Goal: Information Seeking & Learning: Learn about a topic

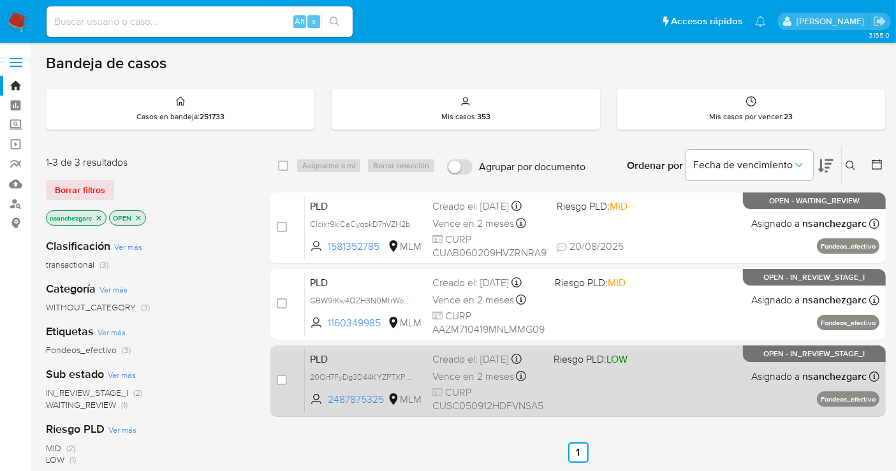
click at [472, 394] on span "CURP CUSC050912HDFVNSA5" at bounding box center [487, 399] width 111 height 27
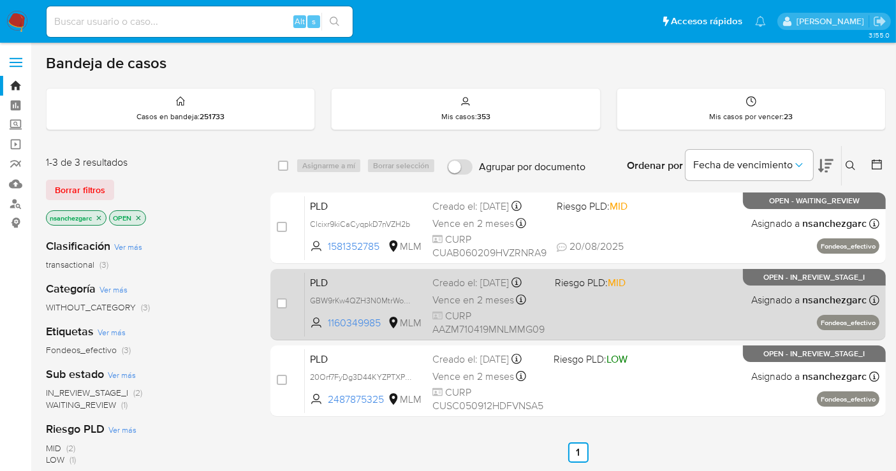
click at [460, 305] on span "Vence en 2 meses" at bounding box center [473, 300] width 82 height 14
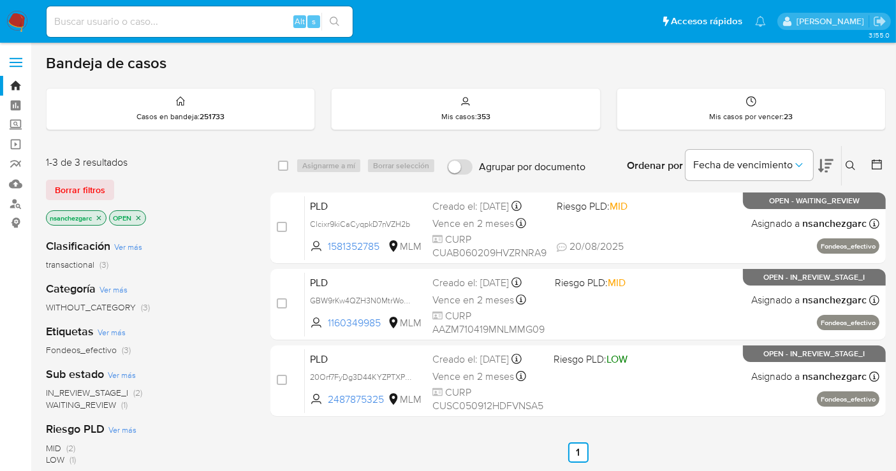
click at [14, 25] on img at bounding box center [17, 22] width 22 height 22
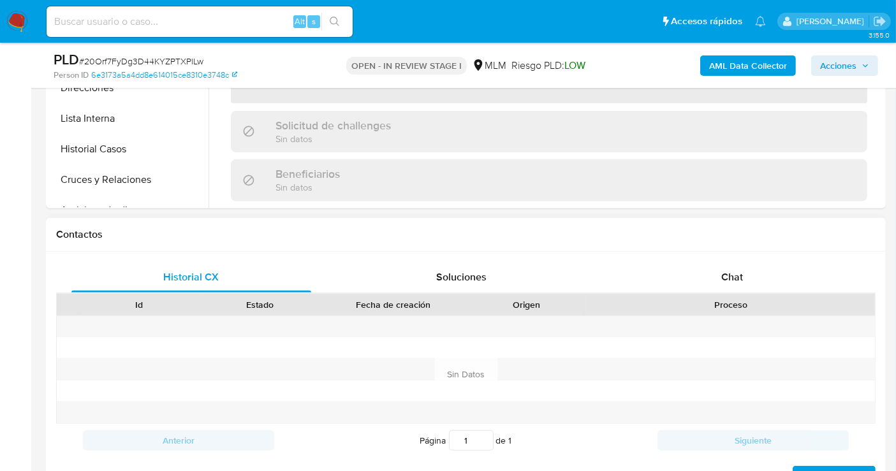
scroll to position [566, 0]
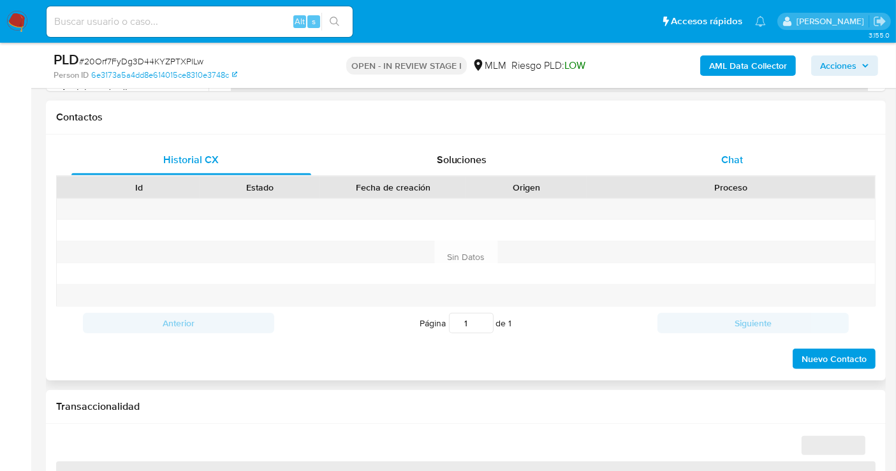
click at [734, 156] on span "Chat" at bounding box center [732, 159] width 22 height 15
select select "10"
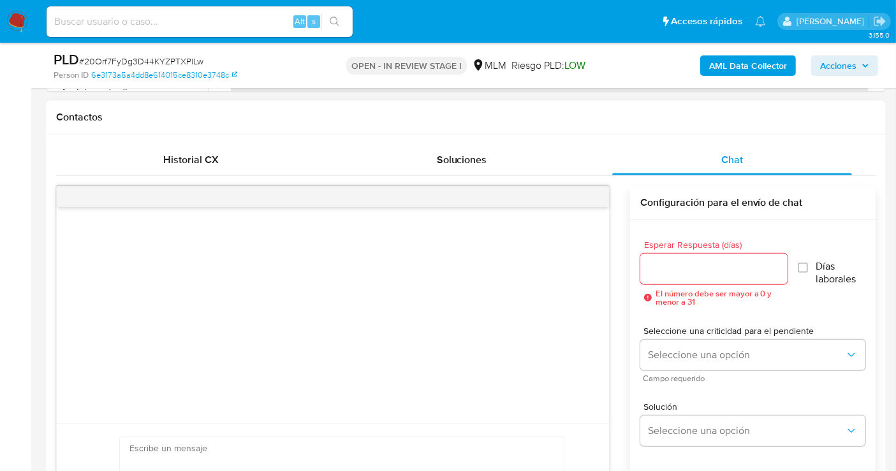
click at [679, 273] on input "Esperar Respuesta (días)" at bounding box center [713, 269] width 147 height 17
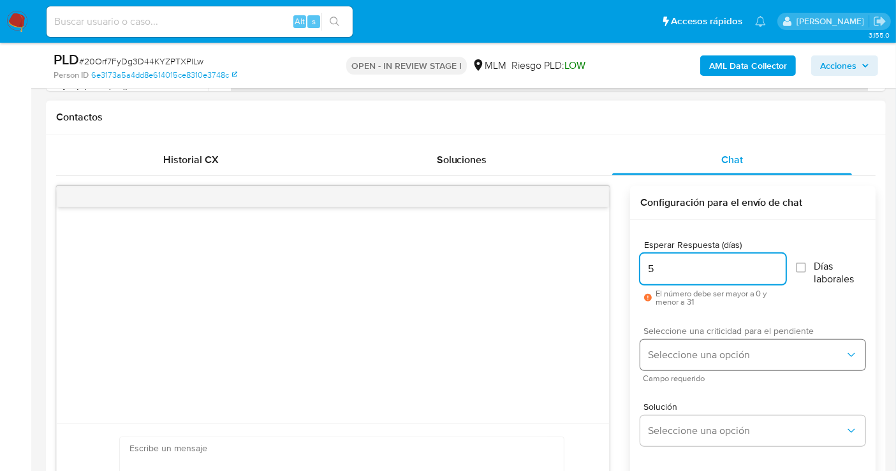
type input "5"
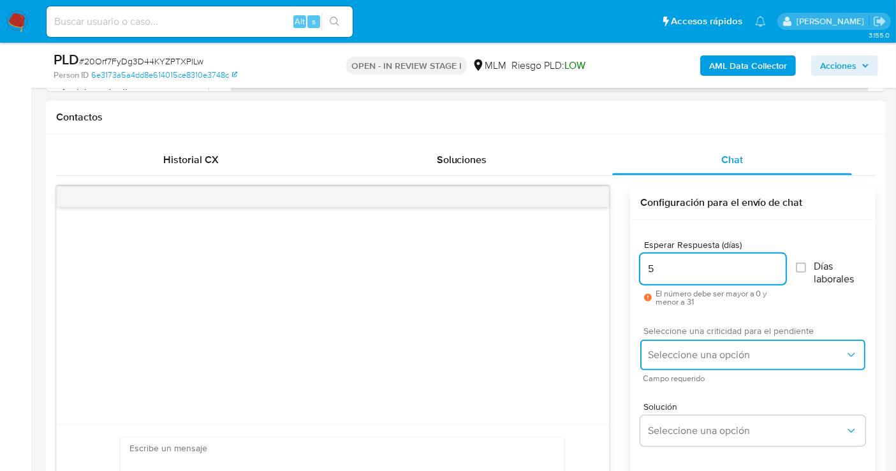
click at [669, 364] on button "Seleccione una opción" at bounding box center [752, 355] width 225 height 31
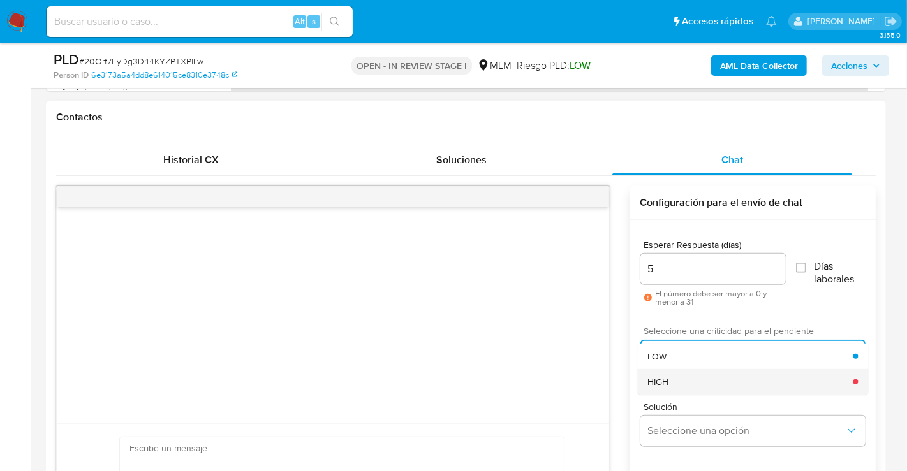
click at [669, 374] on div "HIGH" at bounding box center [749, 382] width 205 height 26
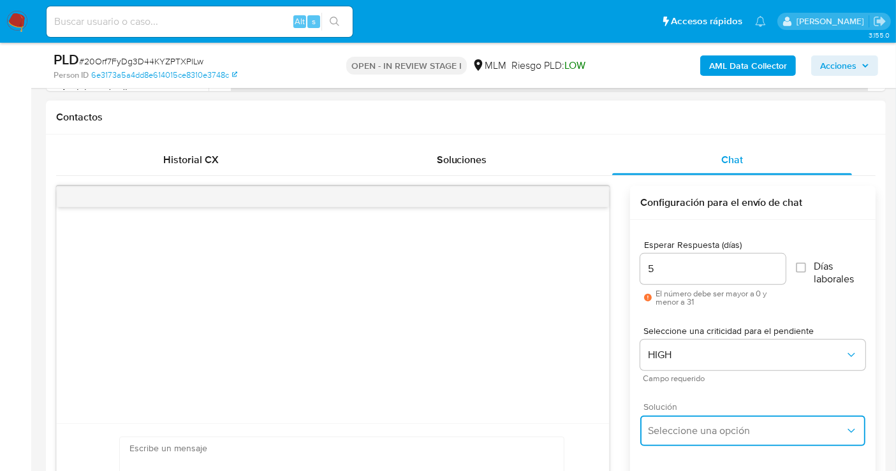
click at [678, 430] on span "Seleccione una opción" at bounding box center [746, 431] width 197 height 13
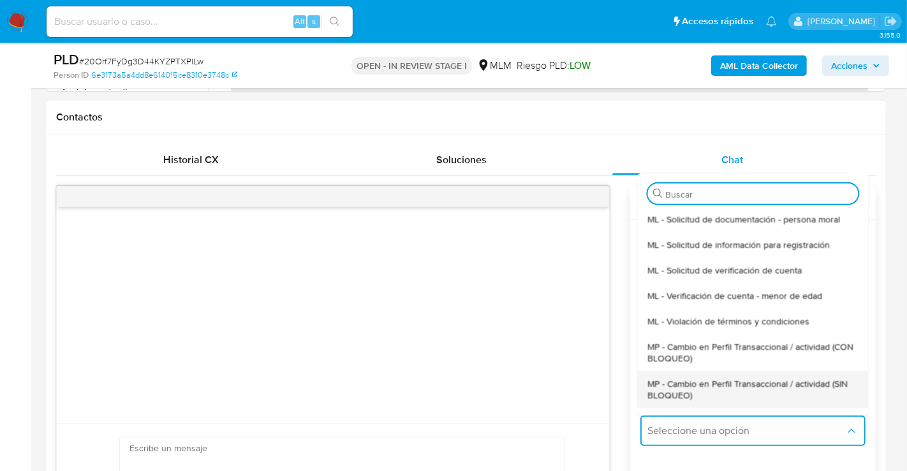
click at [690, 386] on span "MP - Cambio en Perfil Transaccional / actividad (SIN BLOQUEO)" at bounding box center [752, 389] width 210 height 23
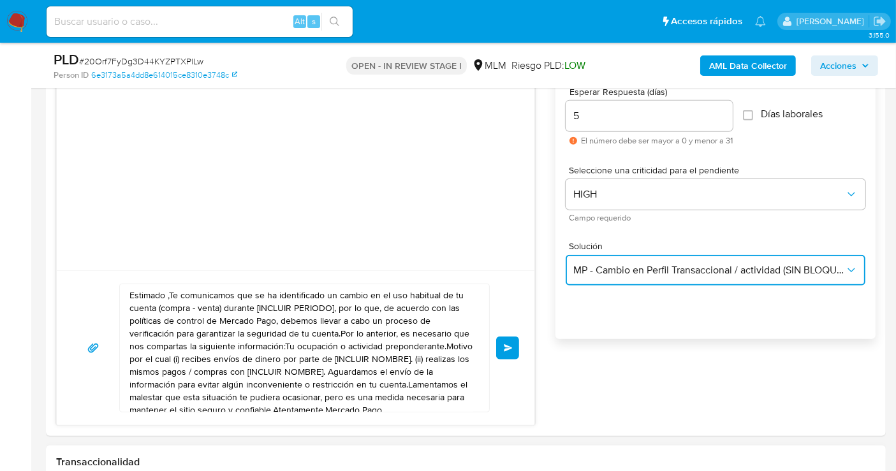
scroll to position [850, 0]
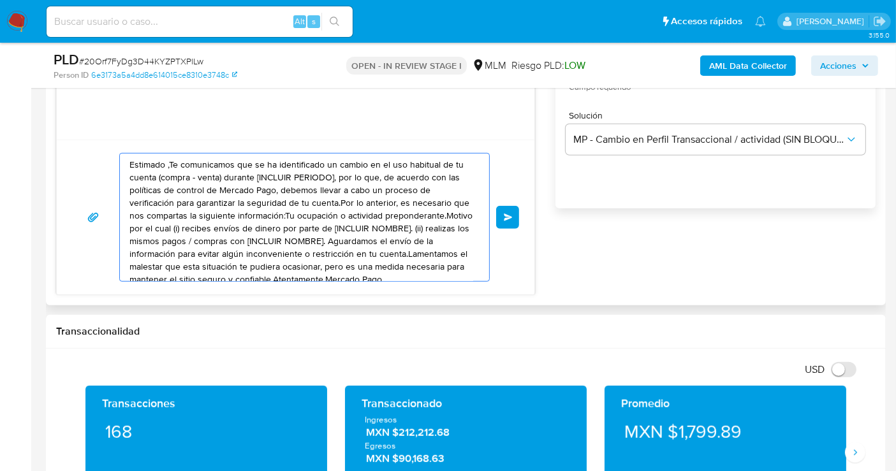
click at [247, 241] on textarea "Estimado ,Te comunicamos que se ha identificado un cambio en el uso habitual de…" at bounding box center [301, 218] width 344 height 128
paste textarea "cliente se ha identificado un cambio en el uso habitual de tu cuenta para garan…"
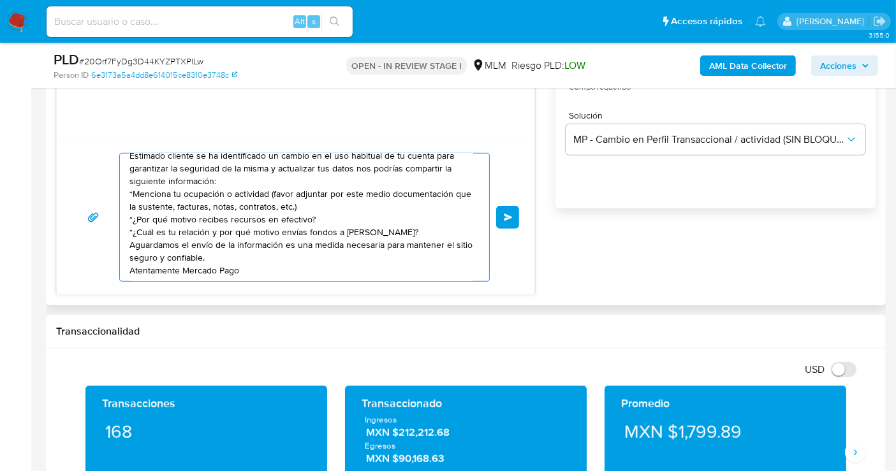
scroll to position [22, 0]
drag, startPoint x: 344, startPoint y: 219, endPoint x: 211, endPoint y: 230, distance: 133.7
click at [211, 230] on textarea "Estimado cliente se ha identificado un cambio en el uso habitual de tu cuenta p…" at bounding box center [301, 218] width 344 height 128
paste textarea "OSCAR ADRIAN SANCHEZ SANTANA"
type textarea "Estimado cliente se ha identificado un cambio en el uso habitual de tu cuenta p…"
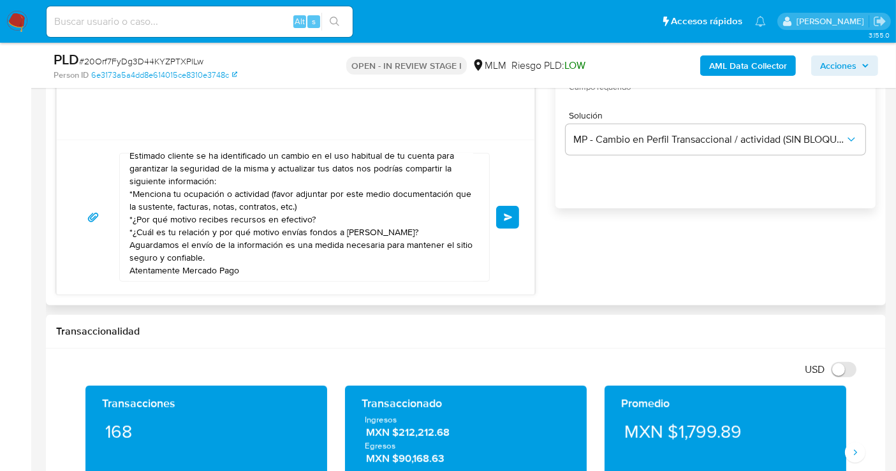
click at [506, 210] on button "Enviar" at bounding box center [507, 217] width 23 height 23
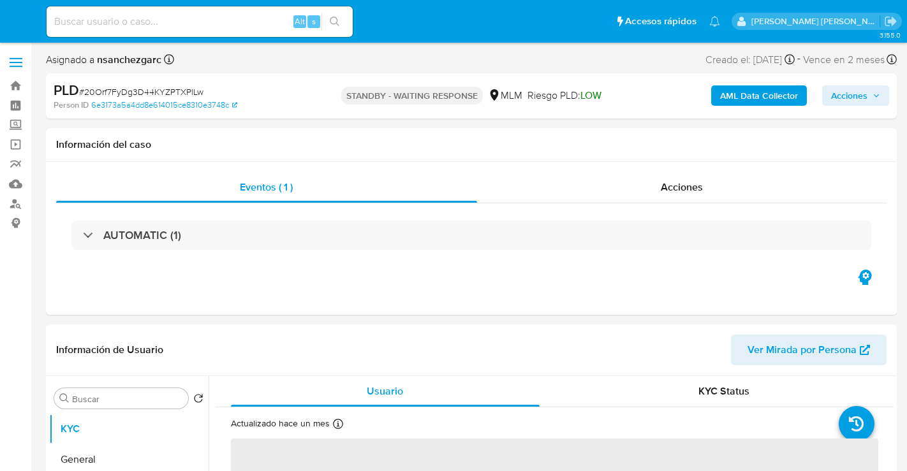
select select "10"
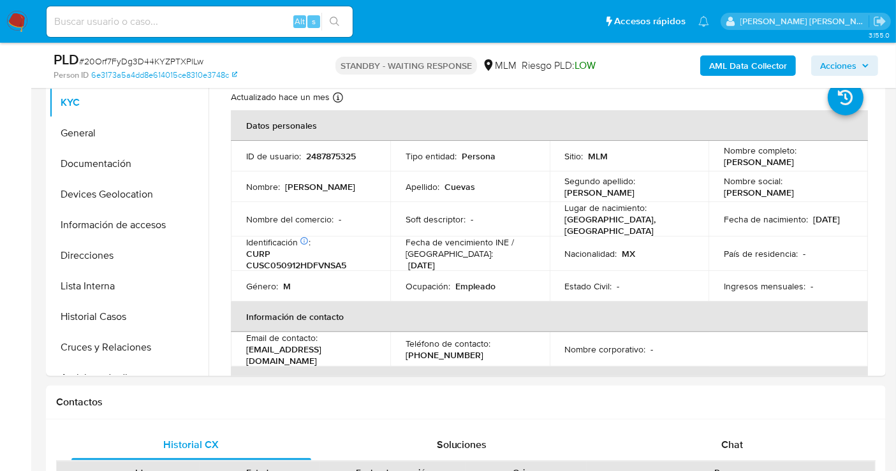
scroll to position [283, 0]
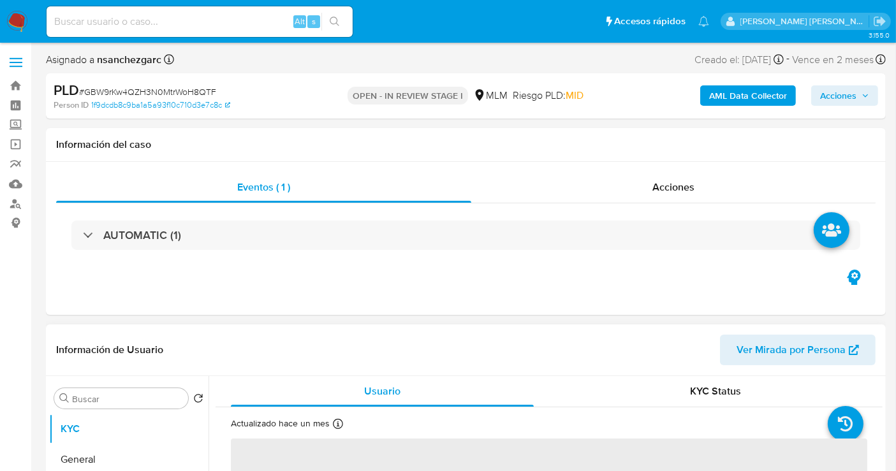
select select "10"
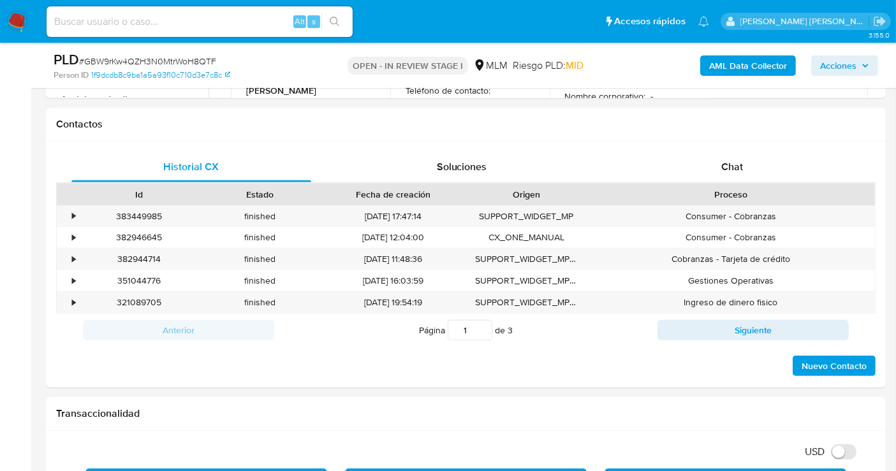
scroll to position [425, 0]
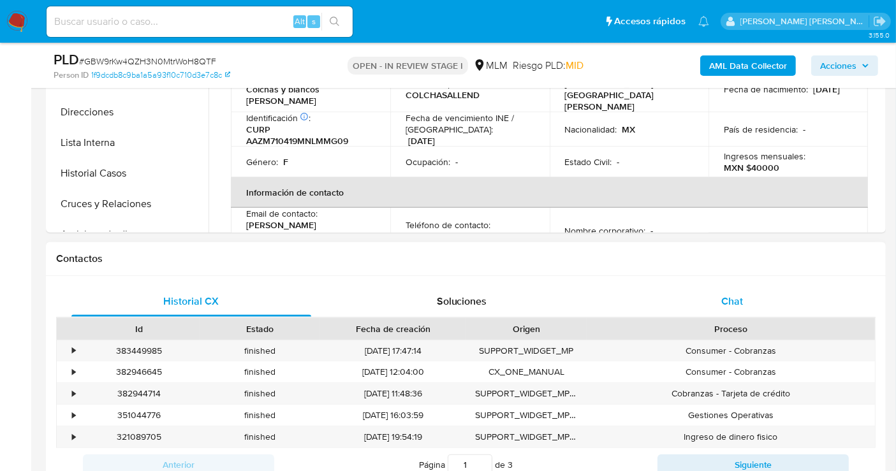
click at [738, 298] on span "Chat" at bounding box center [732, 301] width 22 height 15
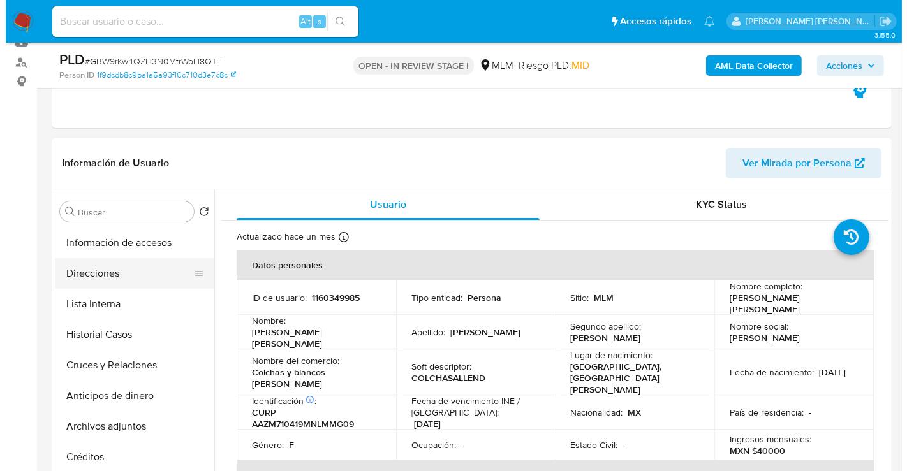
scroll to position [142, 0]
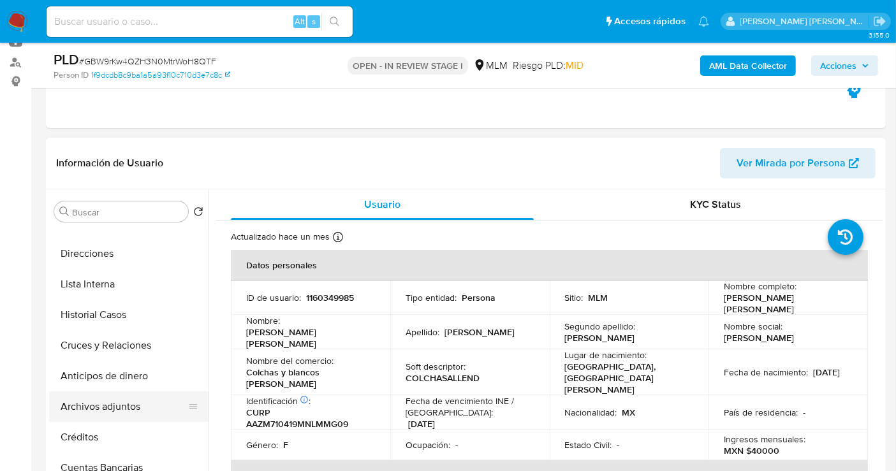
click at [103, 403] on button "Archivos adjuntos" at bounding box center [123, 407] width 149 height 31
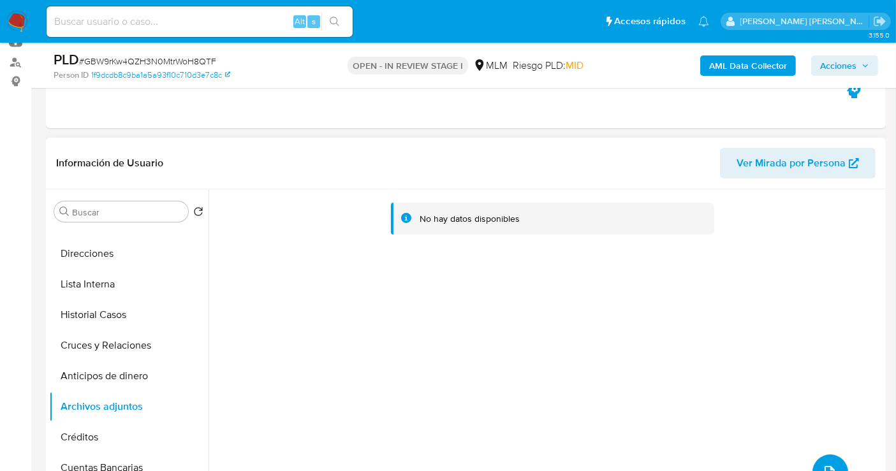
click at [832, 462] on button "upload-file" at bounding box center [830, 473] width 36 height 36
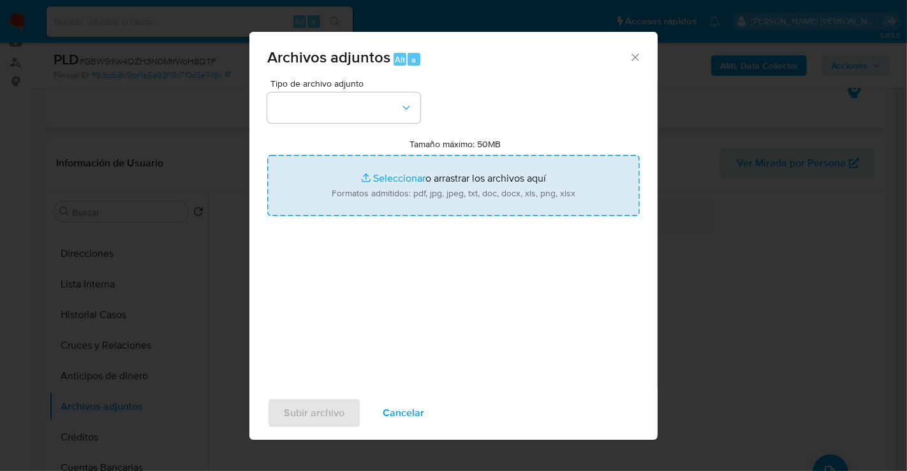
type input "C:\fakepath\1160349985_MARIA MAGDALENA AMARO ZAMARRIPA_AGO25.pdf"
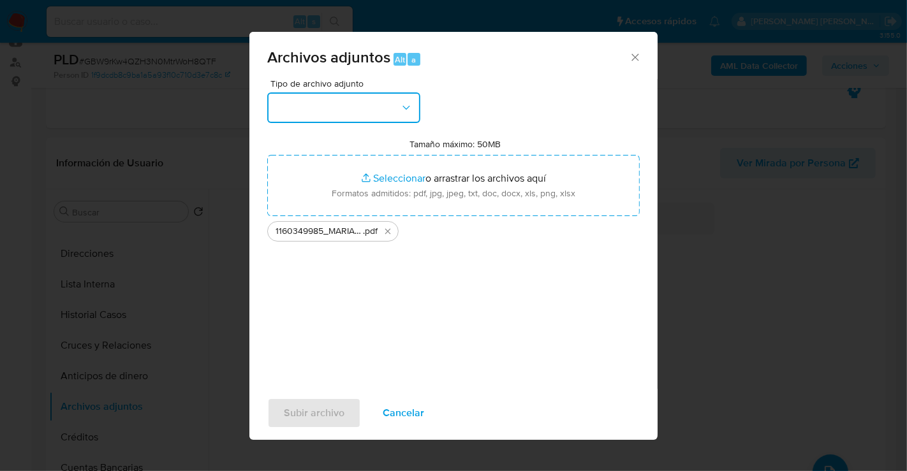
click at [339, 110] on button "button" at bounding box center [343, 107] width 153 height 31
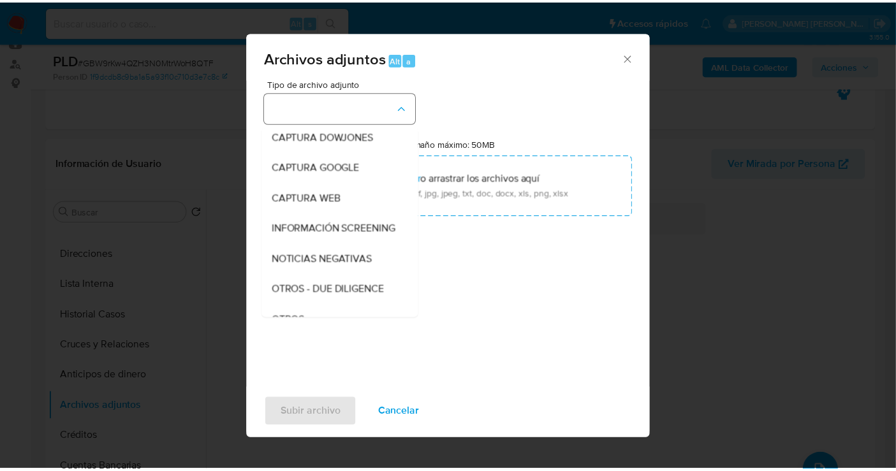
scroll to position [66, 0]
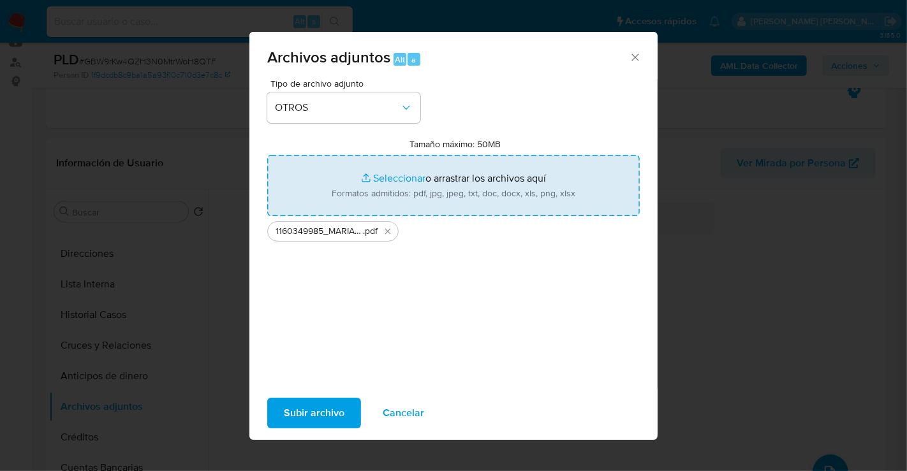
type input "C:\fakepath\1160349985_MARIA MAGDALENA AMARO ZAMARRIPA_AGO25.xlsx"
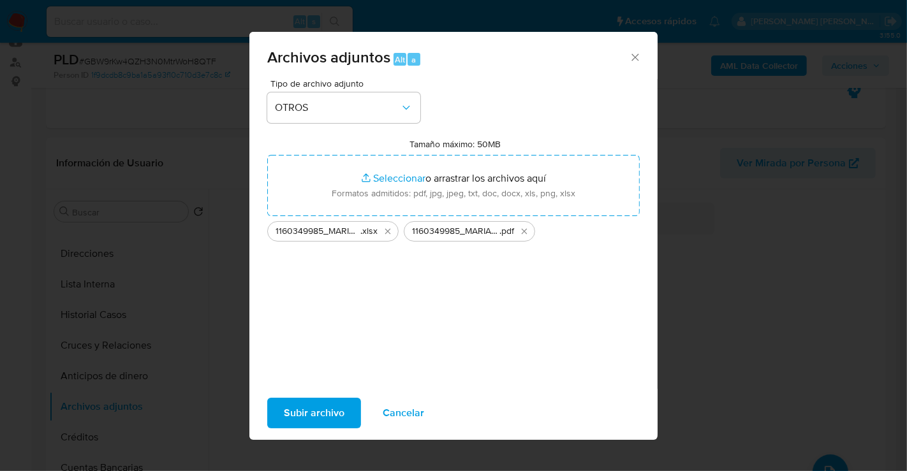
click at [304, 413] on span "Subir archivo" at bounding box center [314, 413] width 61 height 28
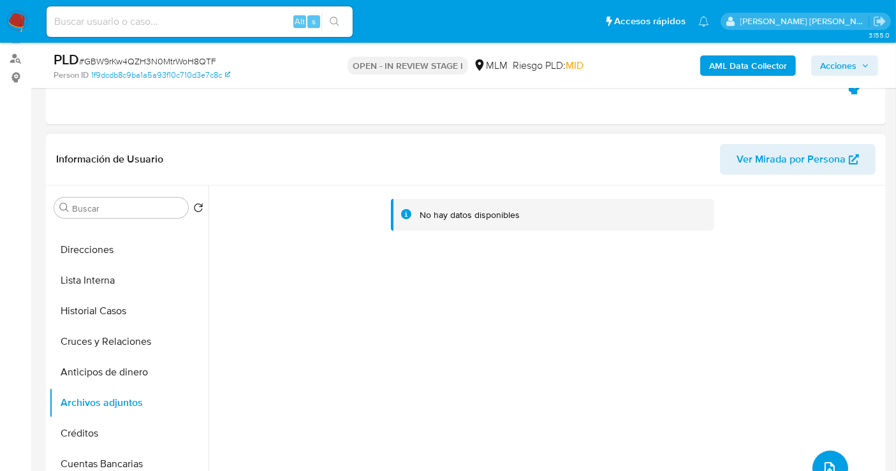
scroll to position [212, 0]
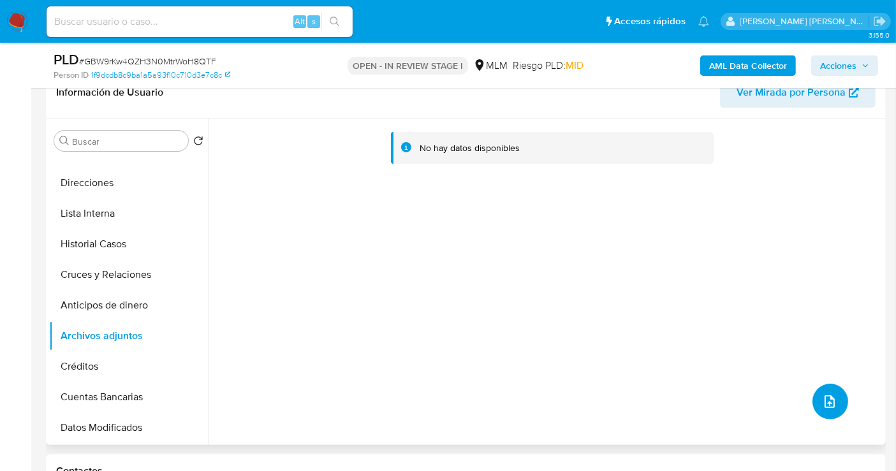
click at [825, 399] on icon "upload-file" at bounding box center [829, 401] width 15 height 15
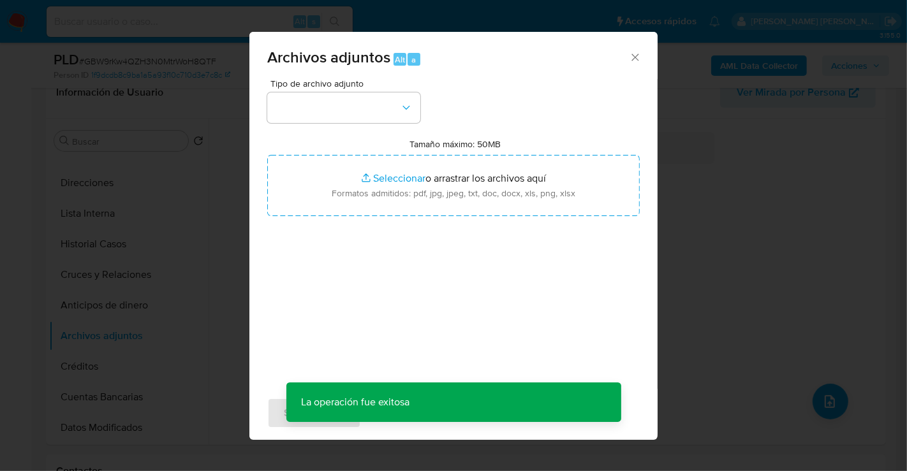
click at [634, 58] on icon "Cerrar" at bounding box center [634, 57] width 7 height 7
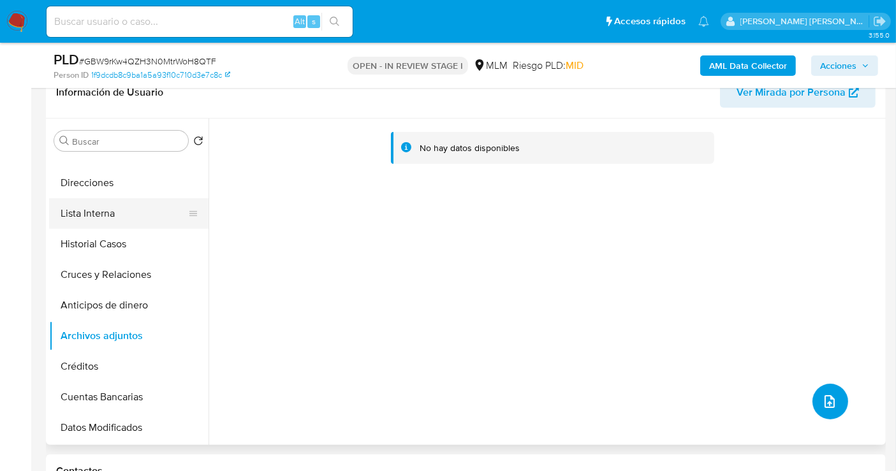
scroll to position [0, 0]
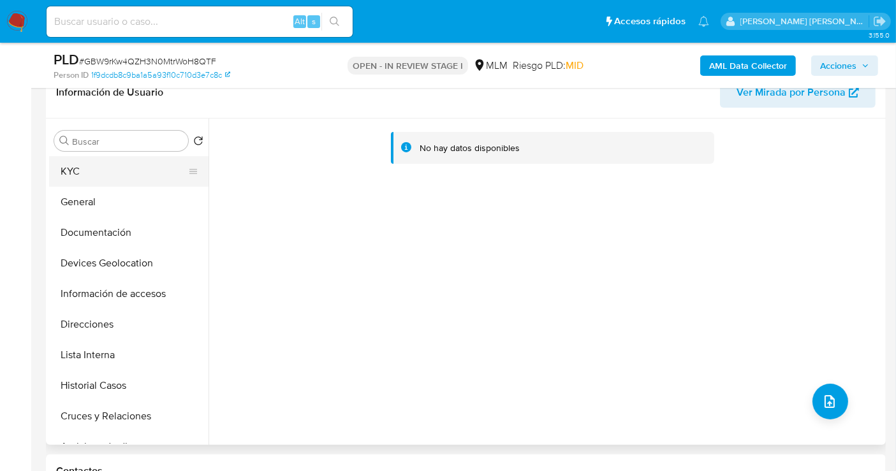
click at [60, 166] on button "KYC" at bounding box center [123, 171] width 149 height 31
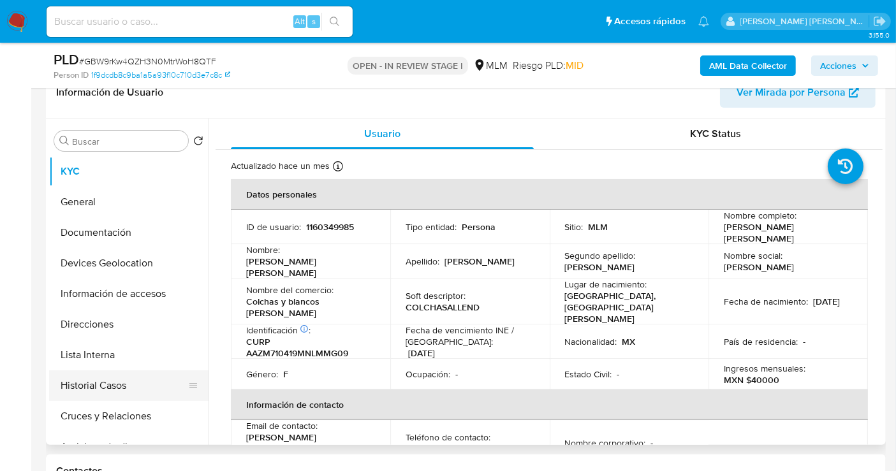
scroll to position [142, 0]
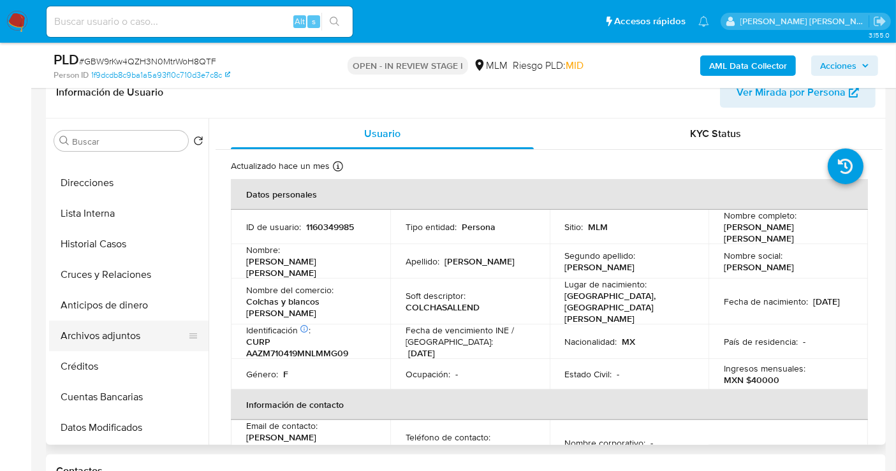
click at [92, 339] on button "Archivos adjuntos" at bounding box center [123, 336] width 149 height 31
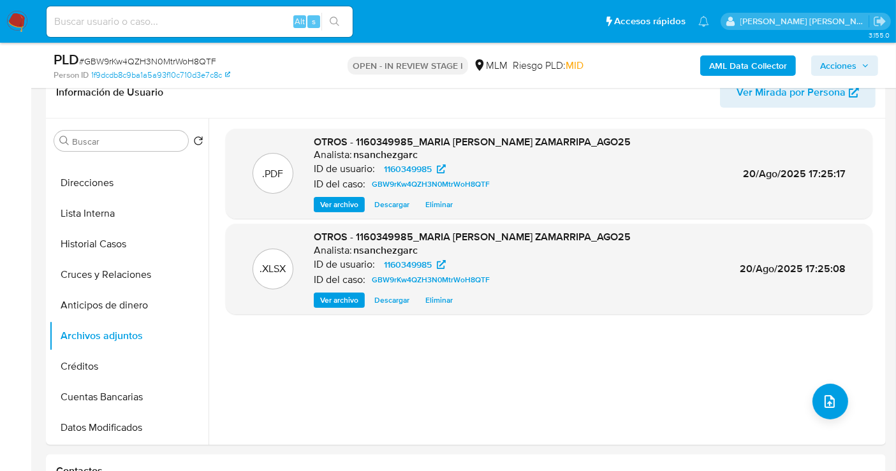
click at [848, 63] on span "Acciones" at bounding box center [838, 65] width 36 height 20
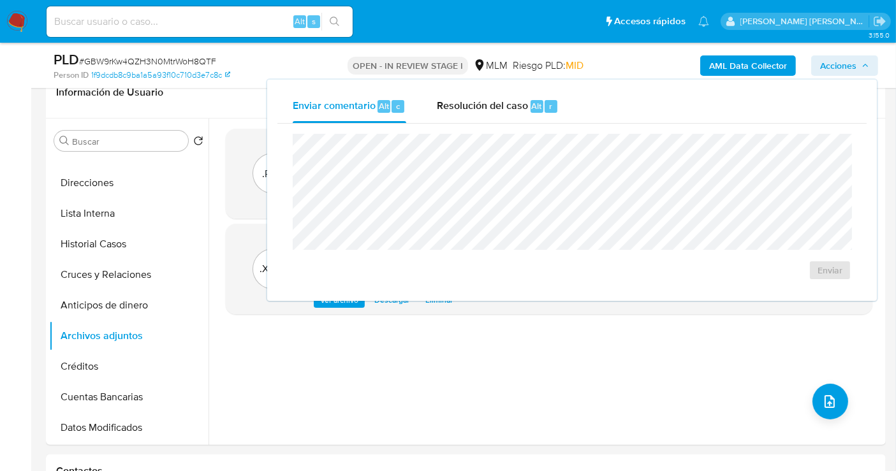
drag, startPoint x: 503, startPoint y: 112, endPoint x: 496, endPoint y: 125, distance: 15.1
click at [502, 112] on span "Resolución del caso" at bounding box center [482, 105] width 91 height 15
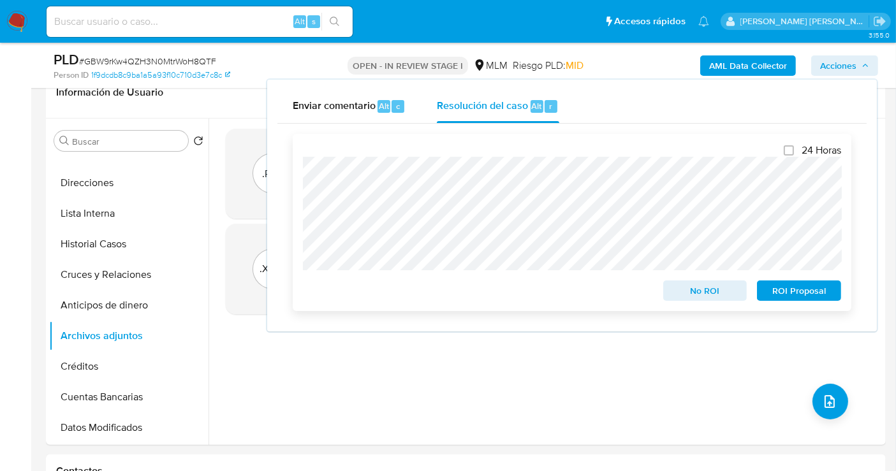
scroll to position [283, 0]
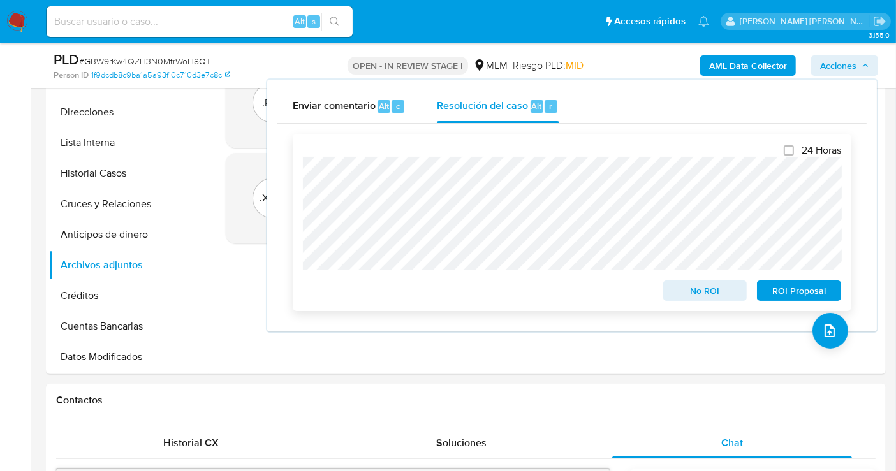
click at [677, 292] on span "No ROI" at bounding box center [705, 291] width 66 height 18
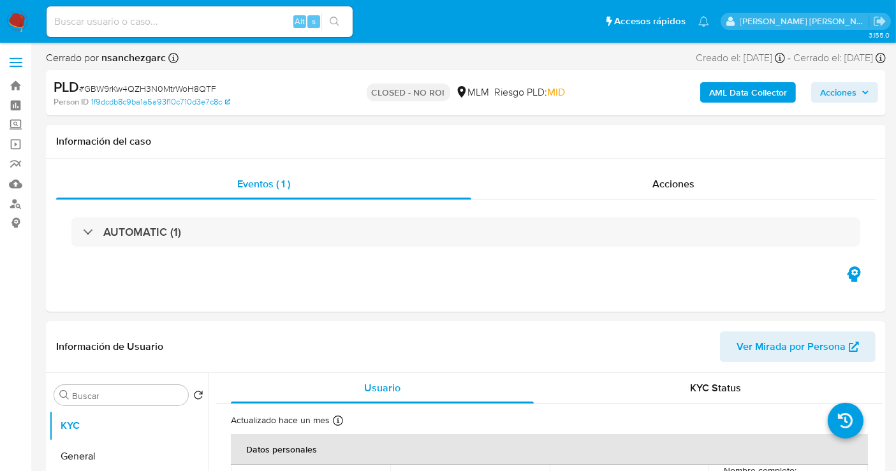
select select "10"
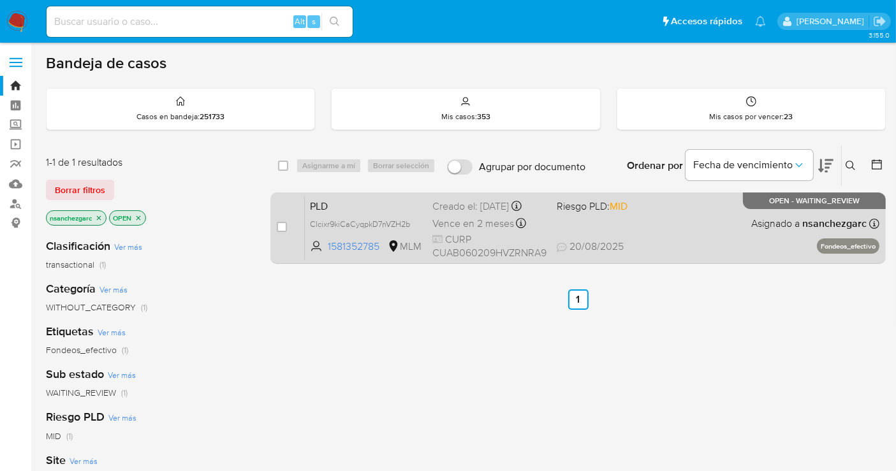
click at [461, 212] on div "Creado el: [DATE] Creado el: [DATE] 02:11:02" at bounding box center [489, 207] width 114 height 14
click at [282, 224] on input "checkbox" at bounding box center [282, 227] width 10 height 10
checkbox input "true"
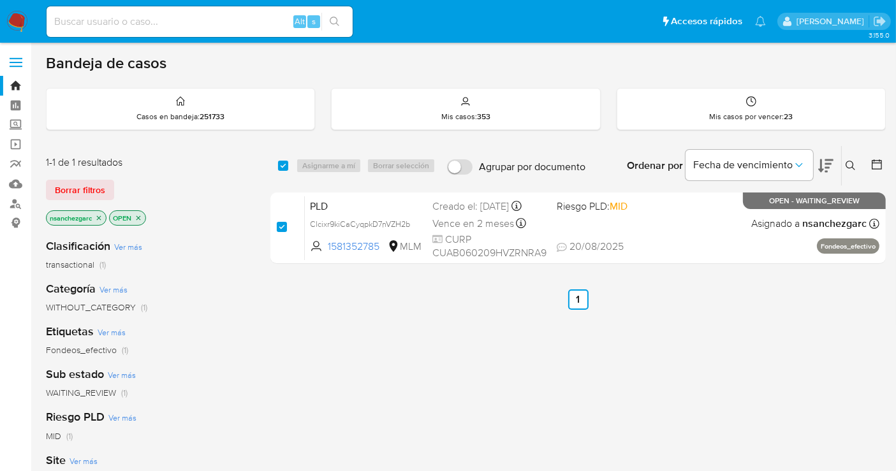
checkbox input "true"
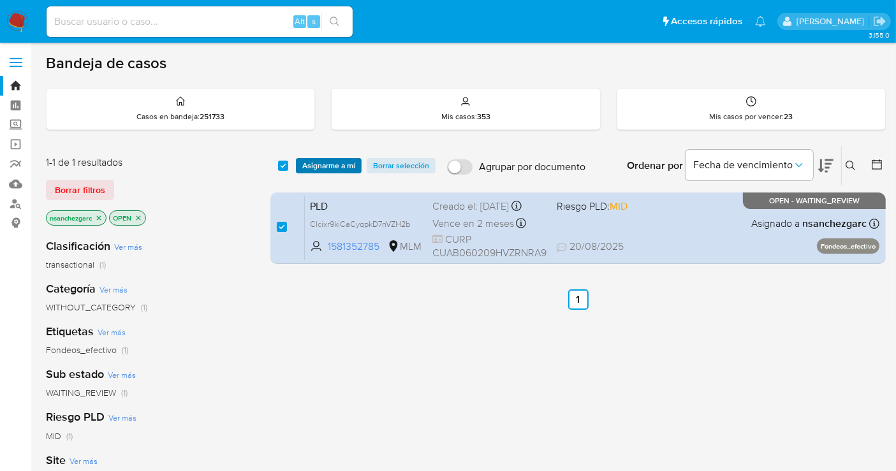
click at [328, 170] on span "Asignarme a mí" at bounding box center [328, 165] width 53 height 13
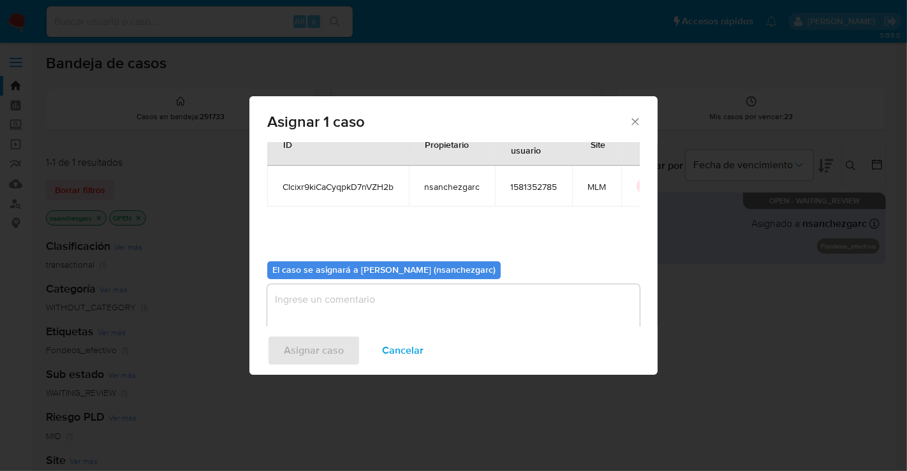
scroll to position [65, 0]
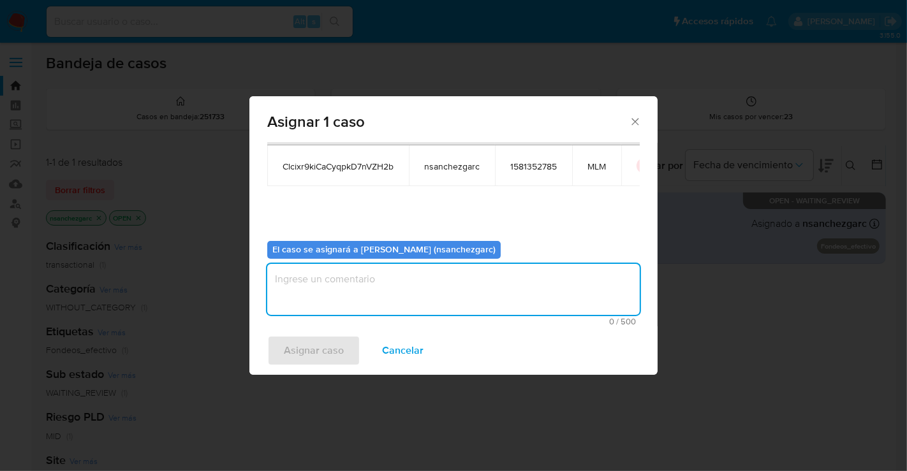
click at [302, 288] on textarea "assign-modal" at bounding box center [453, 289] width 372 height 51
type textarea "nesg"
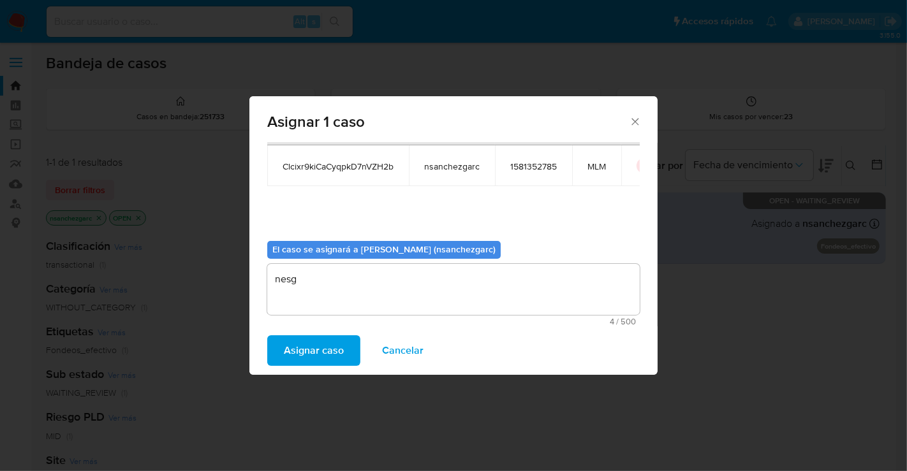
click at [307, 347] on span "Asignar caso" at bounding box center [314, 351] width 60 height 28
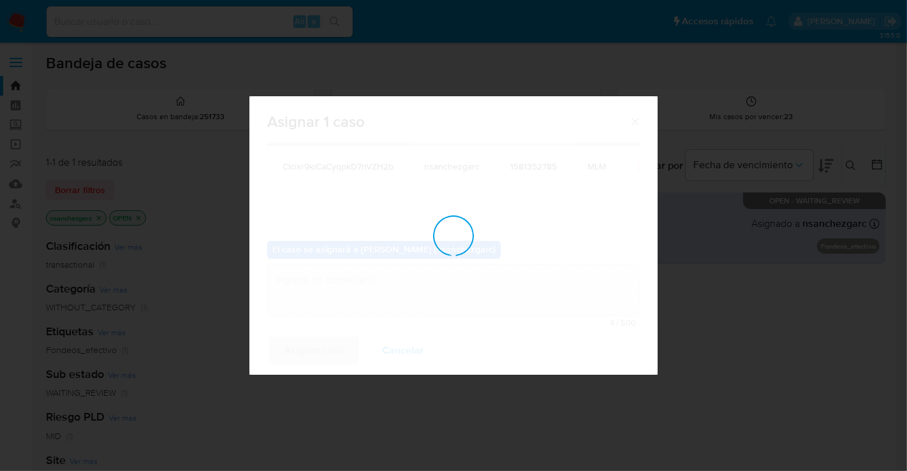
checkbox input "false"
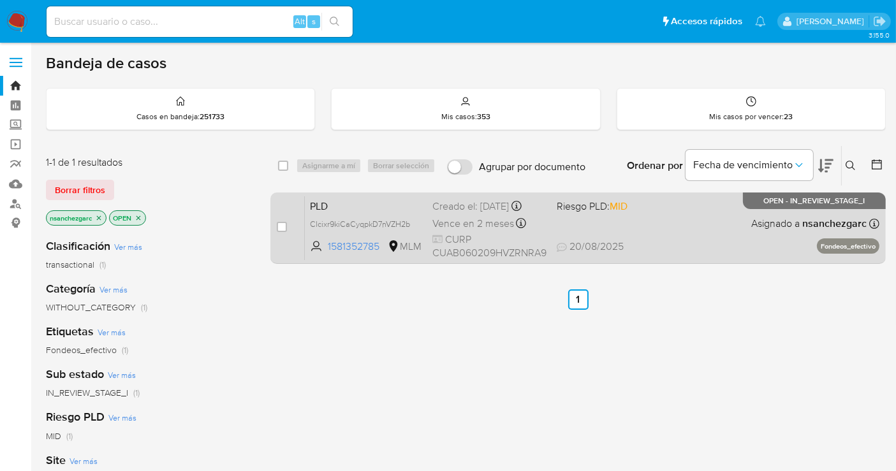
click at [458, 217] on span "Vence en 2 meses" at bounding box center [473, 224] width 82 height 14
click at [275, 226] on div "case-item-checkbox No es posible asignar el caso PLD Clcixr9kiCaCyqpkD7nVZH2b 1…" at bounding box center [577, 228] width 615 height 71
click at [282, 224] on input "checkbox" at bounding box center [282, 227] width 10 height 10
checkbox input "true"
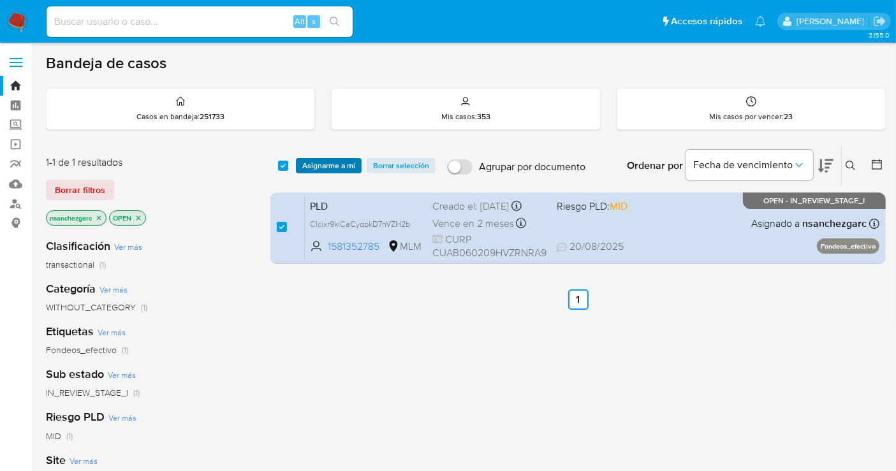
click at [324, 170] on span "Asignarme a mí" at bounding box center [328, 165] width 53 height 13
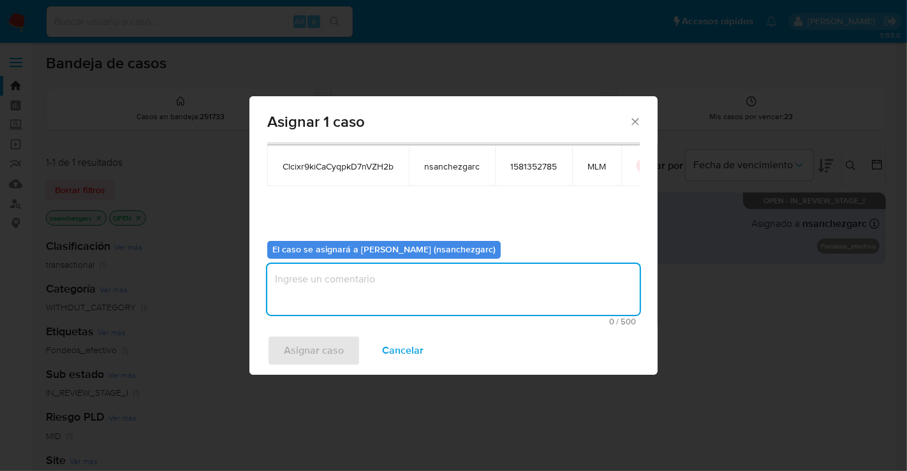
click at [297, 281] on textarea "assign-modal" at bounding box center [453, 289] width 372 height 51
type textarea "nesg"
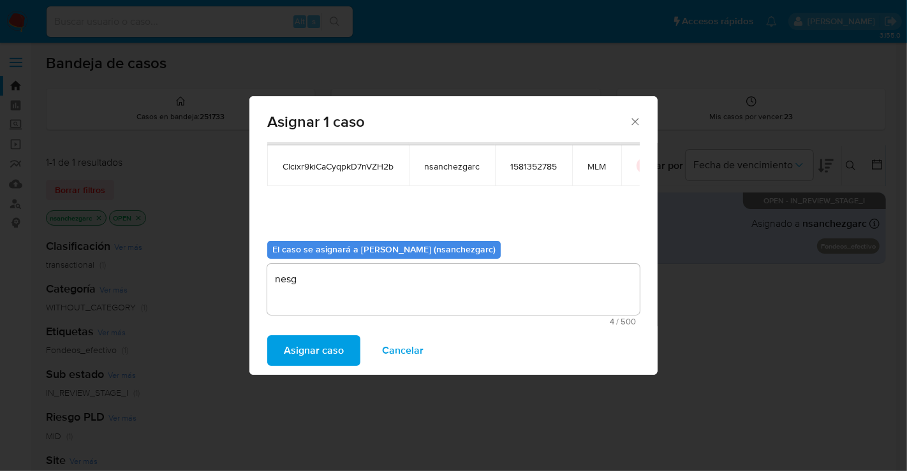
click at [326, 356] on span "Asignar caso" at bounding box center [314, 351] width 60 height 28
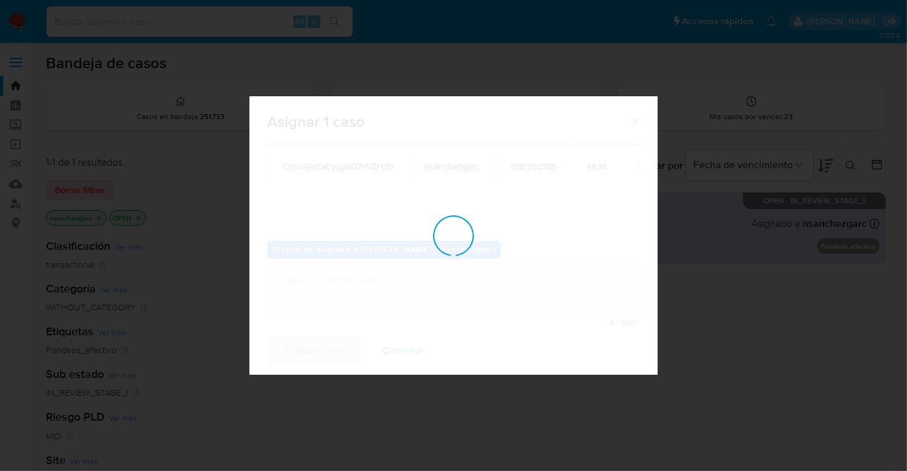
checkbox input "false"
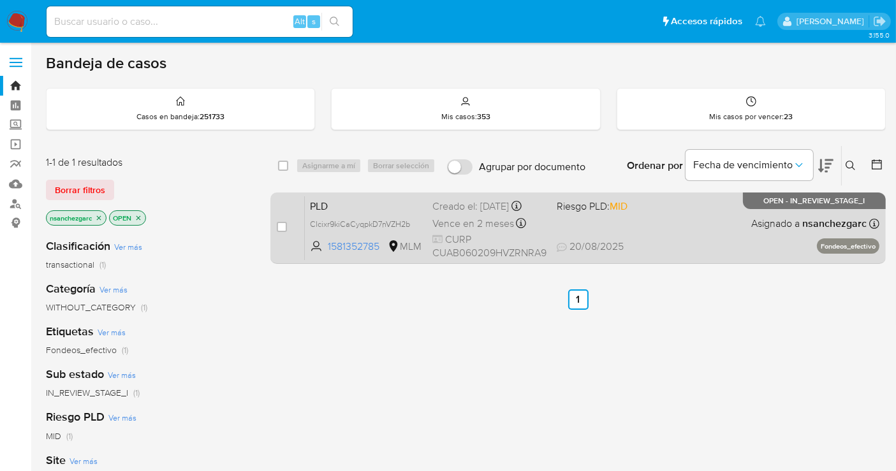
click at [471, 226] on span "Vence en 2 meses" at bounding box center [473, 224] width 82 height 14
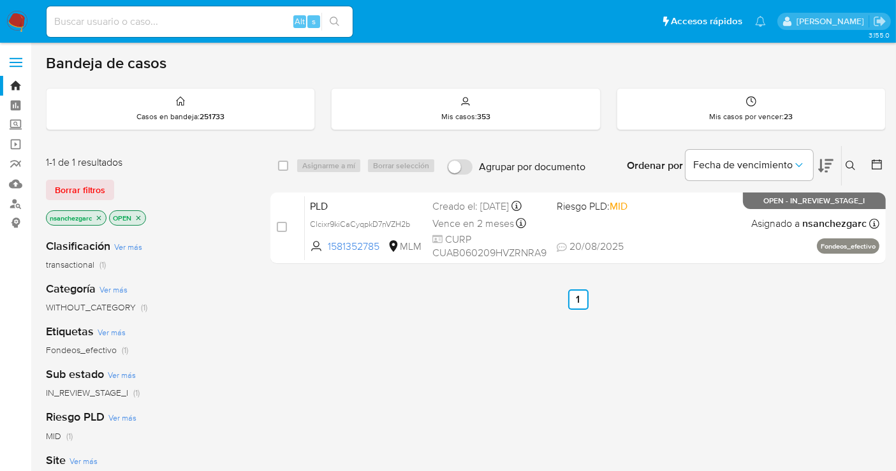
click at [851, 161] on icon at bounding box center [851, 166] width 10 height 10
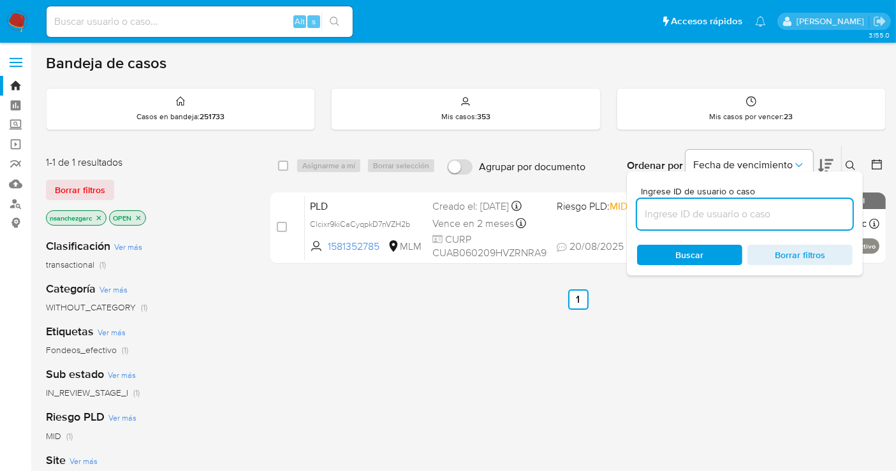
click at [707, 210] on input at bounding box center [745, 214] width 216 height 17
type input "1267102205"
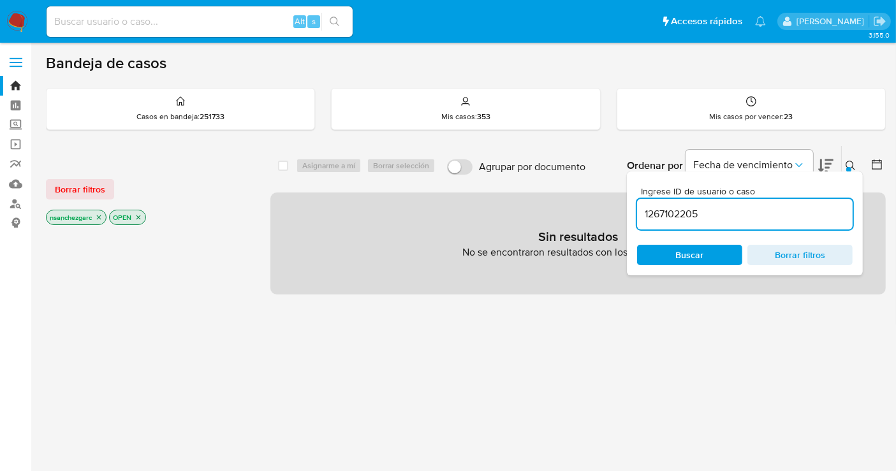
click at [101, 217] on icon "close-filter" at bounding box center [99, 218] width 4 height 4
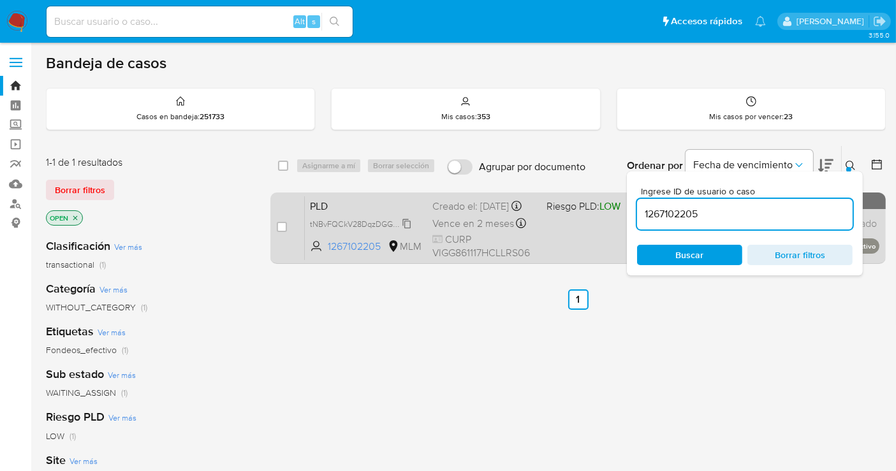
click at [404, 230] on span "tNBvFQCkV28DqzDGGZgQMRZn" at bounding box center [369, 223] width 119 height 14
drag, startPoint x: 278, startPoint y: 222, endPoint x: 304, endPoint y: 198, distance: 35.2
click at [280, 222] on input "checkbox" at bounding box center [282, 227] width 10 height 10
checkbox input "true"
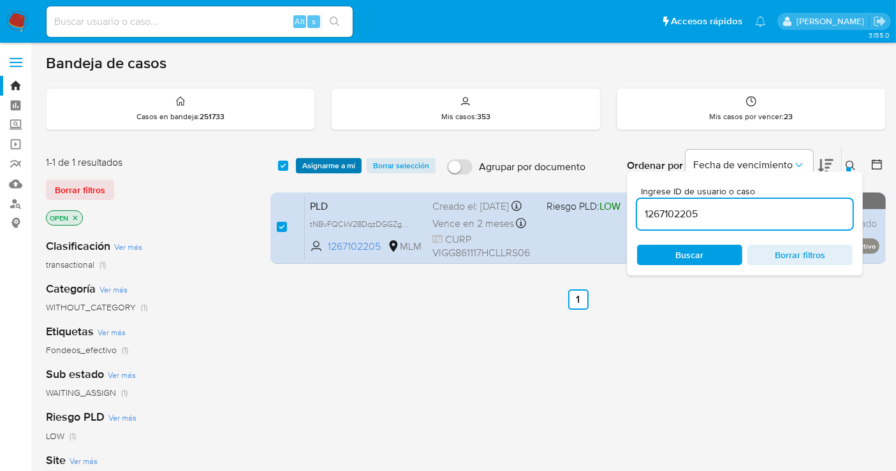
click at [321, 161] on span "Asignarme a mí" at bounding box center [328, 165] width 53 height 13
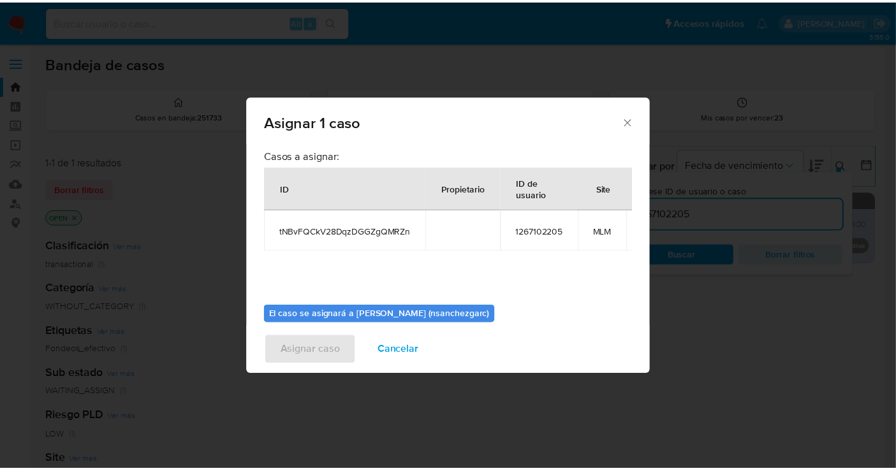
scroll to position [77, 0]
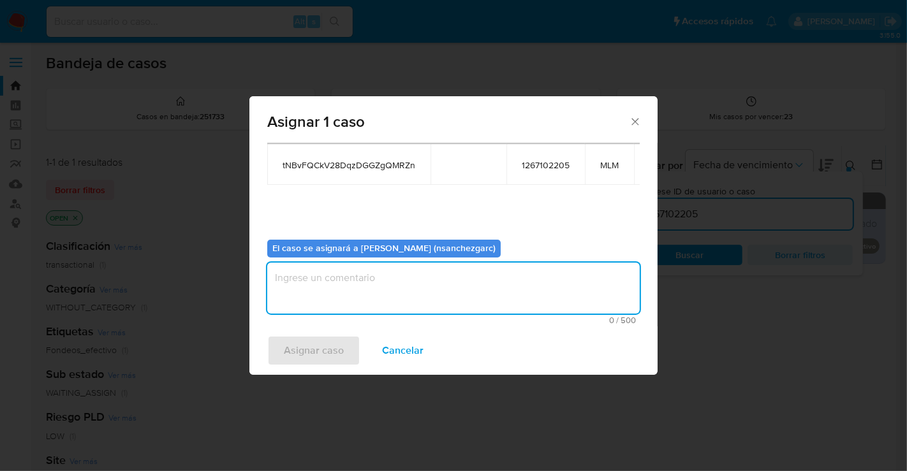
click at [307, 281] on textarea "assign-modal" at bounding box center [453, 288] width 372 height 51
type textarea "nesg"
click at [337, 356] on span "Asignar caso" at bounding box center [314, 351] width 60 height 28
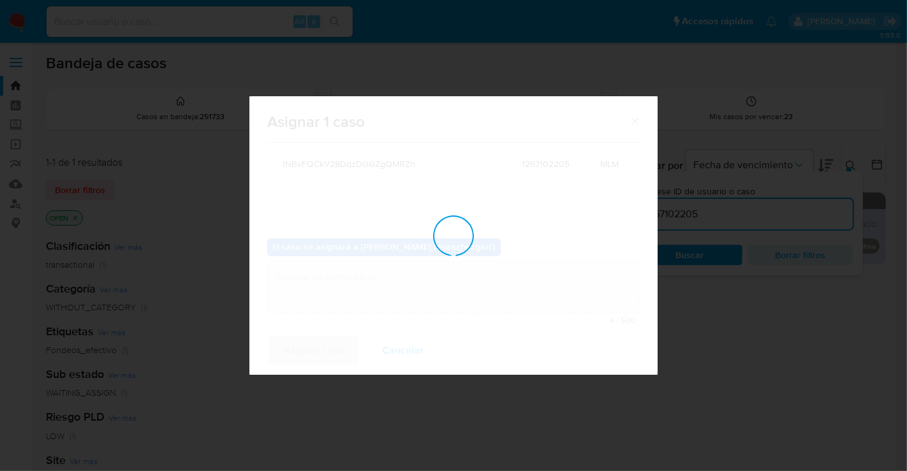
checkbox input "false"
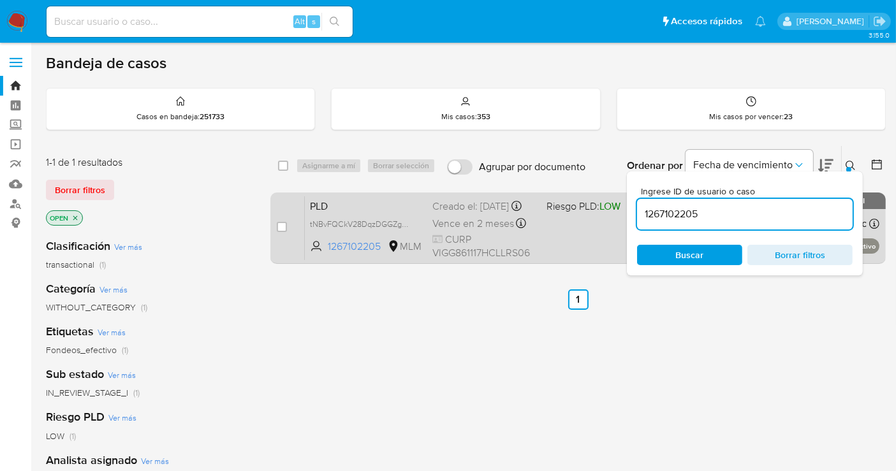
click at [460, 214] on div "Creado el: 12/08/2025 Creado el: 12/08/2025 02:05:01" at bounding box center [484, 207] width 104 height 14
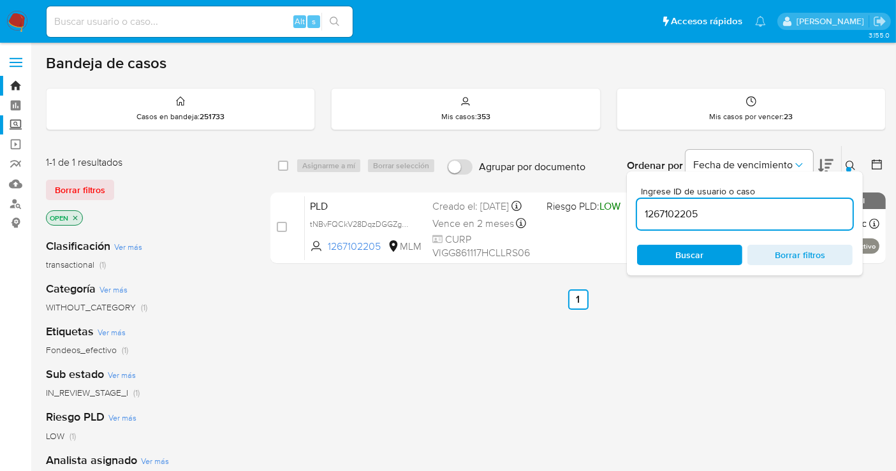
click at [17, 131] on label "Screening" at bounding box center [76, 125] width 152 height 20
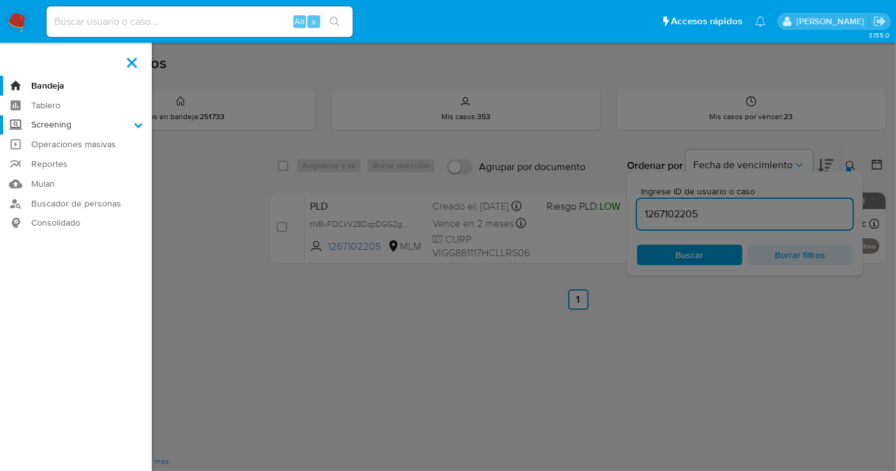
click at [0, 0] on input "Screening" at bounding box center [0, 0] width 0 height 0
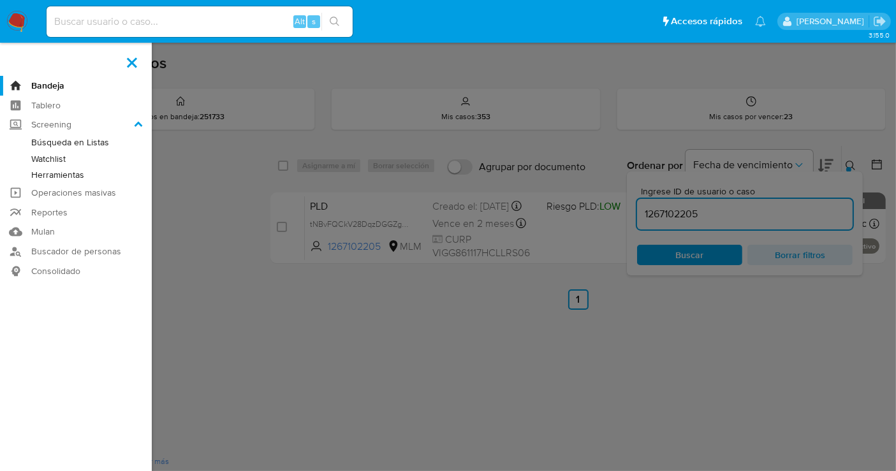
click at [52, 177] on link "Herramientas" at bounding box center [76, 175] width 152 height 16
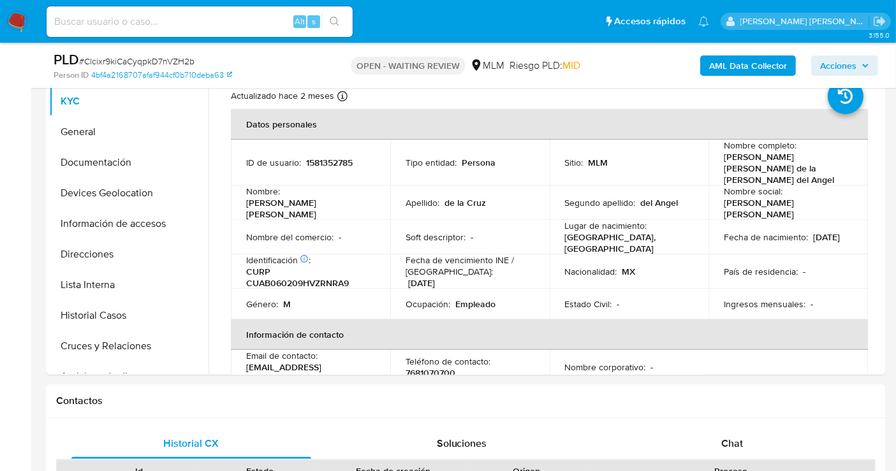
select select "10"
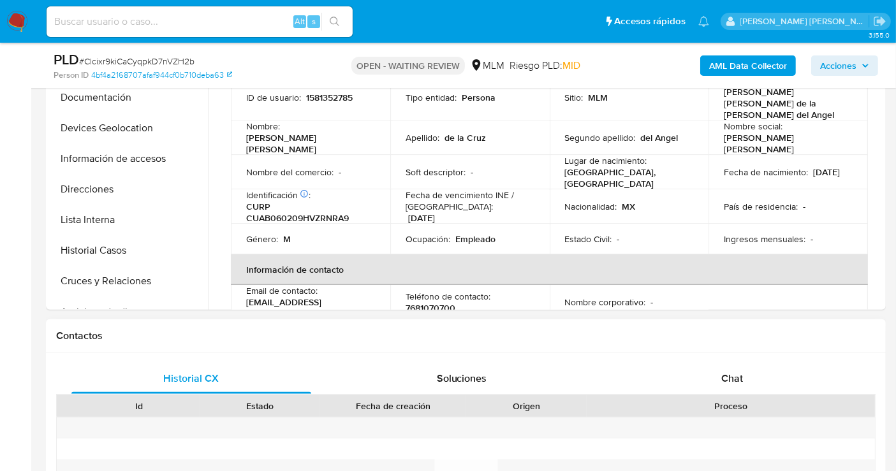
scroll to position [425, 0]
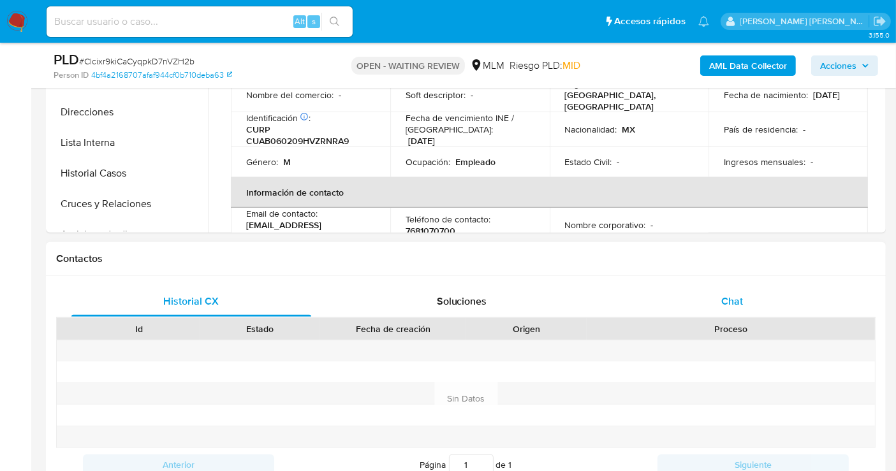
click at [725, 305] on span "Chat" at bounding box center [732, 301] width 22 height 15
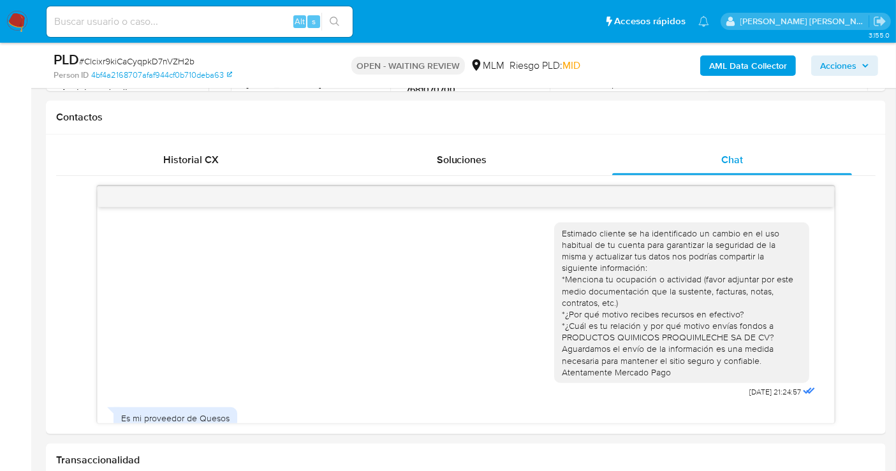
scroll to position [61, 0]
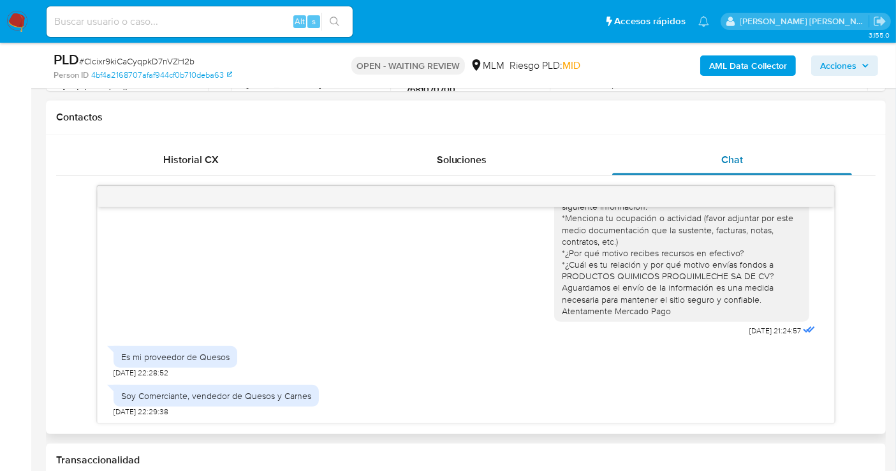
click at [846, 151] on div "Chat" at bounding box center [732, 160] width 240 height 31
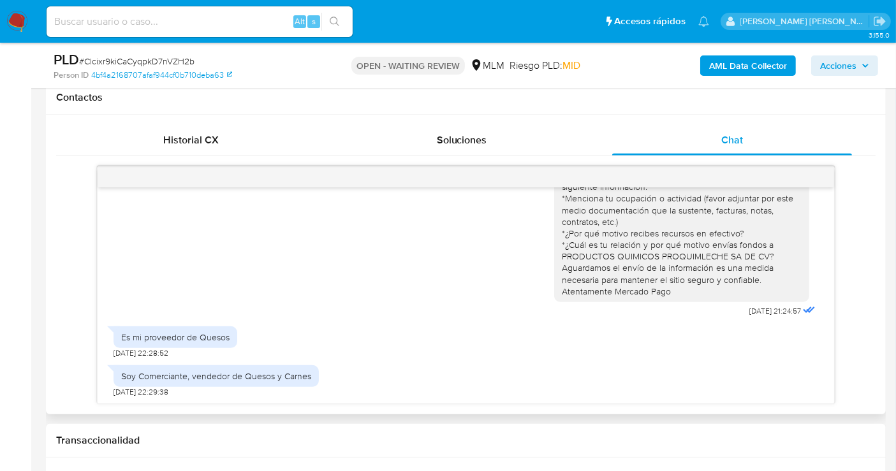
scroll to position [638, 0]
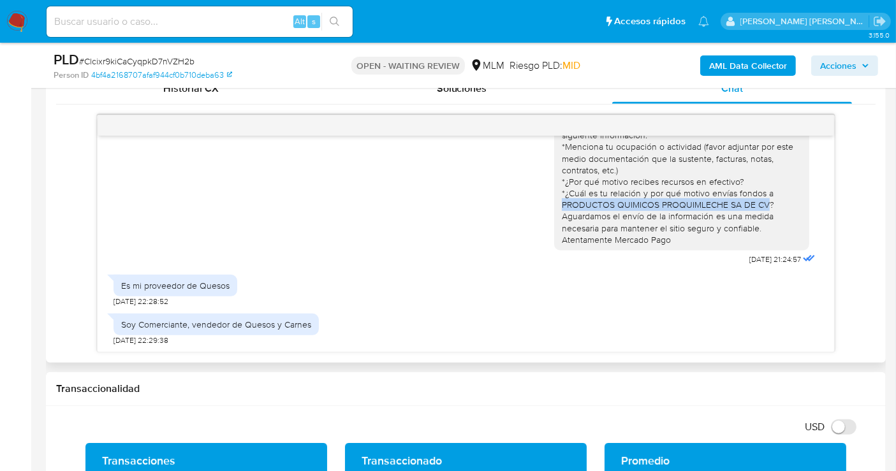
drag, startPoint x: 551, startPoint y: 205, endPoint x: 756, endPoint y: 203, distance: 204.7
click at [756, 203] on div "Estimado cliente se ha identificado un cambio en el uso habitual de tu cuenta p…" at bounding box center [682, 170] width 240 height 151
copy div "PRODUCTOS QUIMICOS PROQUIMLECHE SA DE CV"
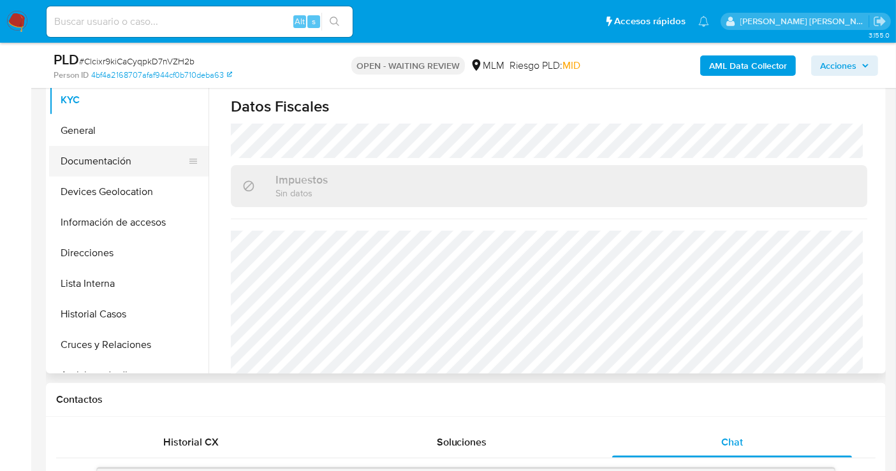
scroll to position [283, 0]
click at [71, 247] on button "Direcciones" at bounding box center [123, 254] width 149 height 31
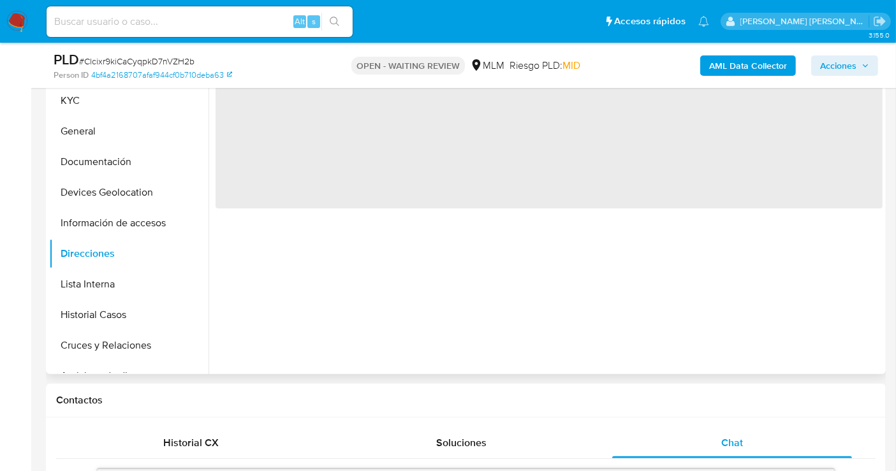
scroll to position [212, 0]
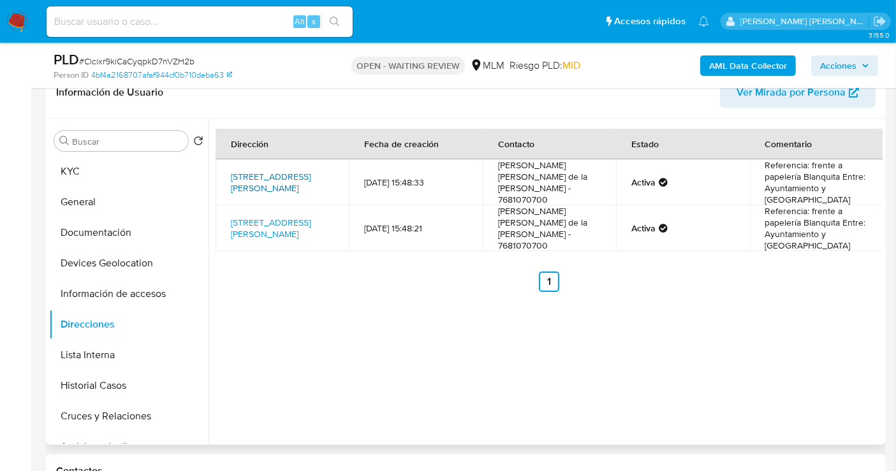
click at [277, 174] on link "[STREET_ADDRESS][PERSON_NAME]" at bounding box center [271, 182] width 80 height 24
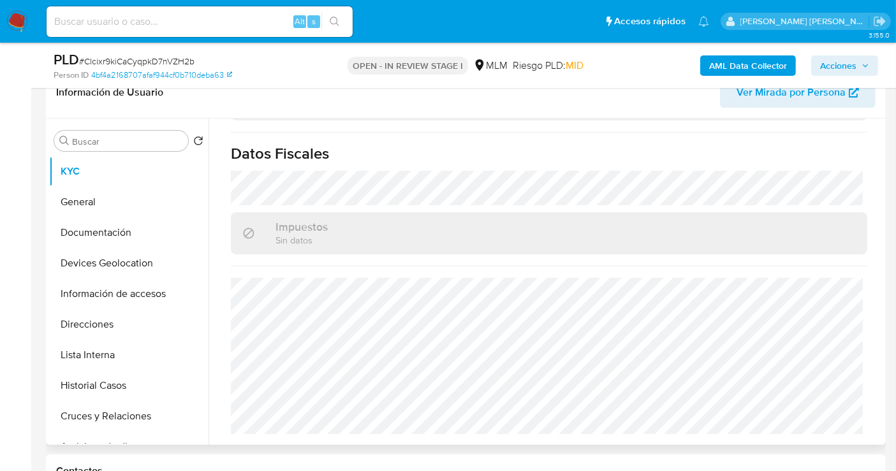
scroll to position [796, 0]
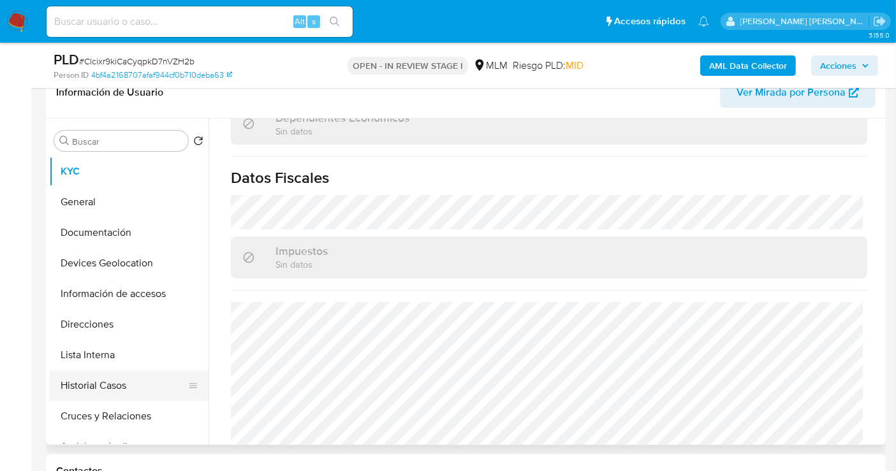
select select "10"
click at [113, 381] on button "Historial Casos" at bounding box center [123, 386] width 149 height 31
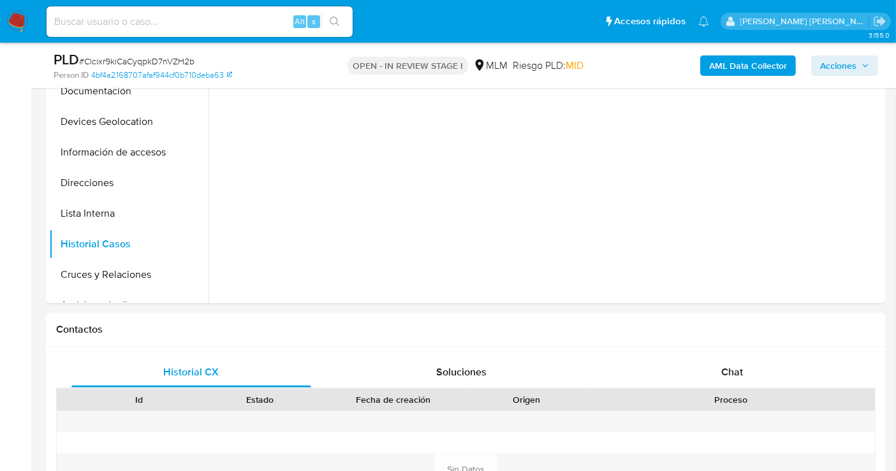
scroll to position [638, 0]
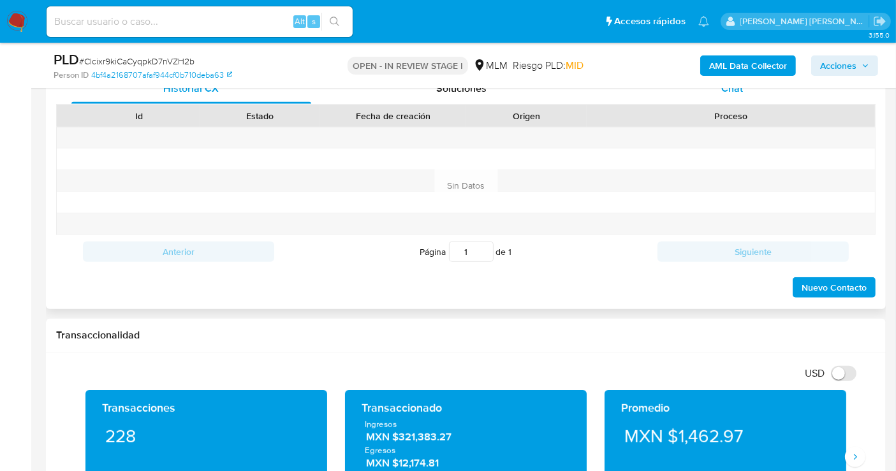
click at [735, 92] on span "Chat" at bounding box center [732, 88] width 22 height 15
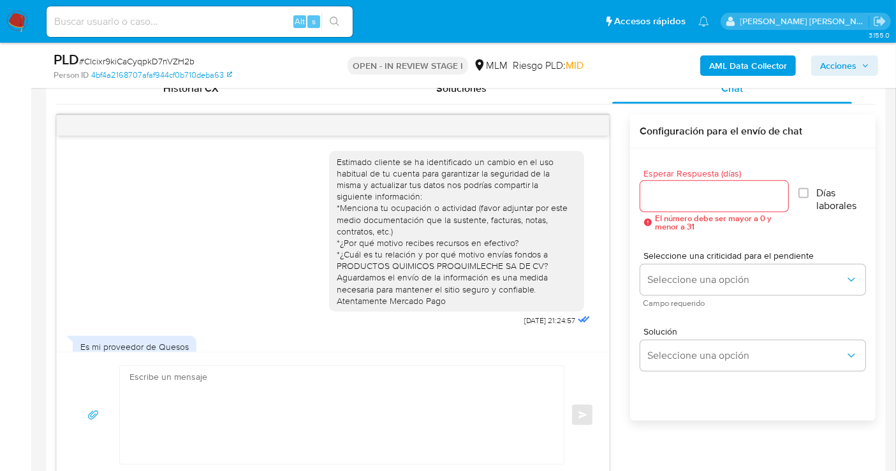
scroll to position [61, 0]
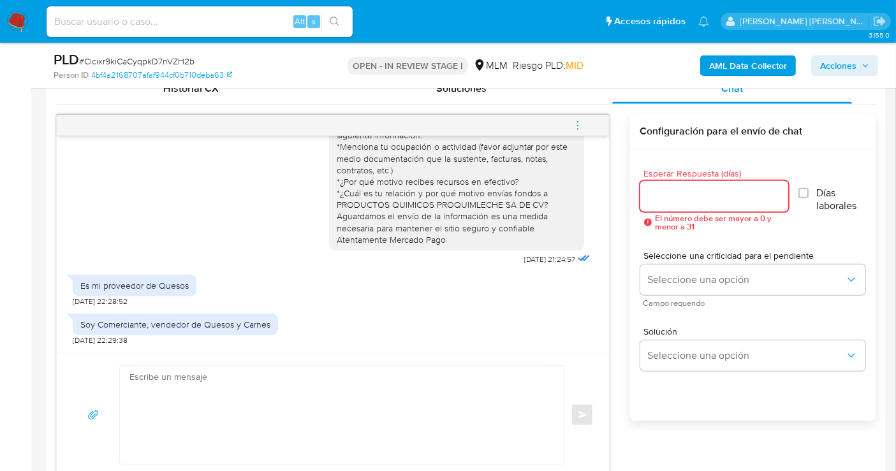
click at [676, 192] on input "Esperar Respuesta (días)" at bounding box center [714, 196] width 149 height 17
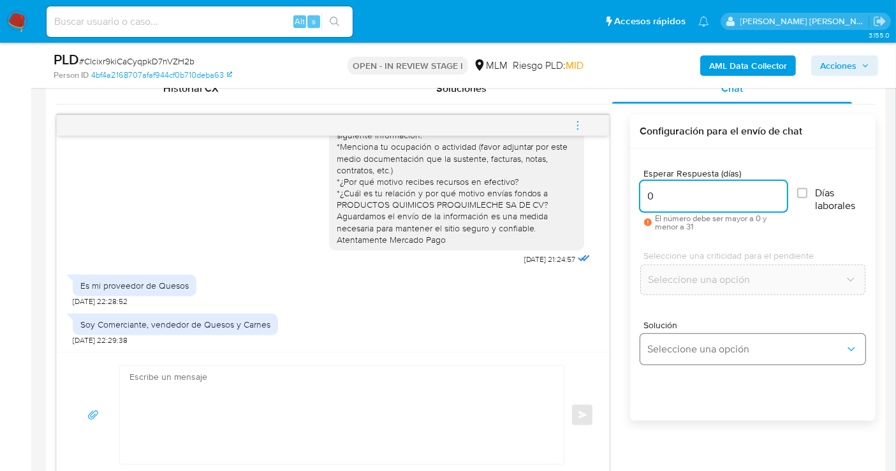
type input "0"
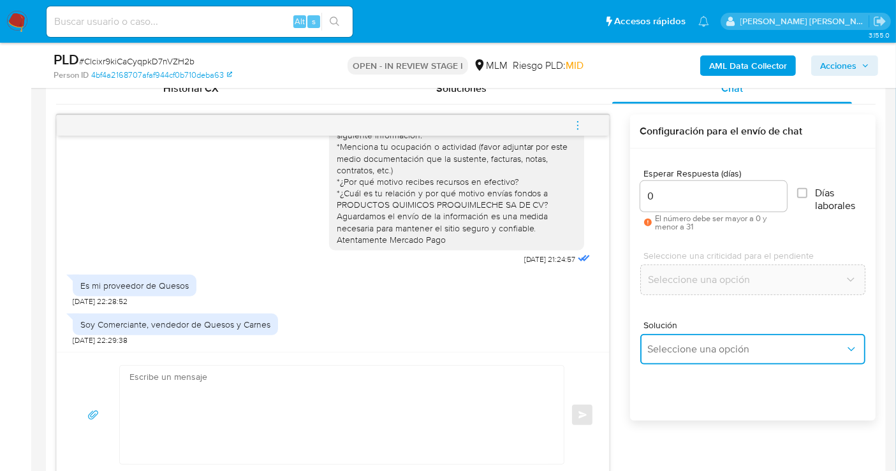
click at [666, 361] on button "Seleccione una opción" at bounding box center [752, 349] width 225 height 31
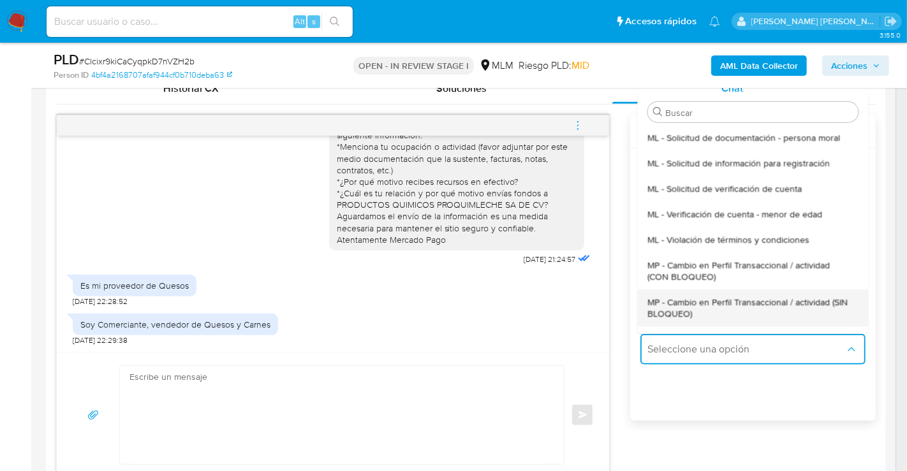
click at [666, 313] on span "MP - Cambio en Perfil Transaccional / actividad (SIN BLOQUEO)" at bounding box center [748, 307] width 203 height 23
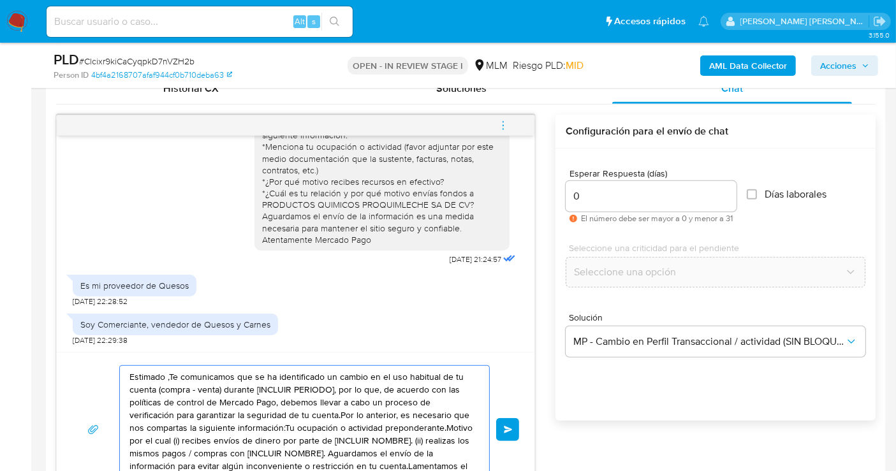
click at [292, 390] on textarea "Estimado ,Te comunicamos que se ha identificado un cambio en el uso habitual de…" at bounding box center [301, 430] width 344 height 128
paste textarea "Cliente, agradecemos tu pronta respuesta. Lamentamos cualquier malestar ocasion…"
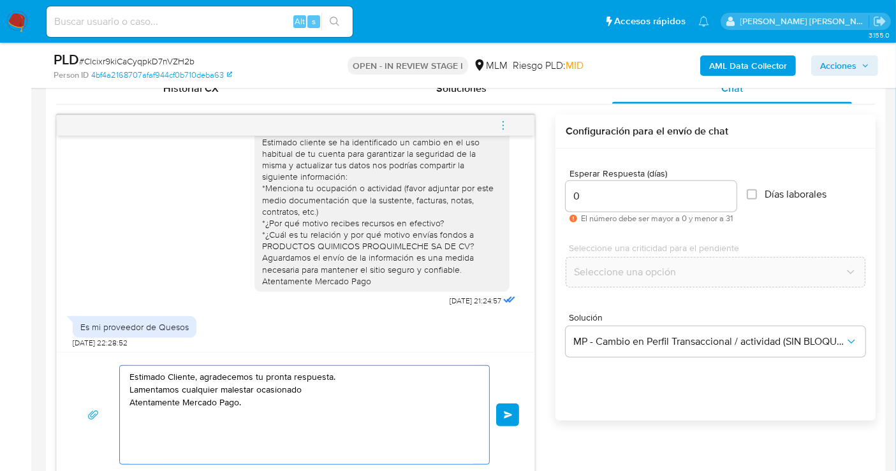
scroll to position [0, 0]
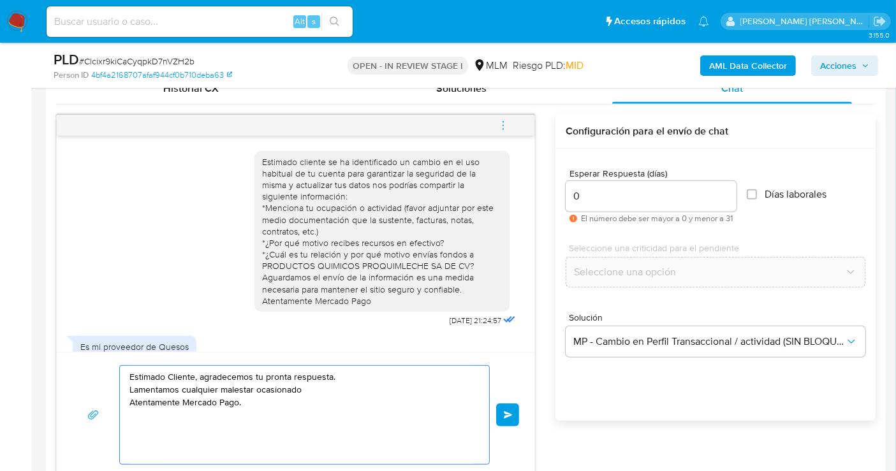
drag, startPoint x: 311, startPoint y: 391, endPoint x: 105, endPoint y: 387, distance: 206.0
click at [105, 387] on div "Estimado Cliente, agradecemos tu pronta respuesta. Lamentamos cualquier malesta…" at bounding box center [295, 414] width 447 height 99
type textarea "Estimado Cliente, agradecemos tu pronta respuesta. Atentamente Mercado Pago."
click at [510, 409] on button "Enviar" at bounding box center [507, 415] width 23 height 23
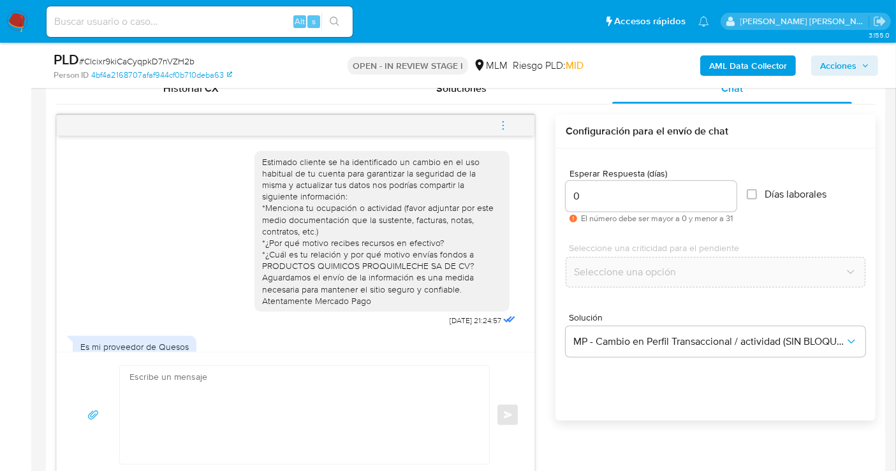
scroll to position [122, 0]
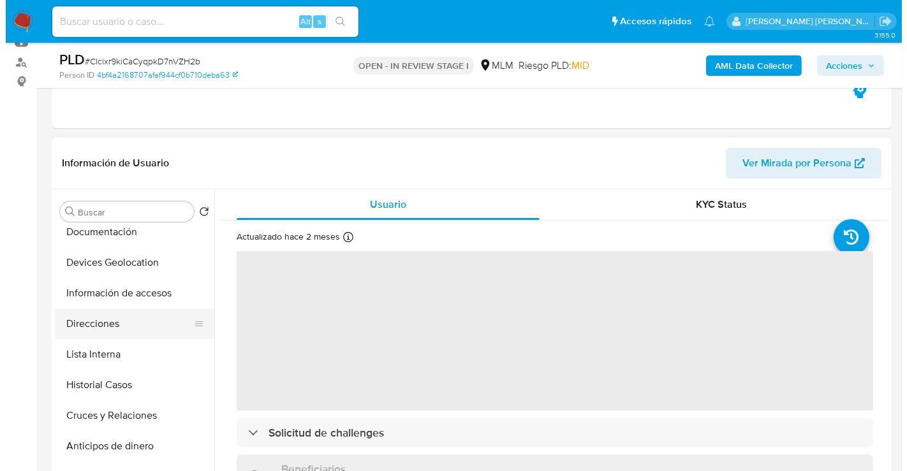
scroll to position [142, 0]
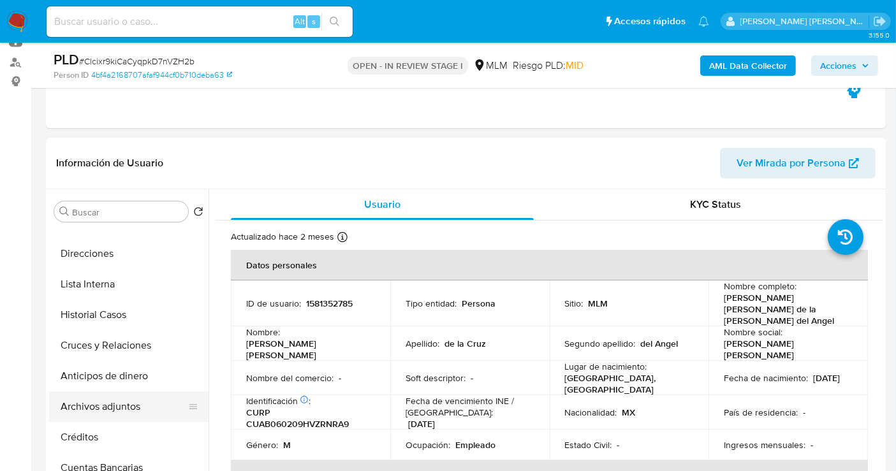
select select "10"
click at [100, 411] on button "Archivos adjuntos" at bounding box center [123, 407] width 149 height 31
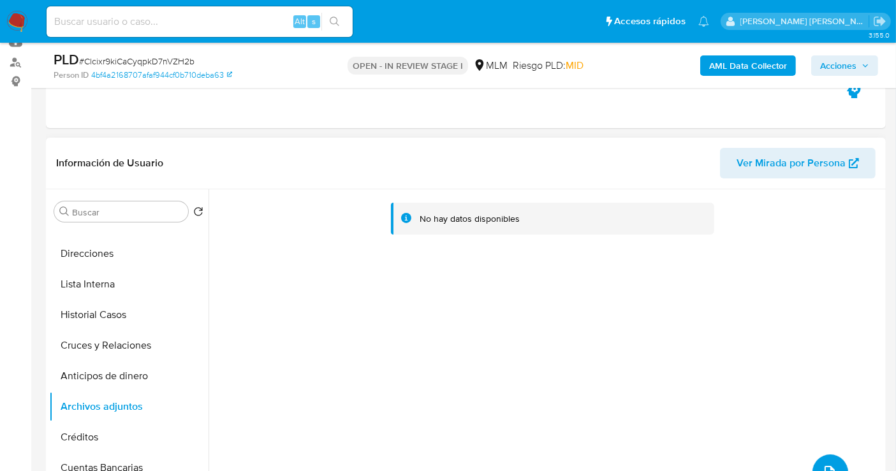
click at [825, 465] on icon "upload-file" at bounding box center [829, 472] width 15 height 15
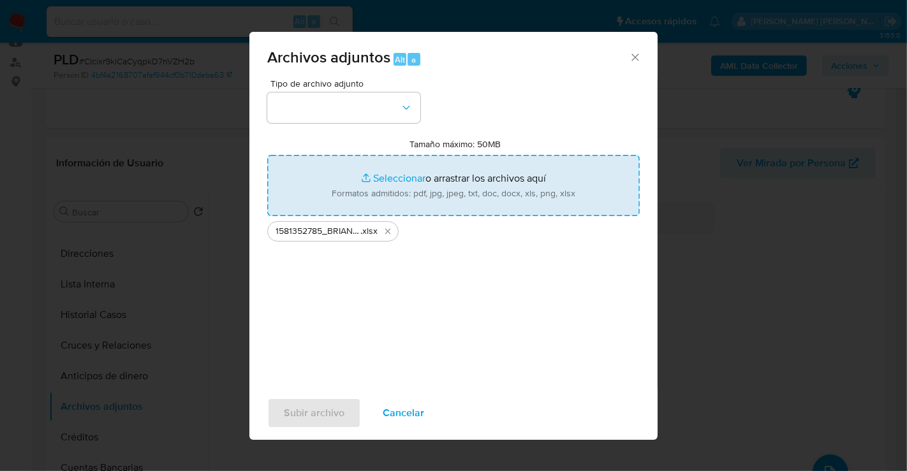
type input "C:\fakepath\1581352785_BRIAN IVAN DE LA CRUZ DEL ANGEL_AGO25.pdf"
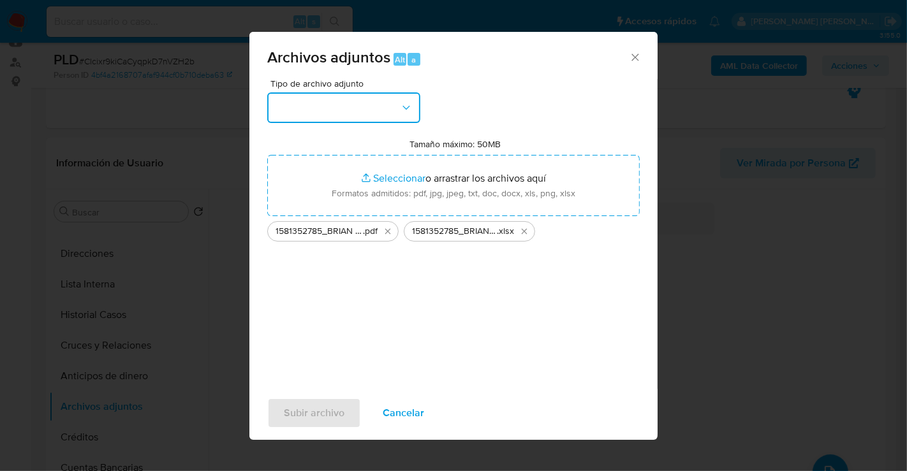
click at [332, 97] on button "button" at bounding box center [343, 107] width 153 height 31
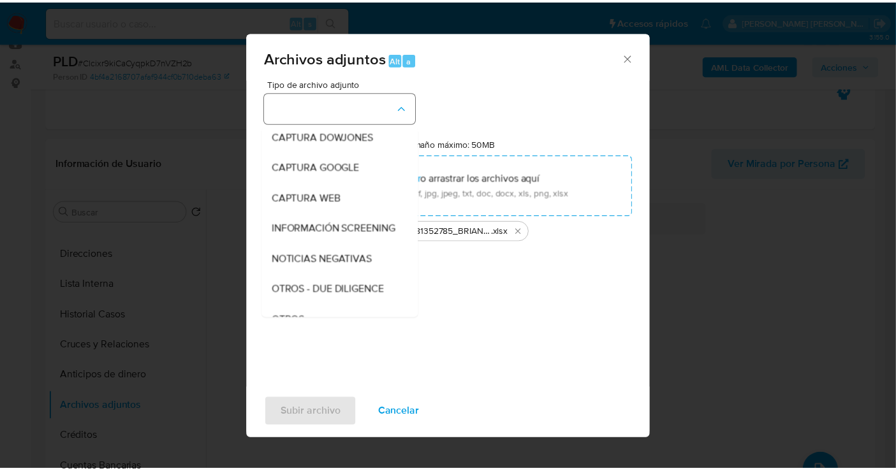
scroll to position [66, 0]
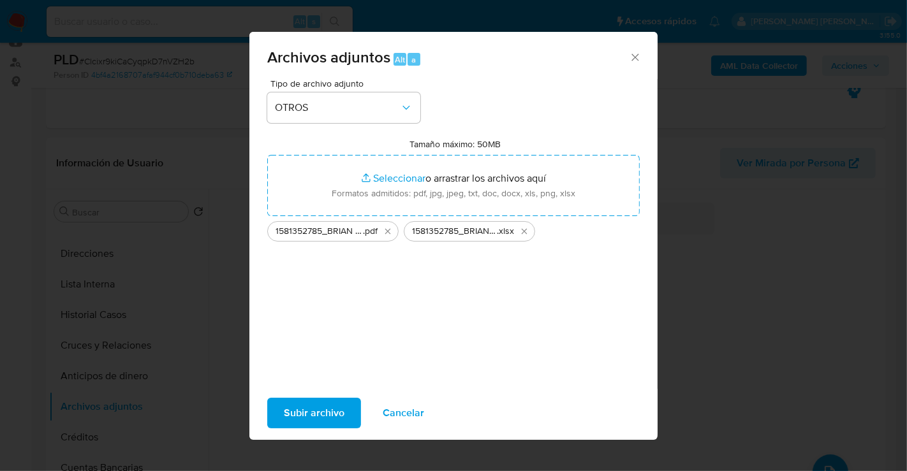
click at [300, 405] on span "Subir archivo" at bounding box center [314, 413] width 61 height 28
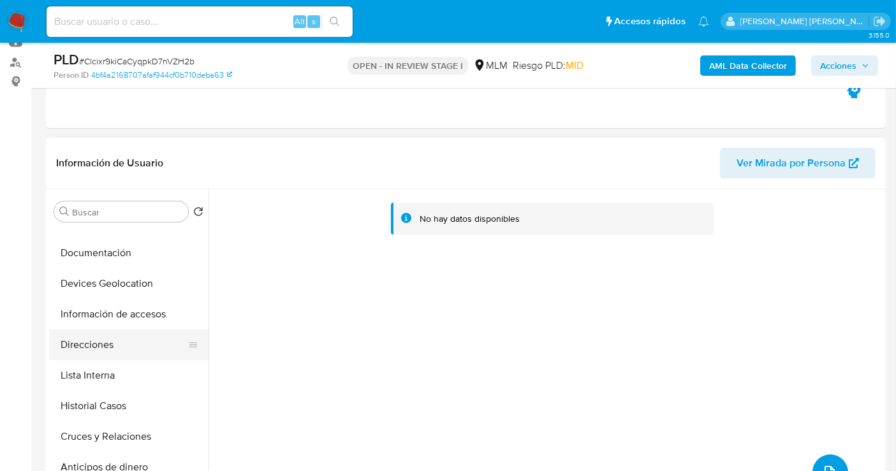
scroll to position [0, 0]
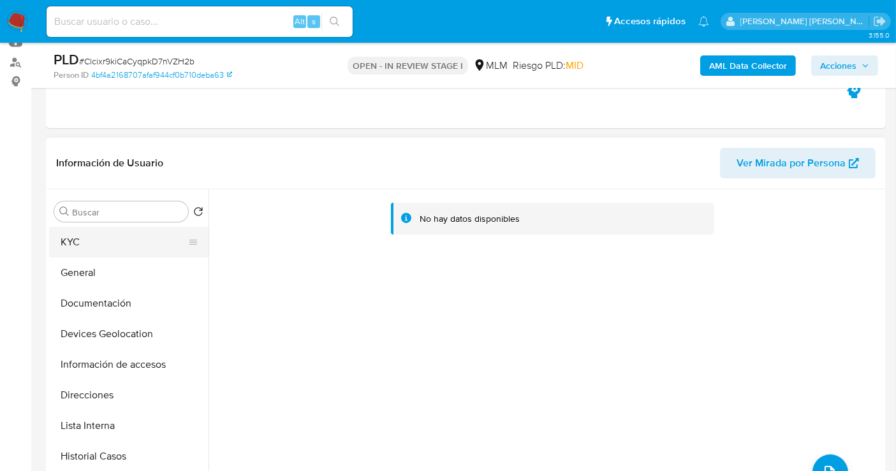
click at [82, 245] on button "KYC" at bounding box center [123, 242] width 149 height 31
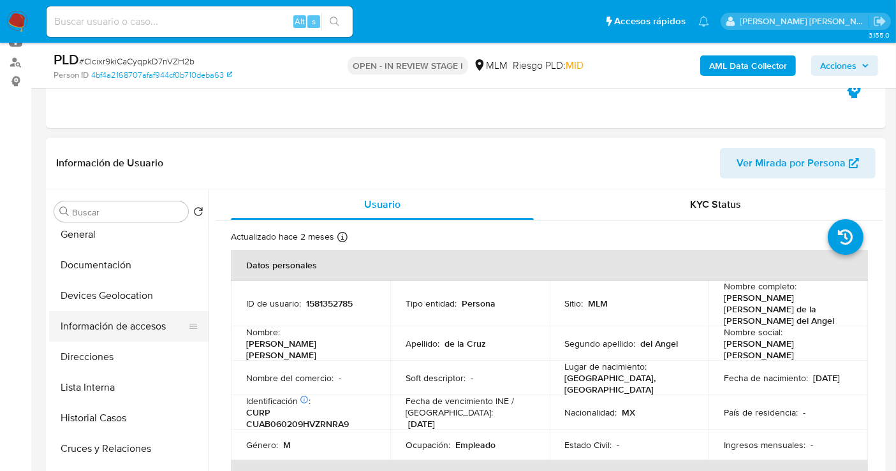
scroll to position [71, 0]
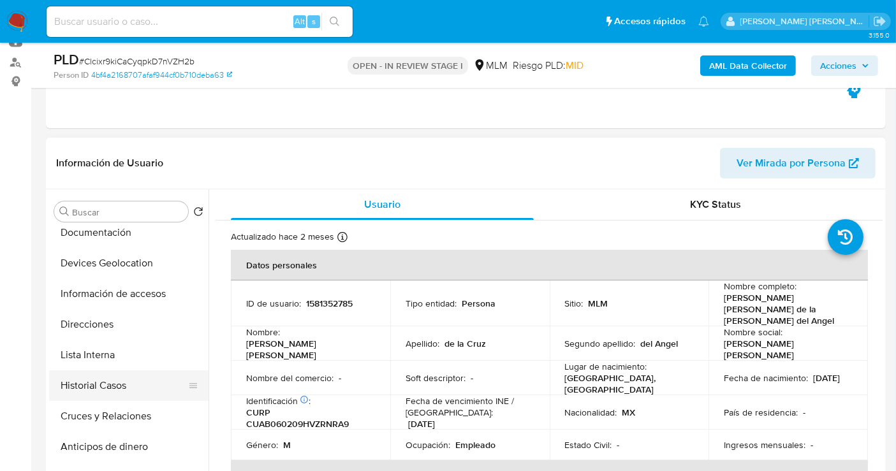
click at [88, 382] on button "Historial Casos" at bounding box center [123, 386] width 149 height 31
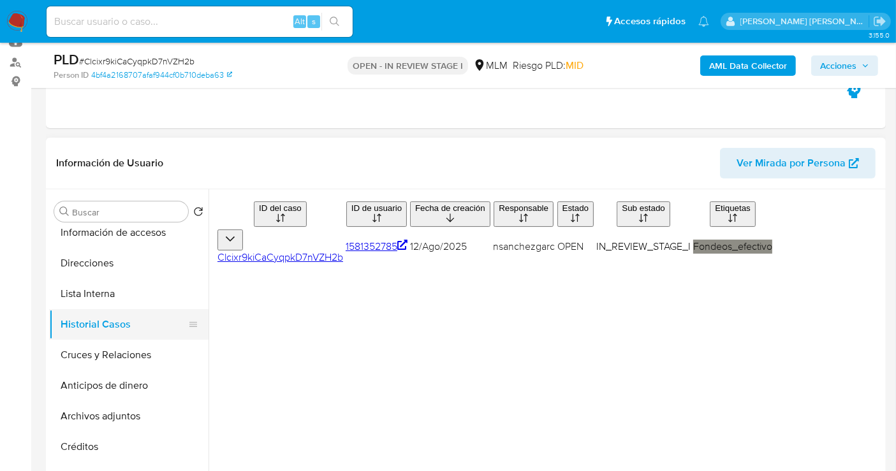
scroll to position [212, 0]
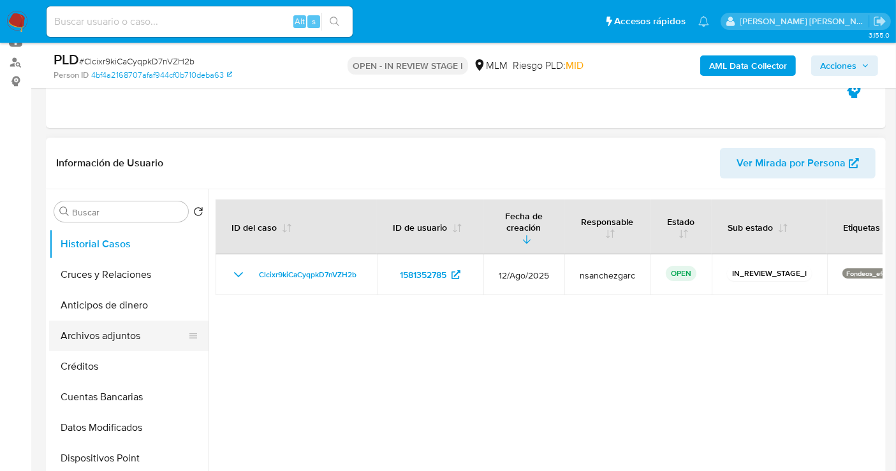
click at [98, 339] on button "Archivos adjuntos" at bounding box center [123, 336] width 149 height 31
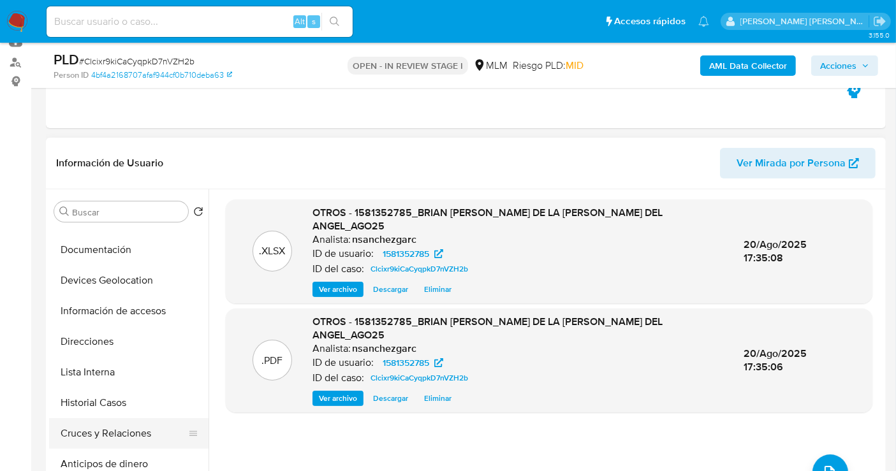
scroll to position [0, 0]
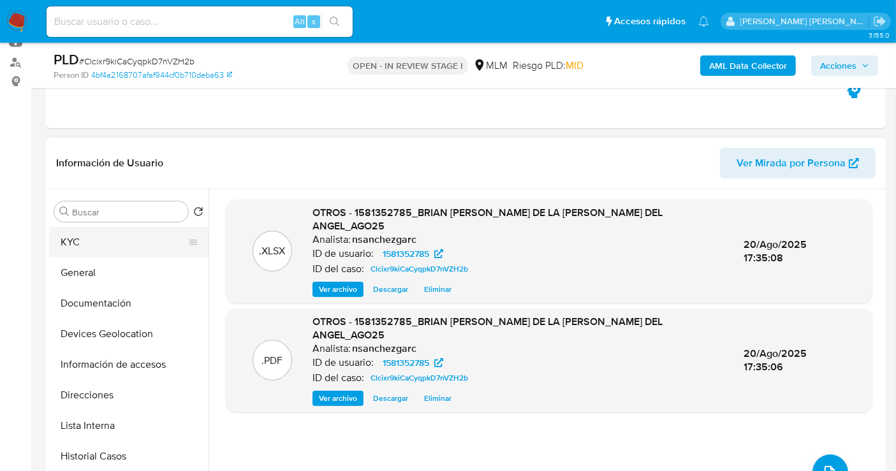
click at [106, 232] on button "KYC" at bounding box center [123, 242] width 149 height 31
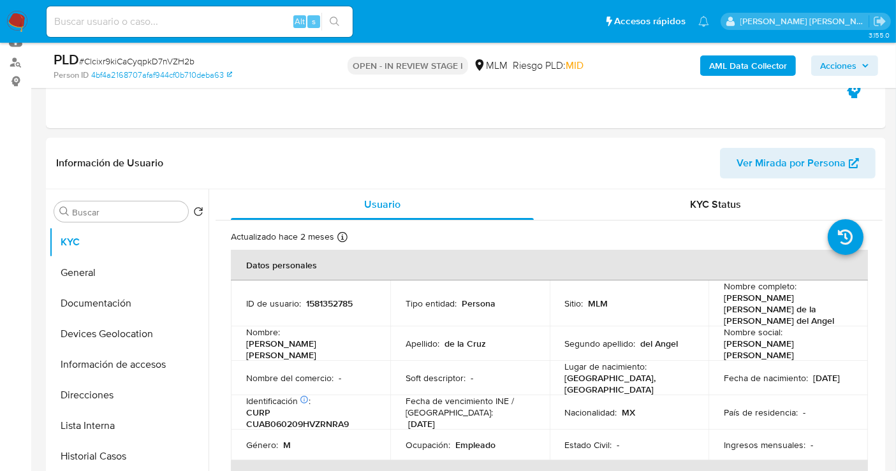
click at [844, 68] on span "Acciones" at bounding box center [838, 65] width 36 height 20
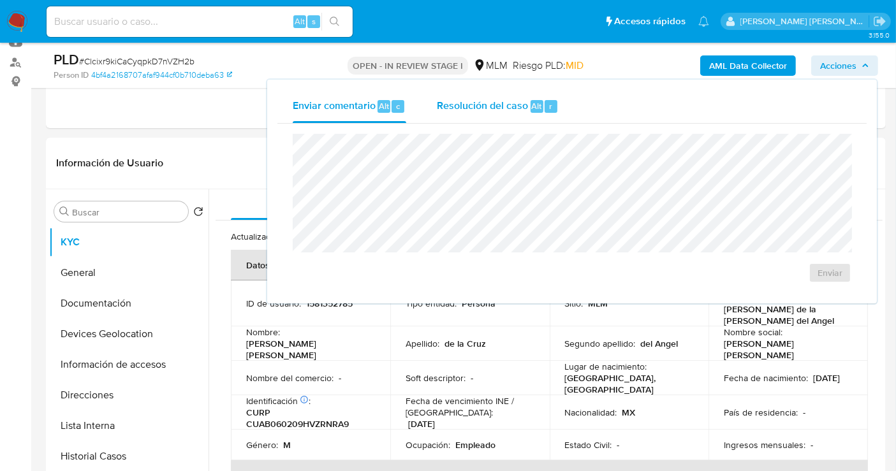
click at [492, 107] on span "Resolución del caso" at bounding box center [482, 105] width 91 height 15
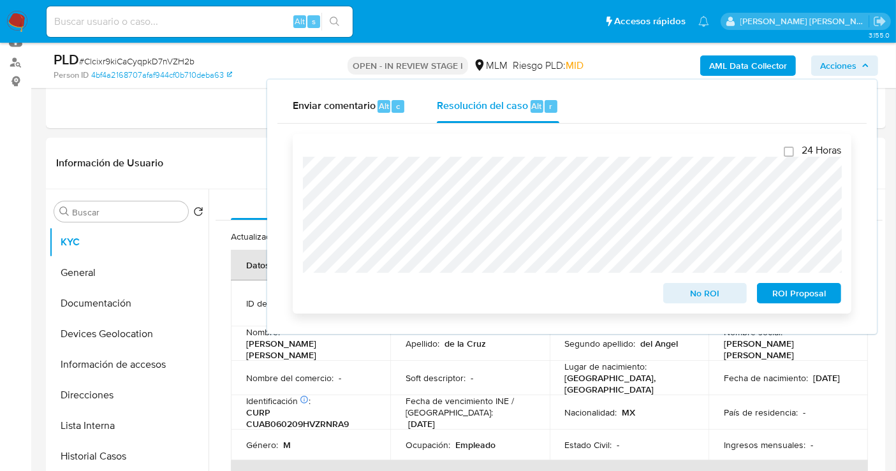
click at [696, 294] on span "No ROI" at bounding box center [705, 293] width 66 height 18
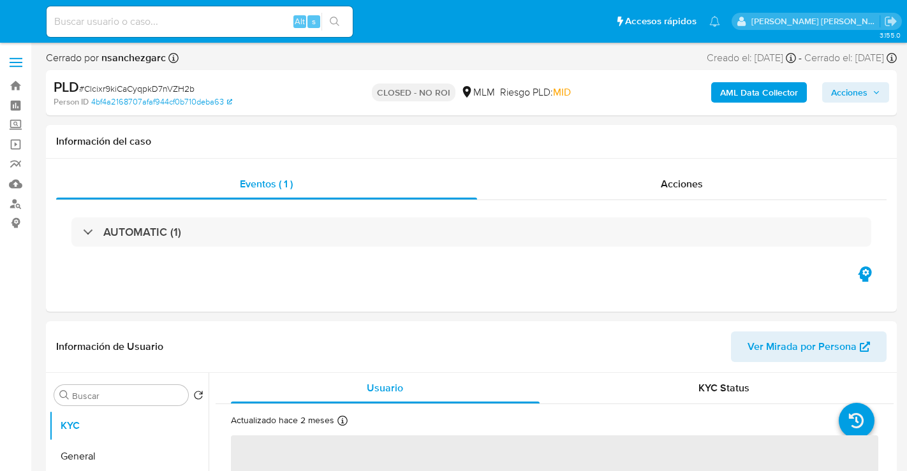
select select "10"
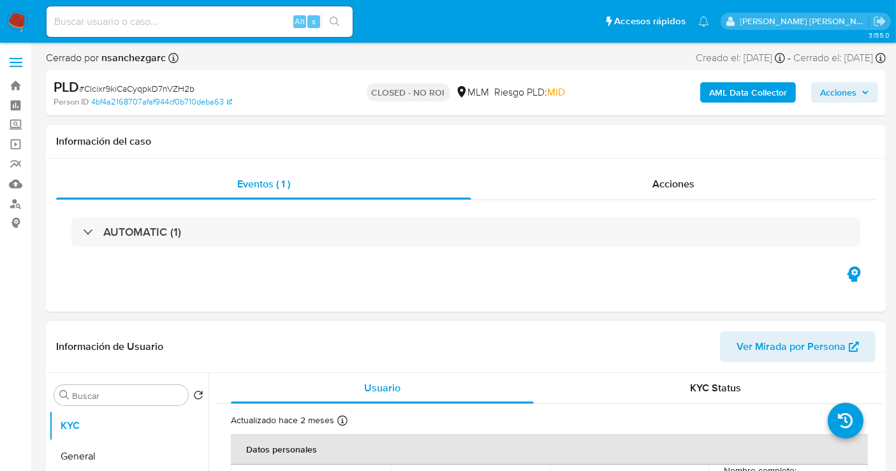
scroll to position [142, 0]
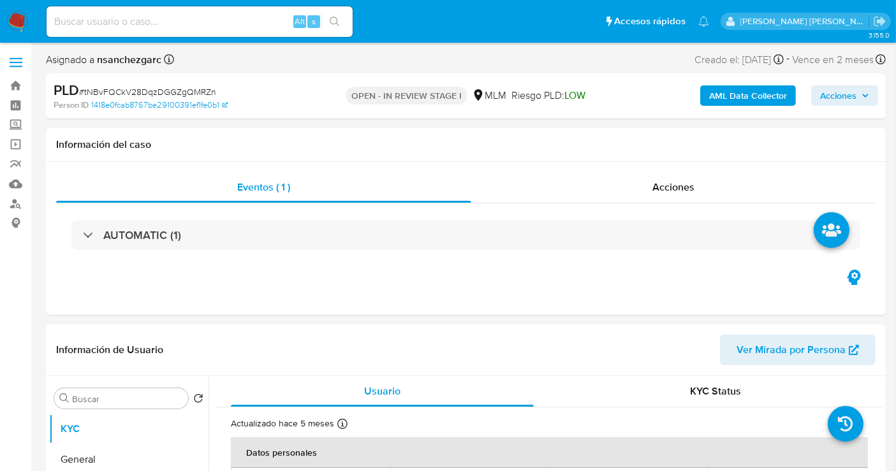
select select "10"
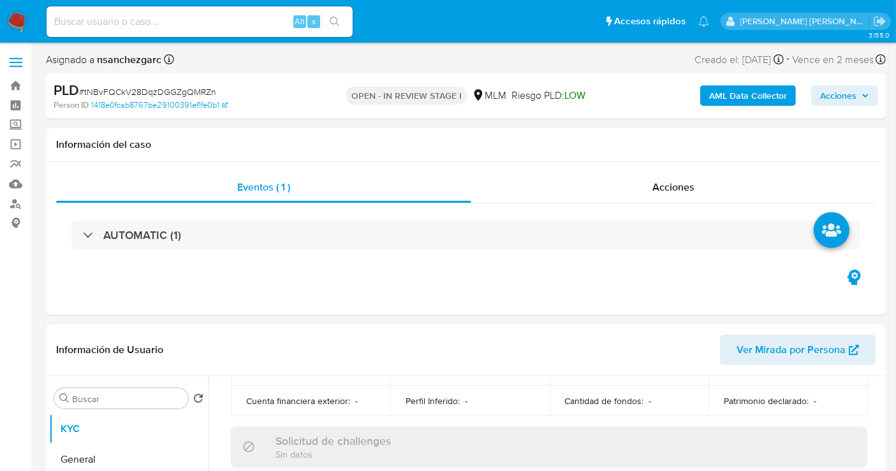
scroll to position [212, 0]
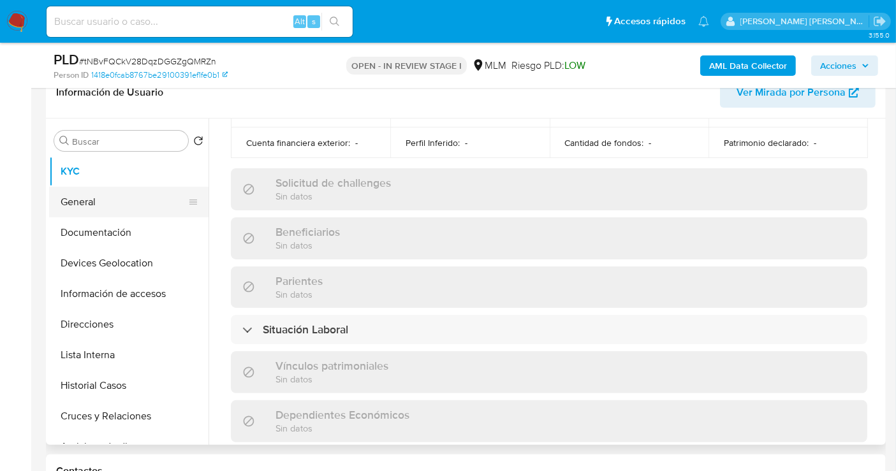
click at [78, 206] on button "General" at bounding box center [123, 202] width 149 height 31
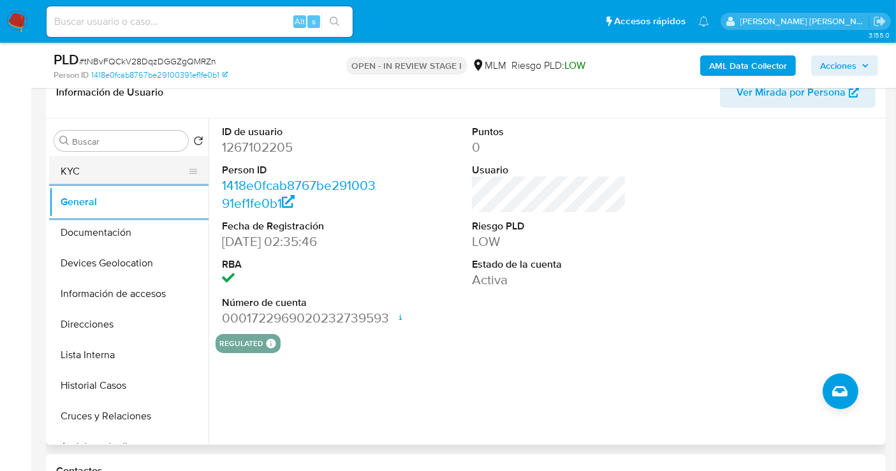
click at [78, 165] on button "KYC" at bounding box center [123, 171] width 149 height 31
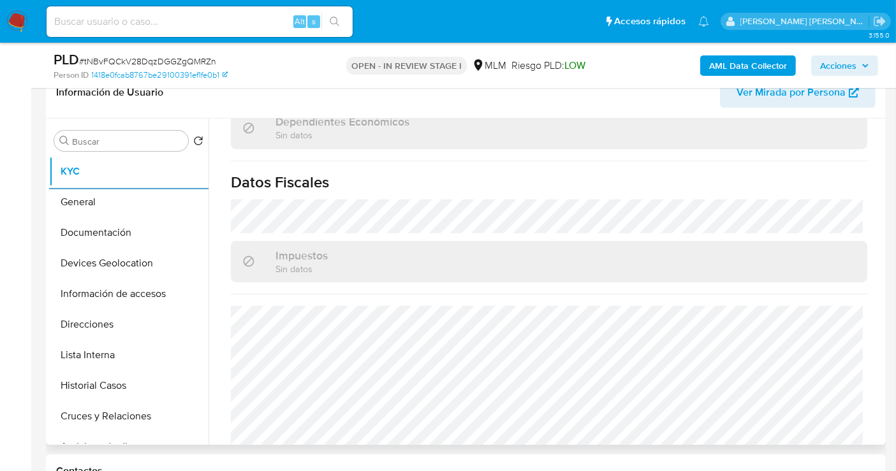
scroll to position [809, 0]
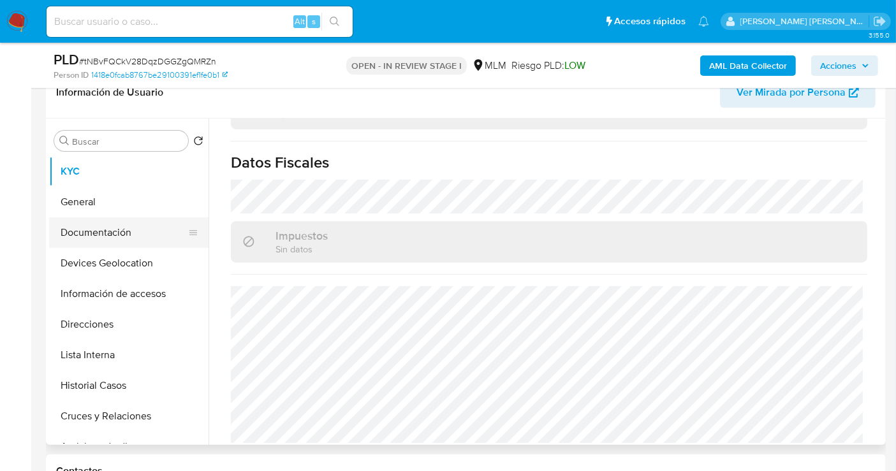
click at [96, 237] on button "Documentación" at bounding box center [123, 232] width 149 height 31
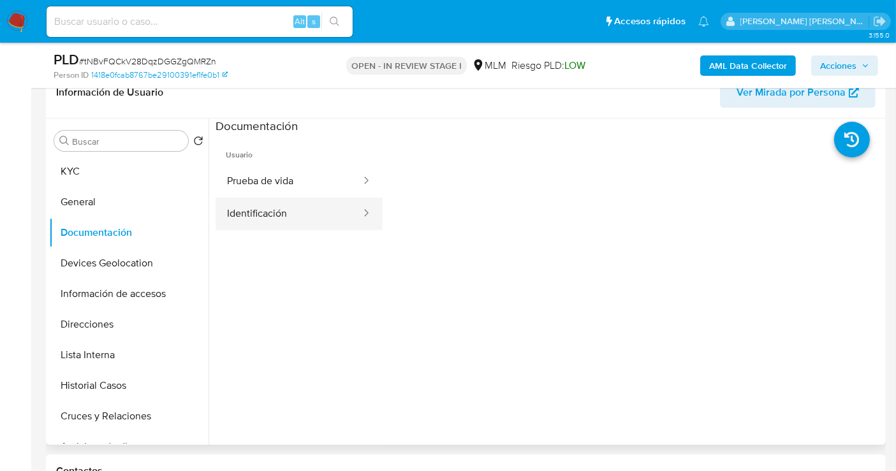
click at [295, 220] on button "Identificación" at bounding box center [289, 214] width 147 height 33
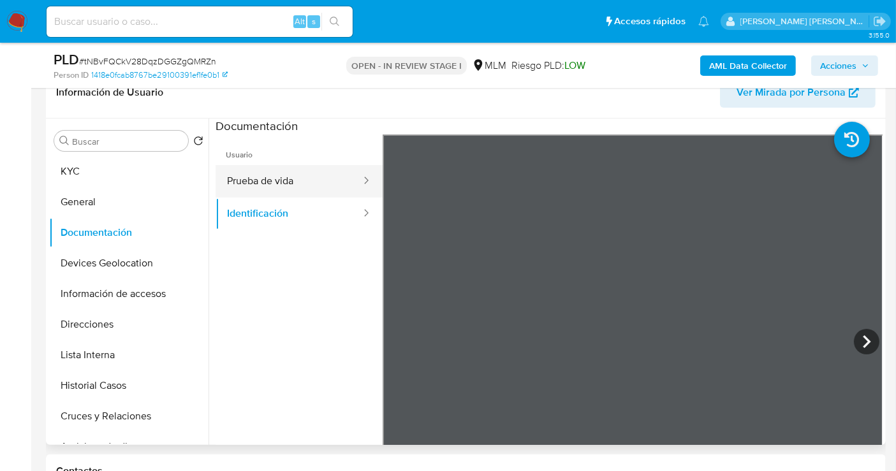
click at [275, 175] on button "Prueba de vida" at bounding box center [289, 181] width 147 height 33
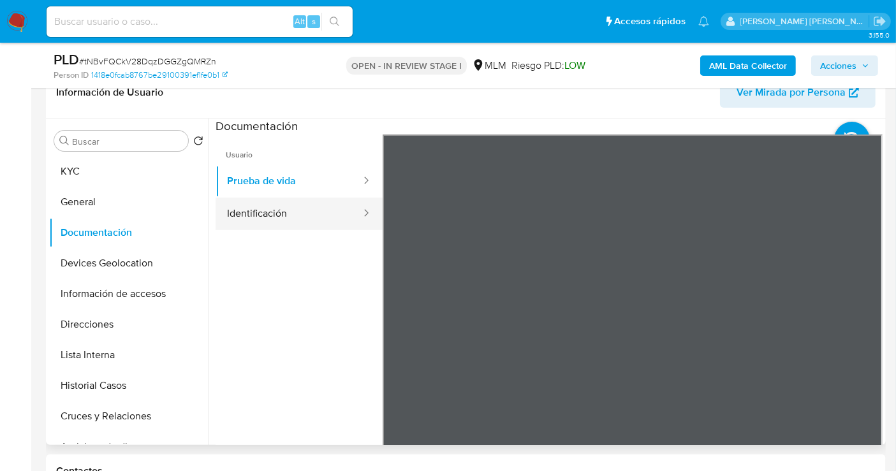
click at [246, 212] on button "Identificación" at bounding box center [289, 214] width 147 height 33
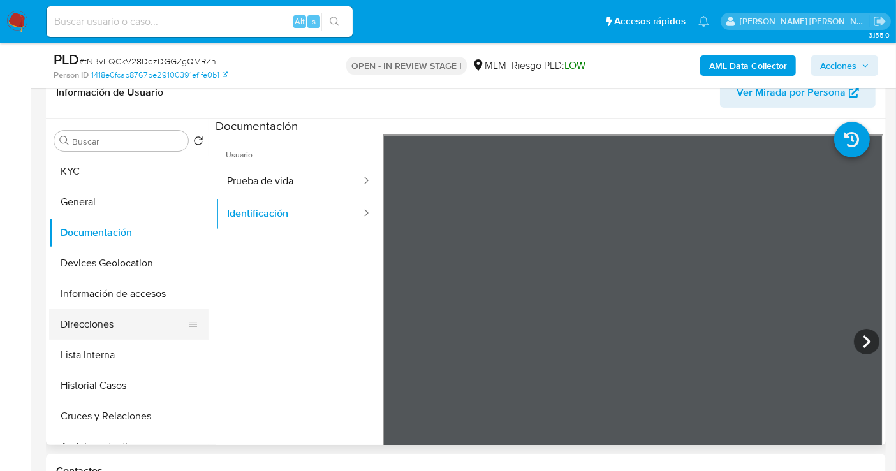
click at [93, 330] on button "Direcciones" at bounding box center [123, 324] width 149 height 31
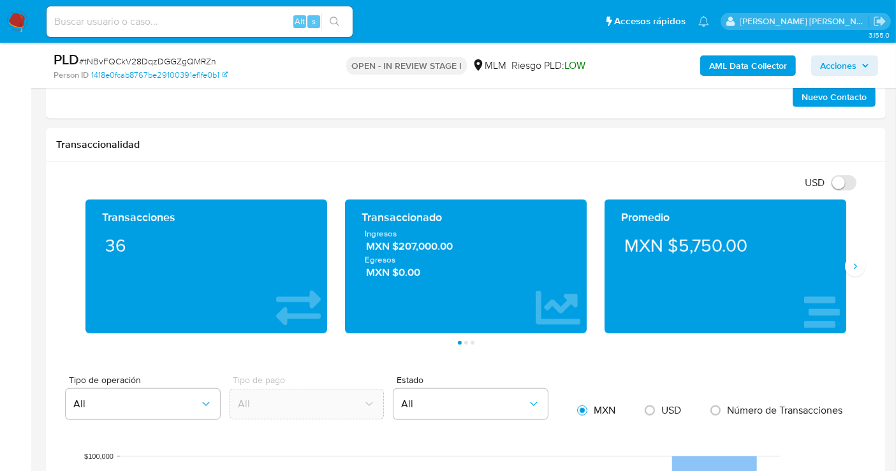
scroll to position [850, 0]
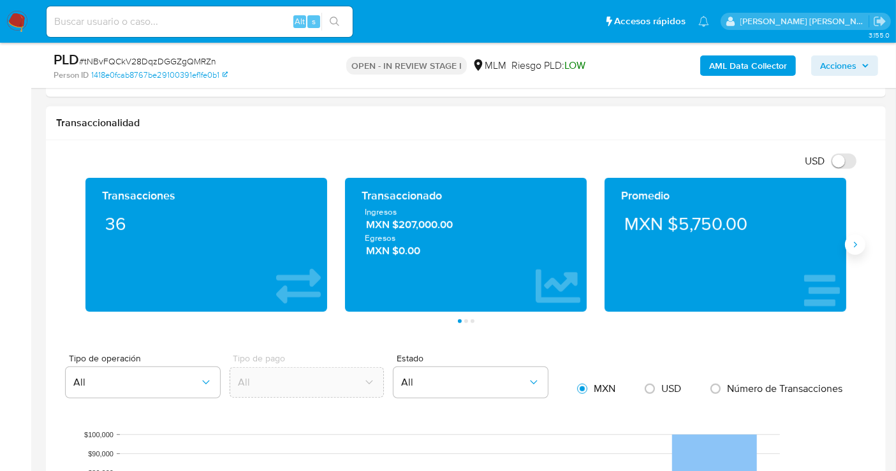
click at [856, 241] on icon "Siguiente" at bounding box center [855, 245] width 10 height 10
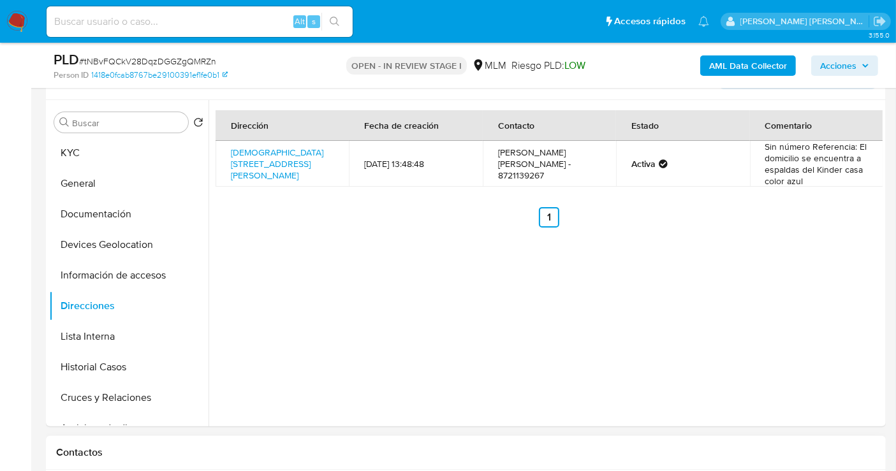
scroll to position [212, 0]
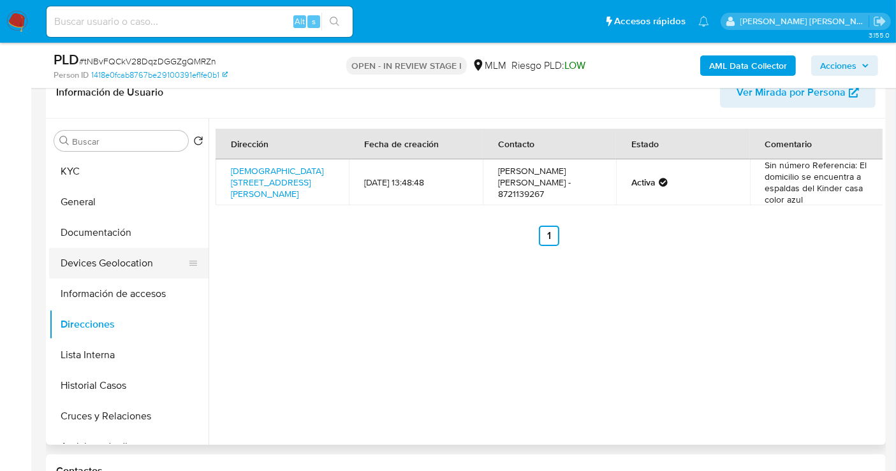
click at [101, 265] on button "Devices Geolocation" at bounding box center [123, 263] width 149 height 31
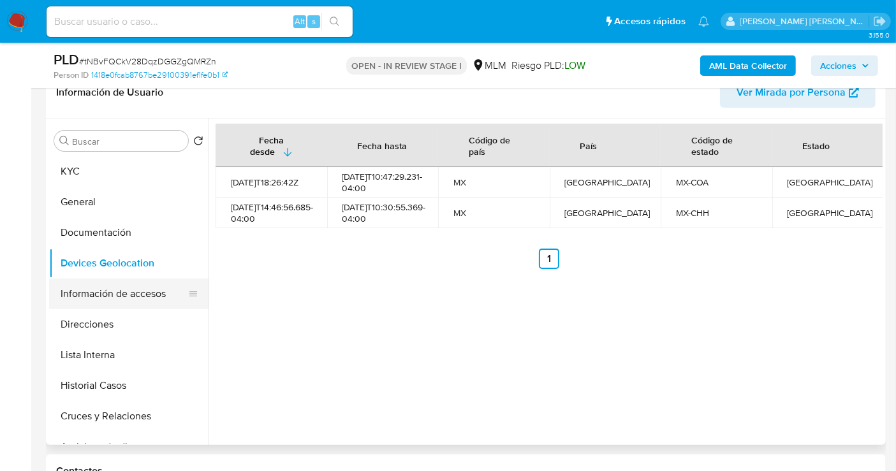
click at [84, 297] on button "Información de accesos" at bounding box center [123, 294] width 149 height 31
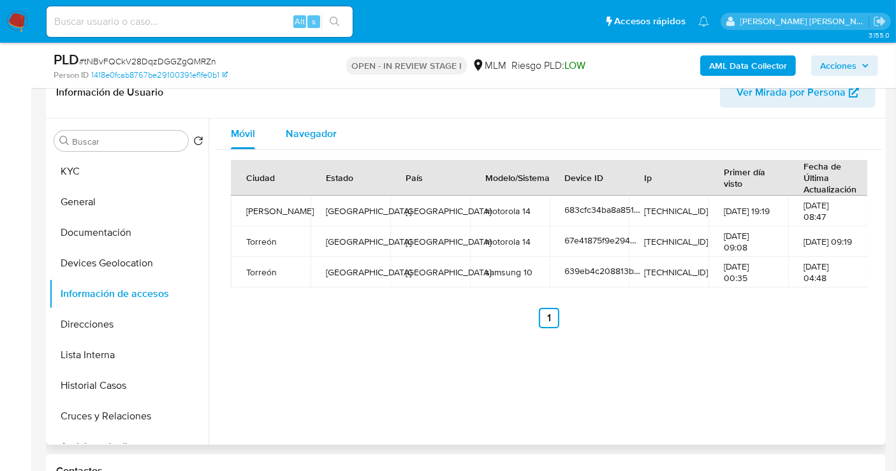
click at [302, 121] on div "Navegador" at bounding box center [311, 134] width 51 height 31
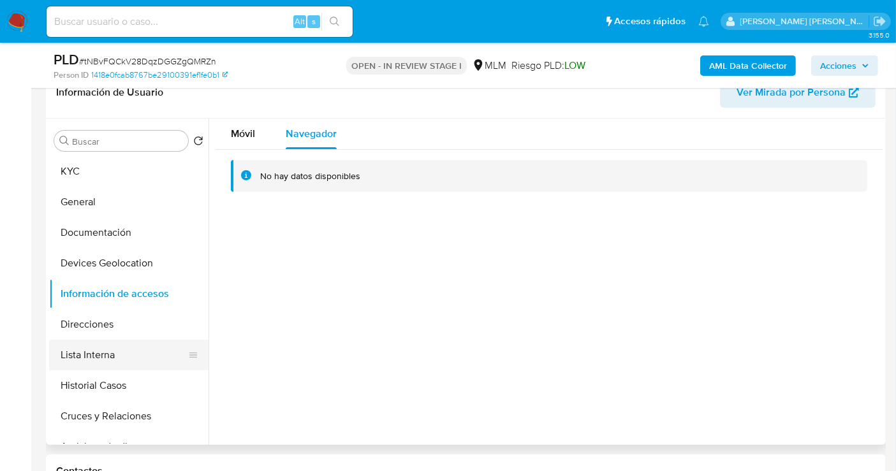
click at [85, 355] on button "Lista Interna" at bounding box center [123, 355] width 149 height 31
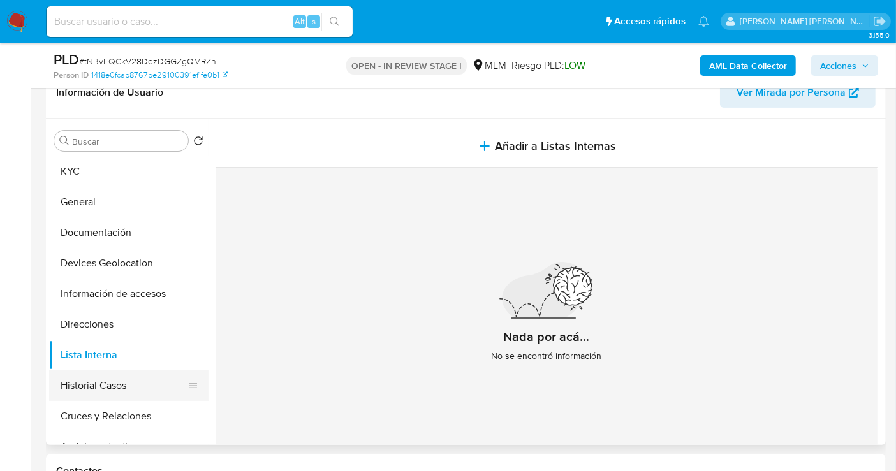
click at [95, 385] on button "Historial Casos" at bounding box center [123, 386] width 149 height 31
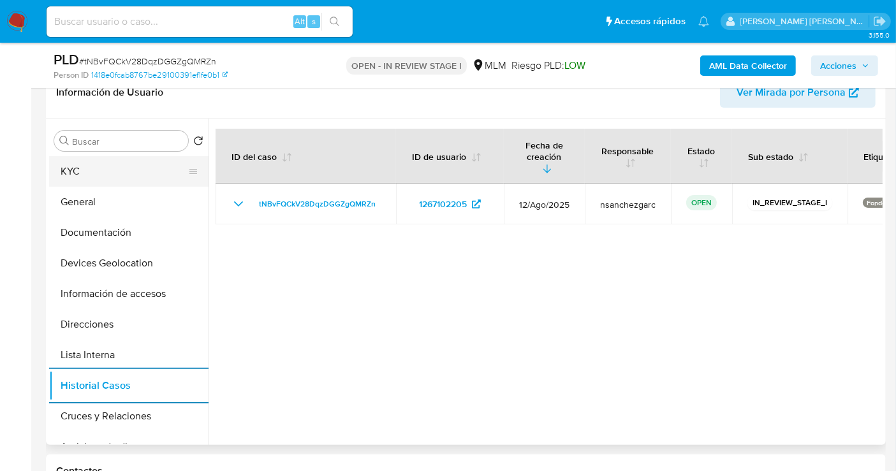
click at [91, 179] on button "KYC" at bounding box center [123, 171] width 149 height 31
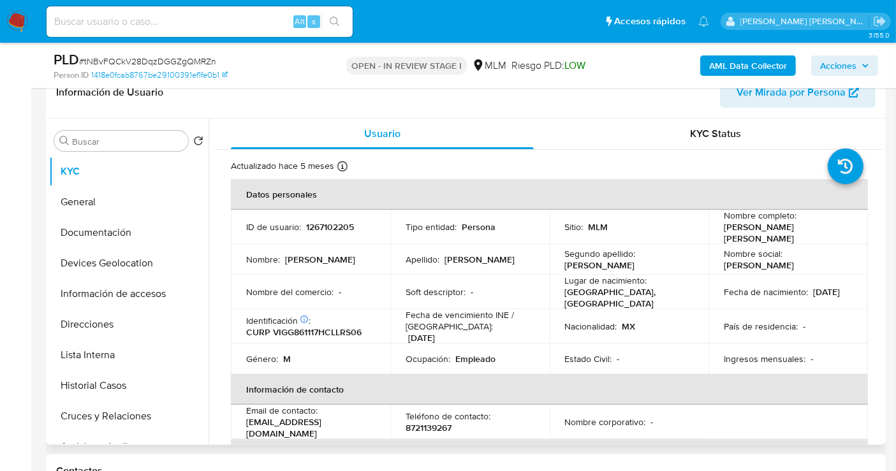
drag, startPoint x: 375, startPoint y: 422, endPoint x: 246, endPoint y: 425, distance: 129.5
click at [246, 425] on td "Email de contacto : dafnevillalobos1986@gmail.com" at bounding box center [310, 422] width 159 height 34
copy p "dafnevillalobos1986@gmail.com"
click at [437, 428] on td "Teléfono de contacto : 8721139267" at bounding box center [469, 422] width 159 height 34
click at [432, 422] on p "8721139267" at bounding box center [429, 427] width 46 height 11
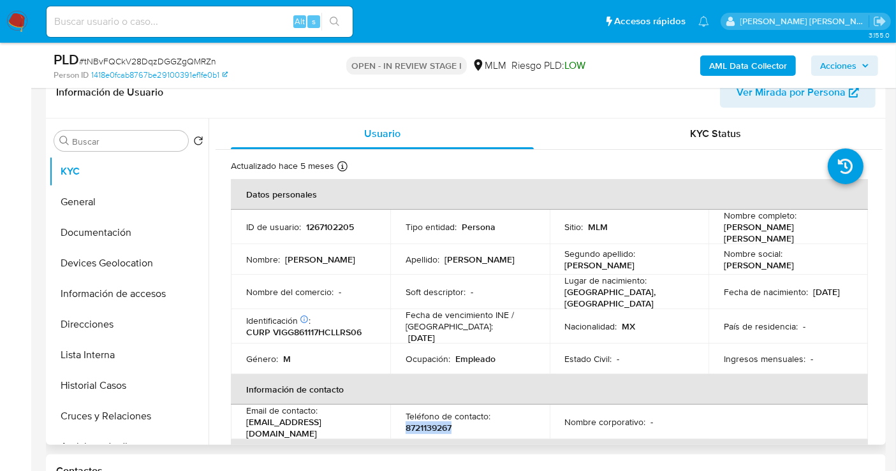
click at [432, 422] on p "8721139267" at bounding box center [429, 427] width 46 height 11
copy p "8721139267"
click at [103, 233] on button "Documentación" at bounding box center [123, 232] width 149 height 31
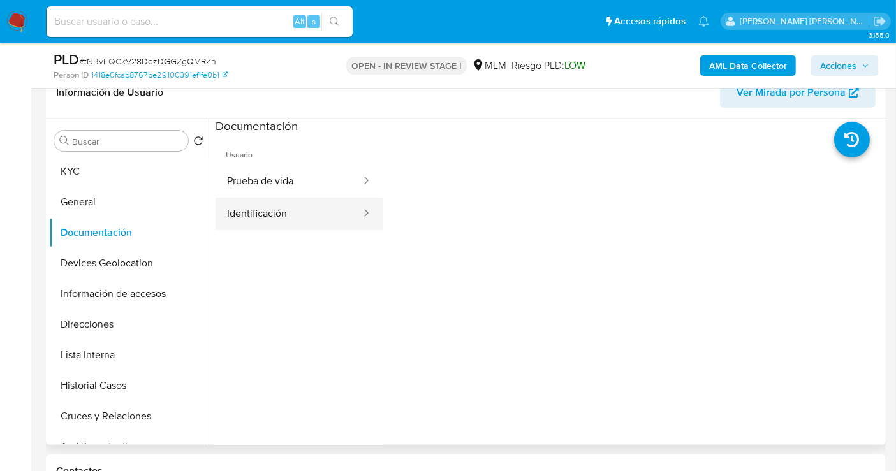
click at [269, 210] on button "Identificación" at bounding box center [289, 214] width 147 height 33
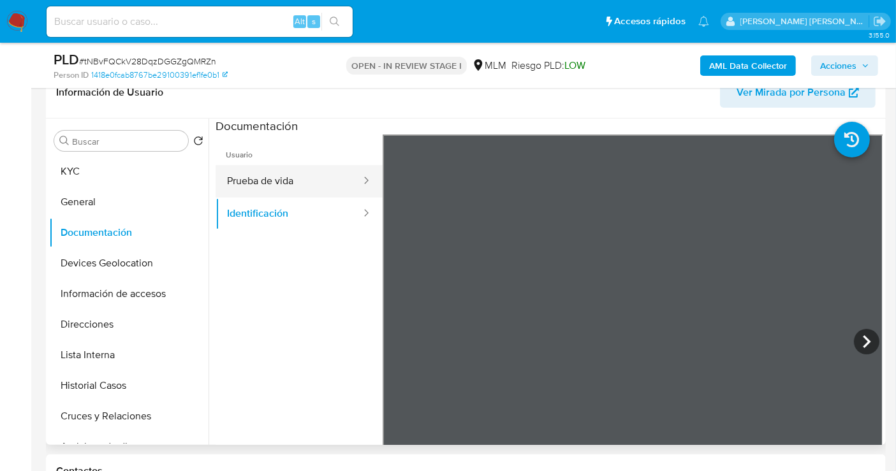
click at [273, 181] on button "Prueba de vida" at bounding box center [289, 181] width 147 height 33
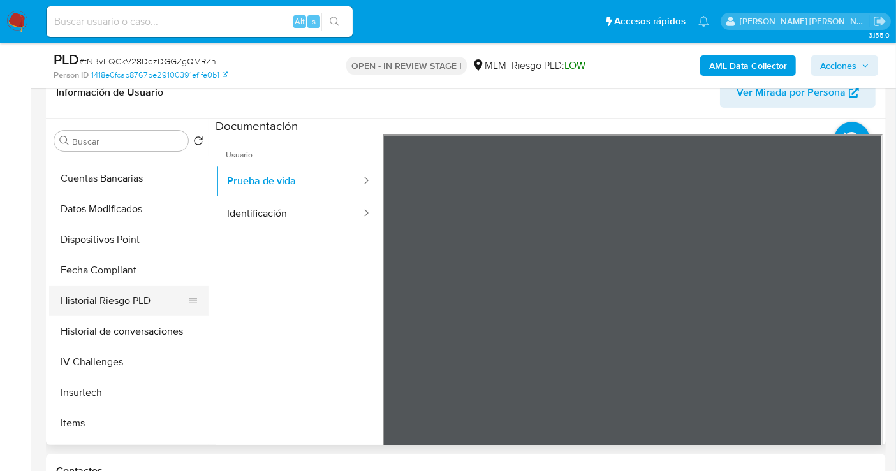
scroll to position [425, 0]
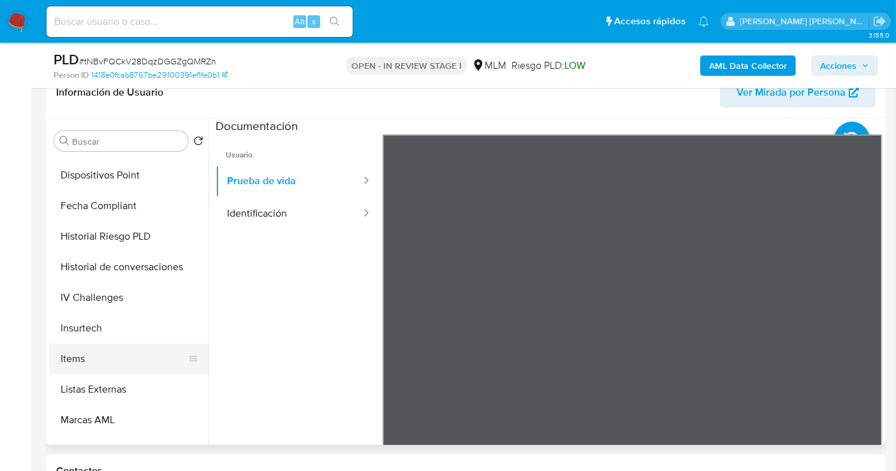
click at [68, 358] on button "Items" at bounding box center [123, 359] width 149 height 31
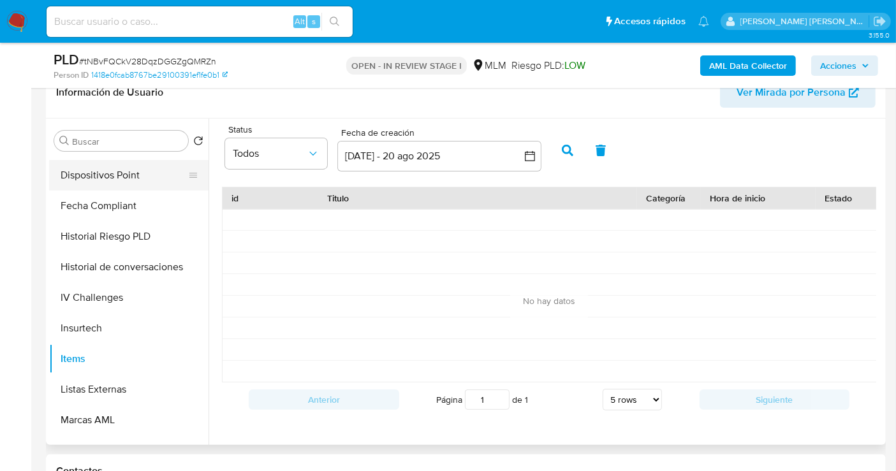
click at [83, 172] on button "Dispositivos Point" at bounding box center [123, 175] width 149 height 31
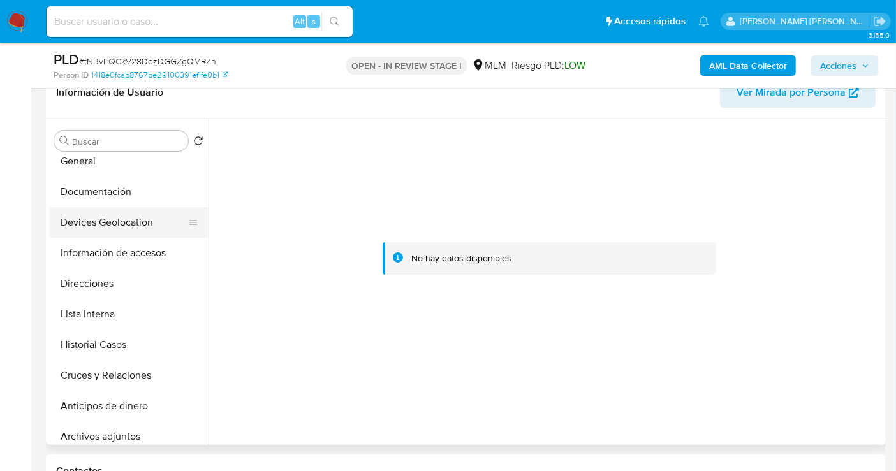
scroll to position [0, 0]
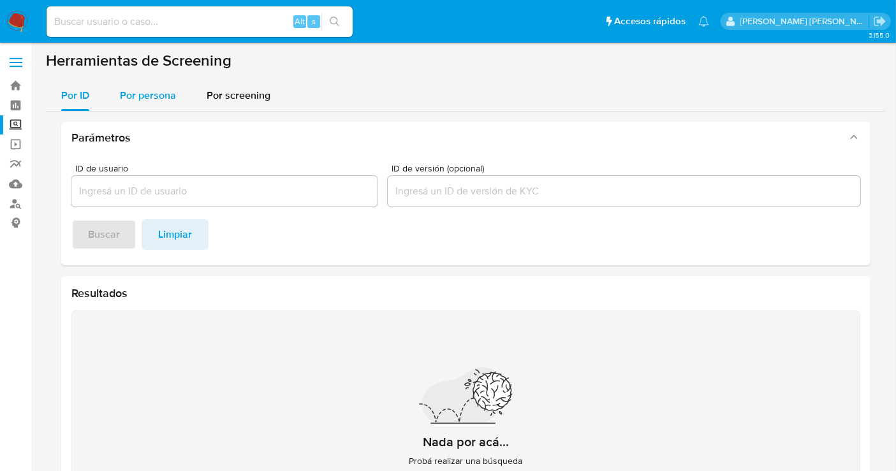
click at [133, 92] on span "Por persona" at bounding box center [148, 95] width 56 height 15
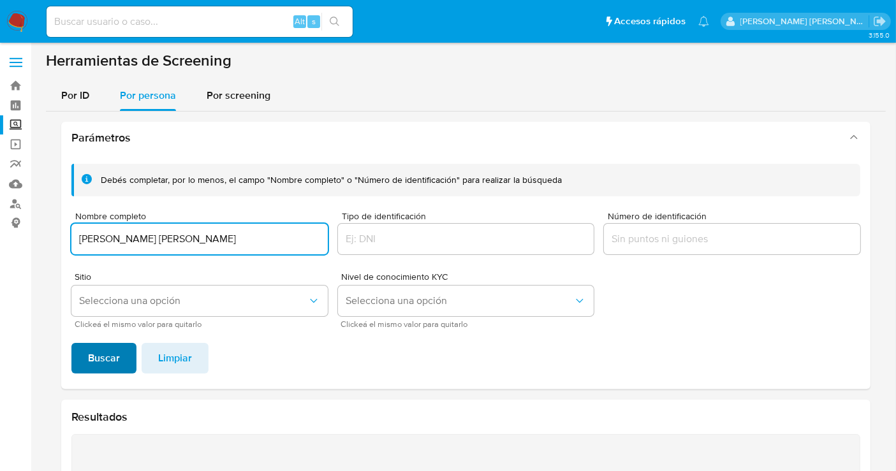
type input "[PERSON_NAME] [PERSON_NAME]"
click at [113, 368] on span "Buscar" at bounding box center [104, 358] width 32 height 28
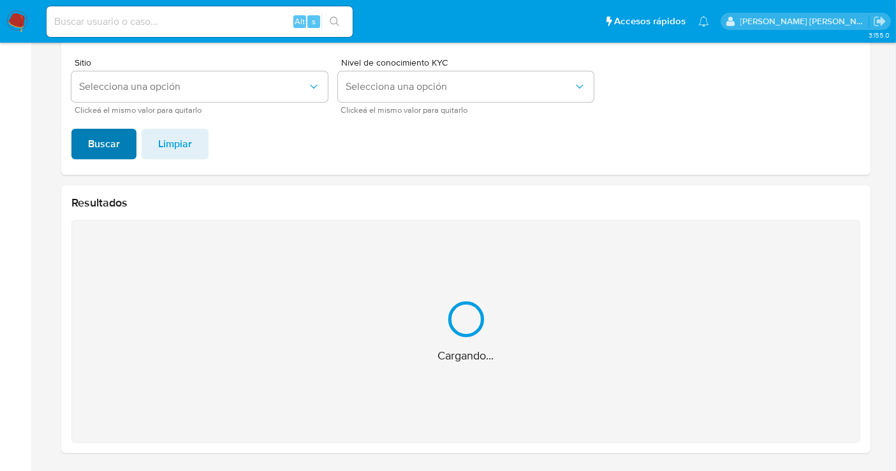
scroll to position [11, 0]
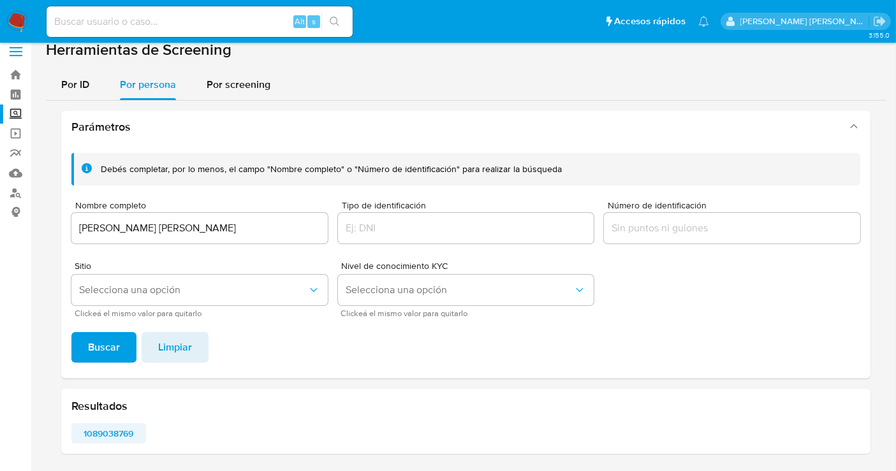
click at [127, 432] on span "1089038769" at bounding box center [108, 434] width 57 height 18
click at [16, 20] on img at bounding box center [17, 22] width 22 height 22
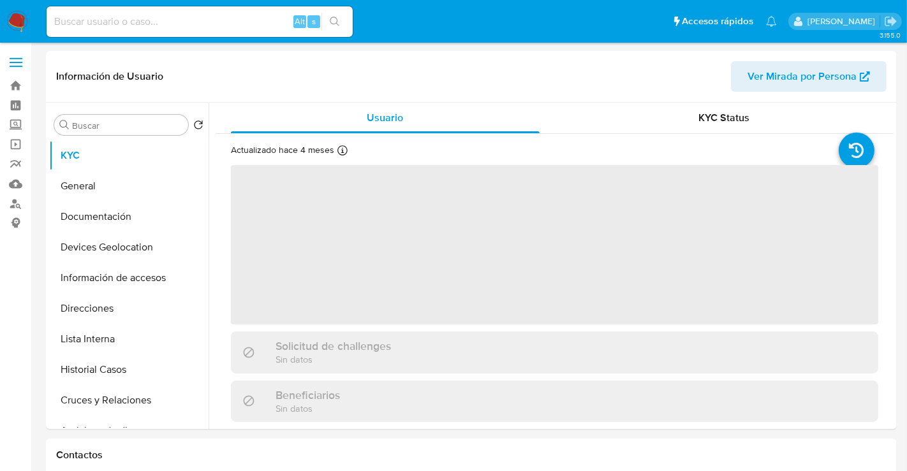
select select "10"
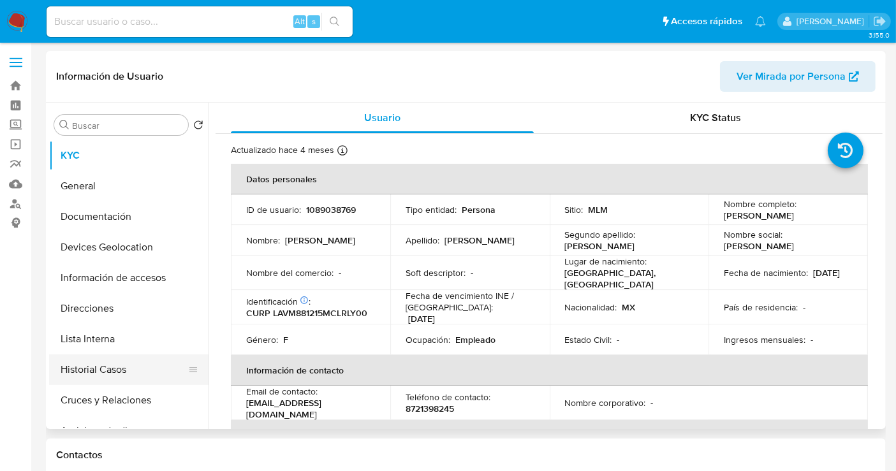
click at [79, 371] on button "Historial Casos" at bounding box center [123, 370] width 149 height 31
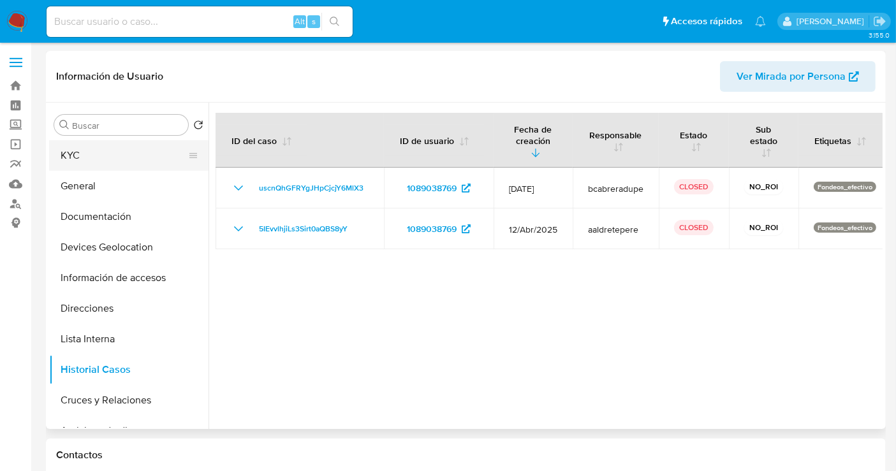
click at [84, 156] on button "KYC" at bounding box center [123, 155] width 149 height 31
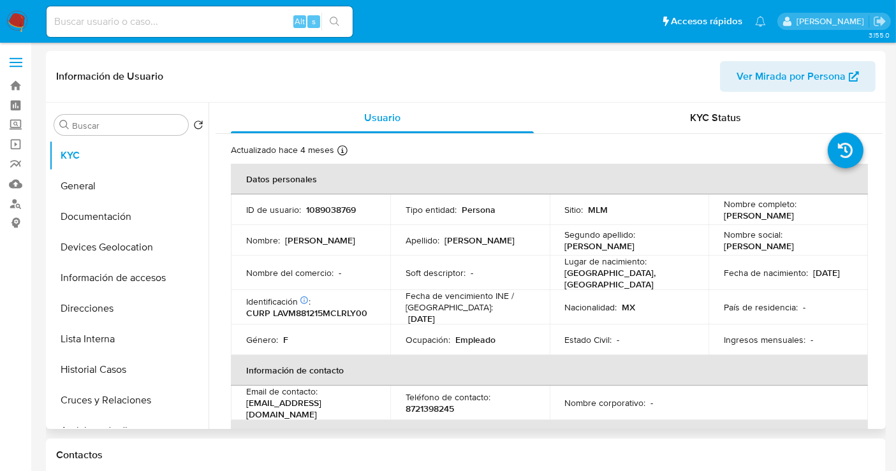
click at [329, 211] on p "1089038769" at bounding box center [331, 209] width 50 height 11
copy p "1089038769"
click at [121, 367] on button "Historial Casos" at bounding box center [123, 370] width 149 height 31
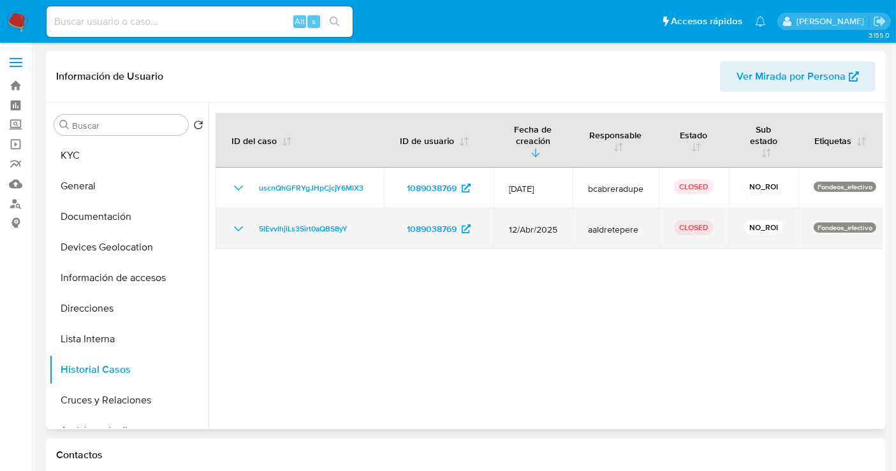
click at [274, 219] on td "5IEvvlhjiLs3Sirt0aQBS8yY" at bounding box center [300, 229] width 168 height 41
click at [275, 223] on span "5IEvvlhjiLs3Sirt0aQBS8yY" at bounding box center [303, 228] width 89 height 15
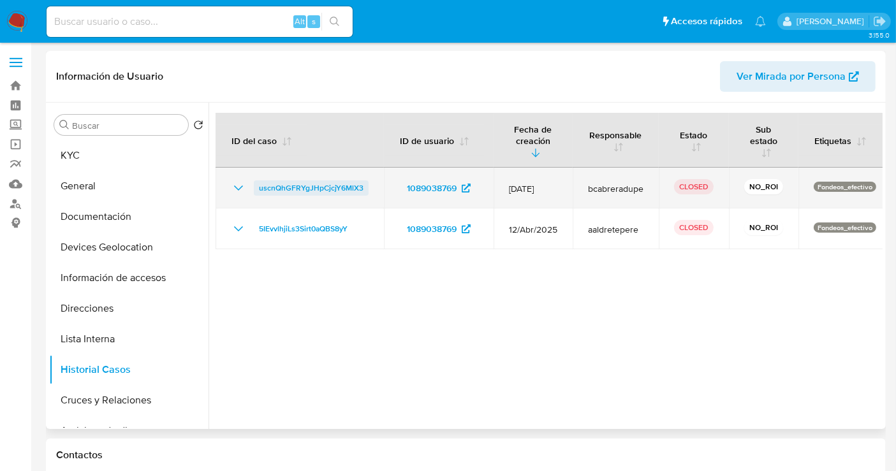
click at [282, 192] on span "uscnQhGFRYgJHpCjcjY6MlX3" at bounding box center [311, 187] width 105 height 15
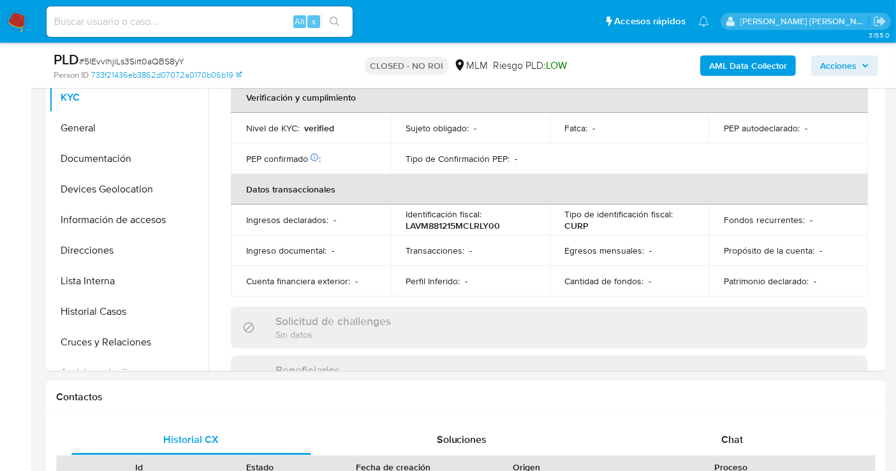
scroll to position [592, 0]
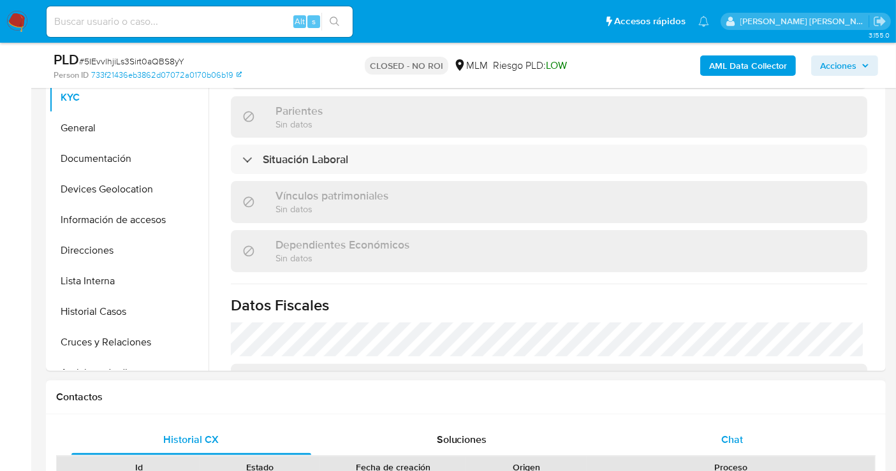
select select "10"
click at [733, 438] on span "Chat" at bounding box center [732, 439] width 22 height 15
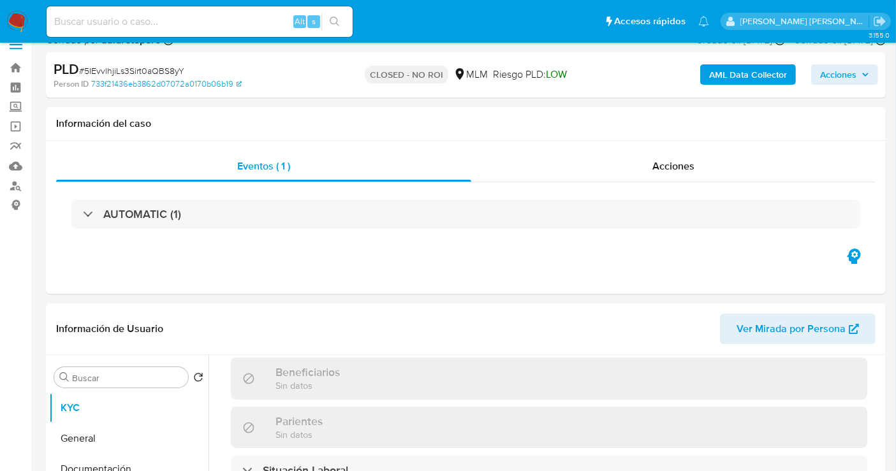
scroll to position [0, 0]
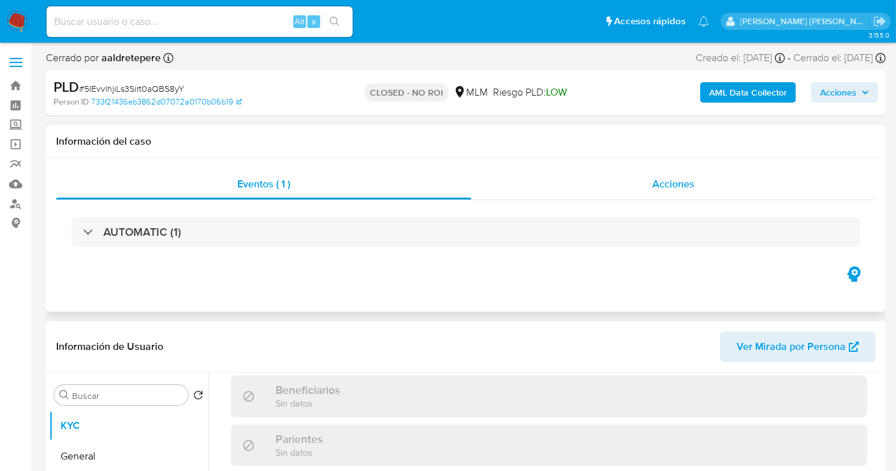
click at [677, 180] on span "Acciones" at bounding box center [673, 184] width 42 height 15
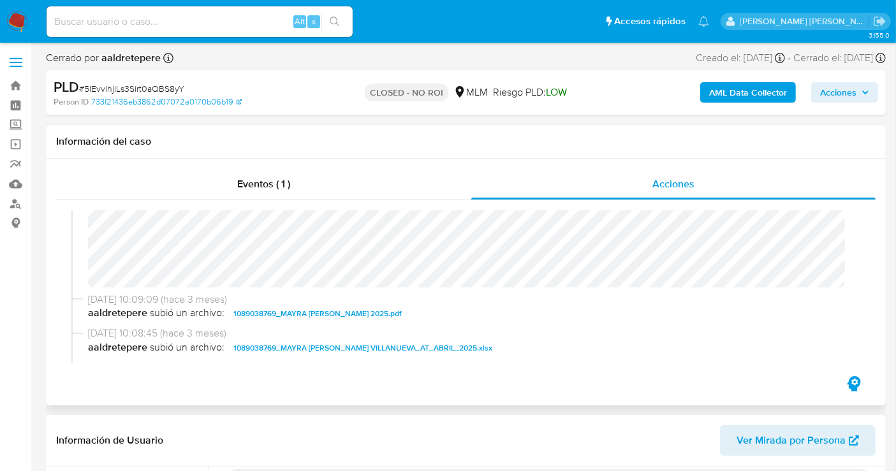
scroll to position [71, 0]
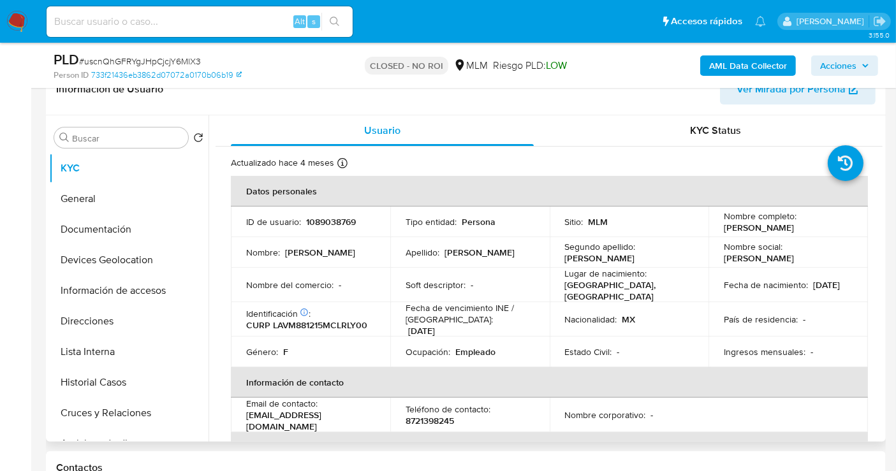
select select "10"
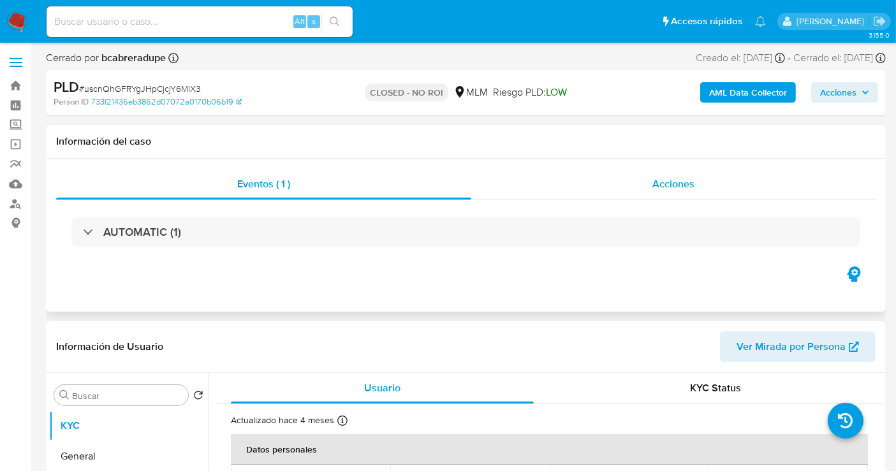
click at [672, 190] on span "Acciones" at bounding box center [673, 184] width 42 height 15
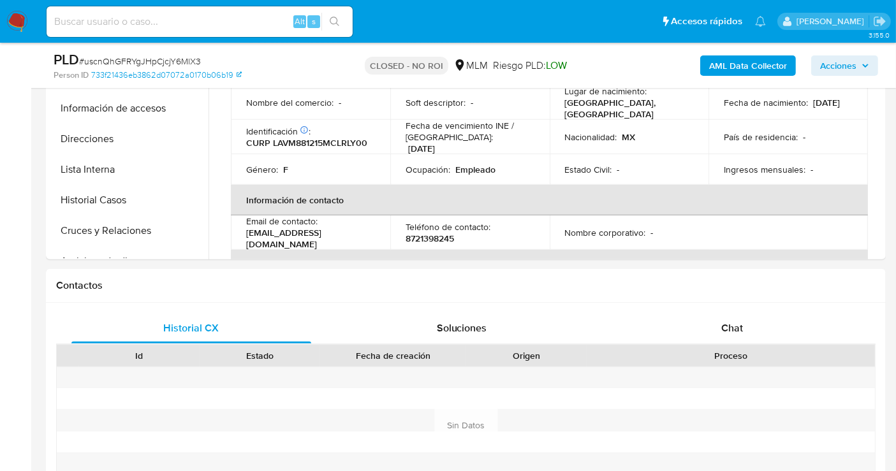
scroll to position [709, 0]
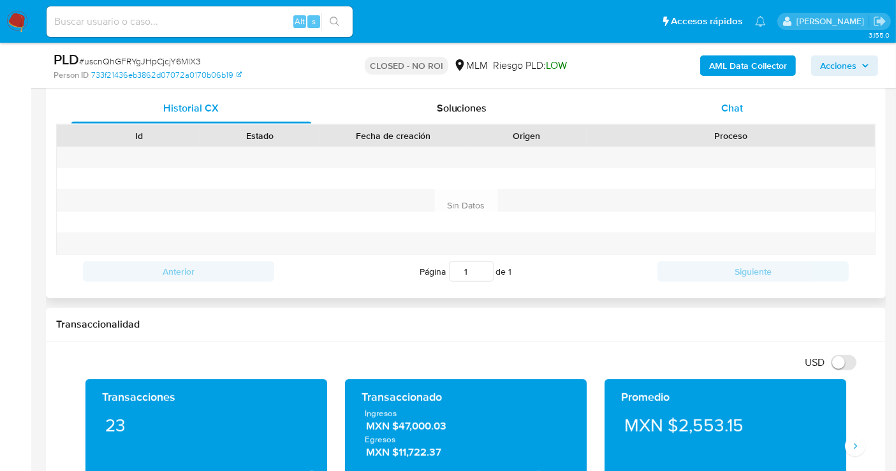
click at [727, 112] on span "Chat" at bounding box center [732, 108] width 22 height 15
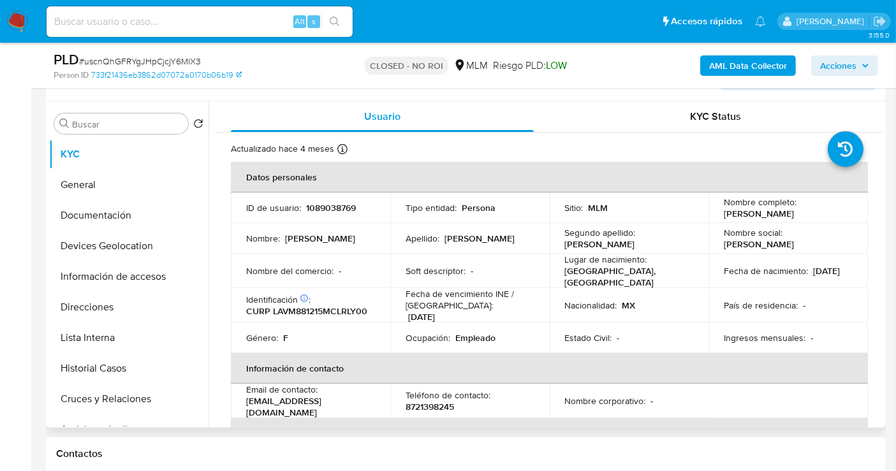
scroll to position [212, 0]
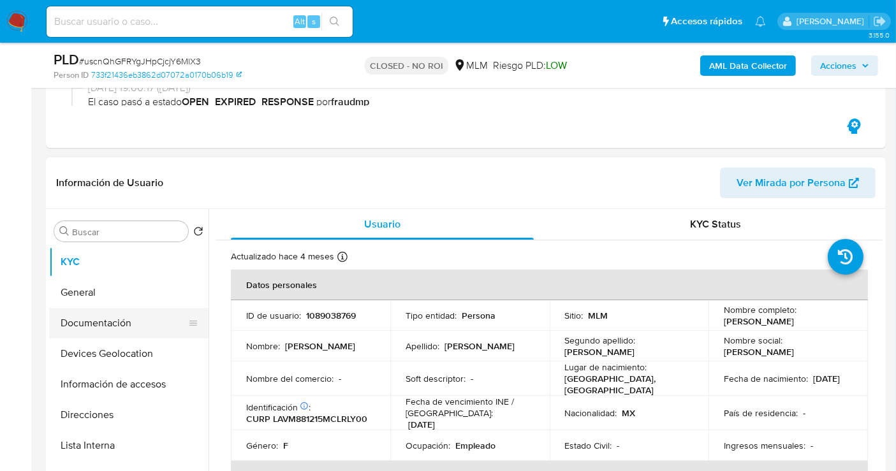
click at [89, 322] on button "Documentación" at bounding box center [123, 323] width 149 height 31
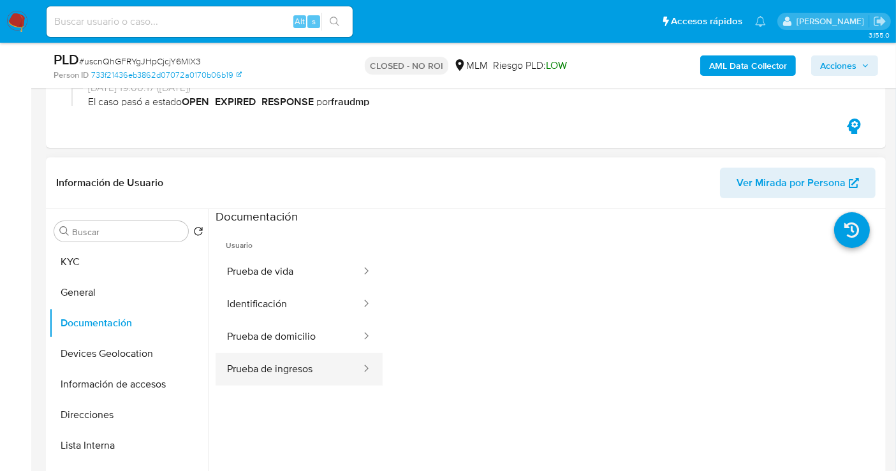
click at [277, 366] on button "Prueba de ingresos" at bounding box center [289, 369] width 147 height 33
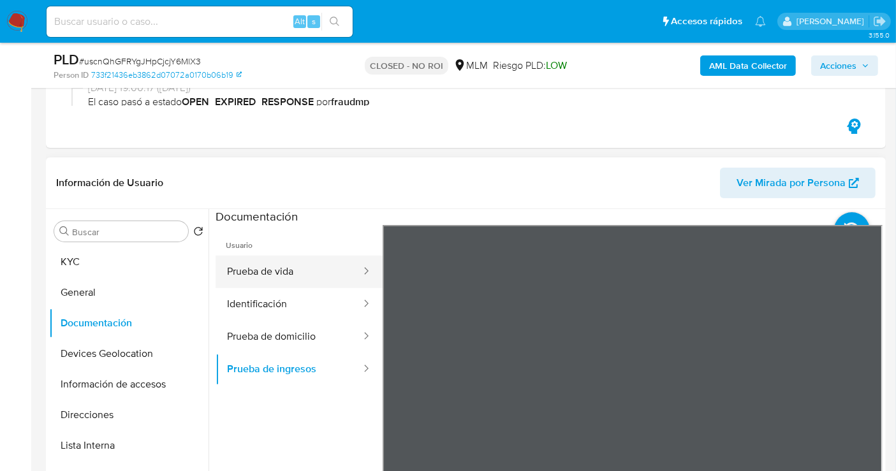
click at [246, 274] on button "Prueba de vida" at bounding box center [289, 272] width 147 height 33
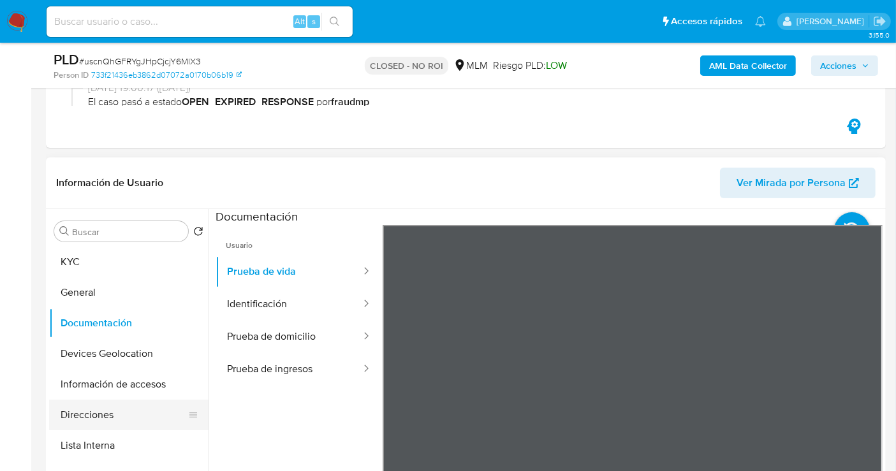
click at [117, 415] on button "Direcciones" at bounding box center [123, 415] width 149 height 31
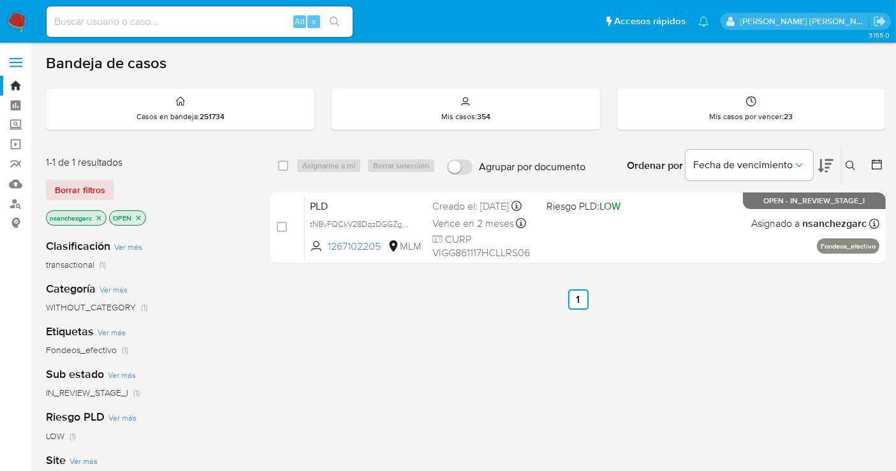
click at [81, 19] on input at bounding box center [200, 21] width 306 height 17
paste input "2504373154"
type input "2504373154"
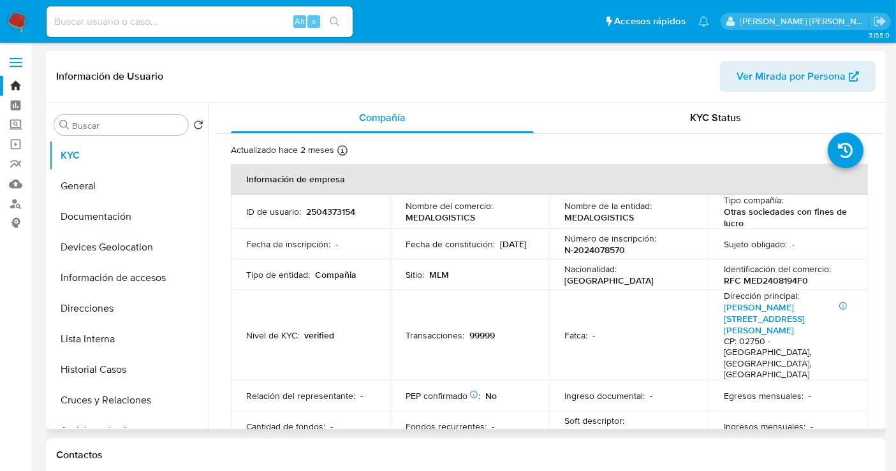
select select "10"
click at [91, 186] on button "General" at bounding box center [123, 186] width 149 height 31
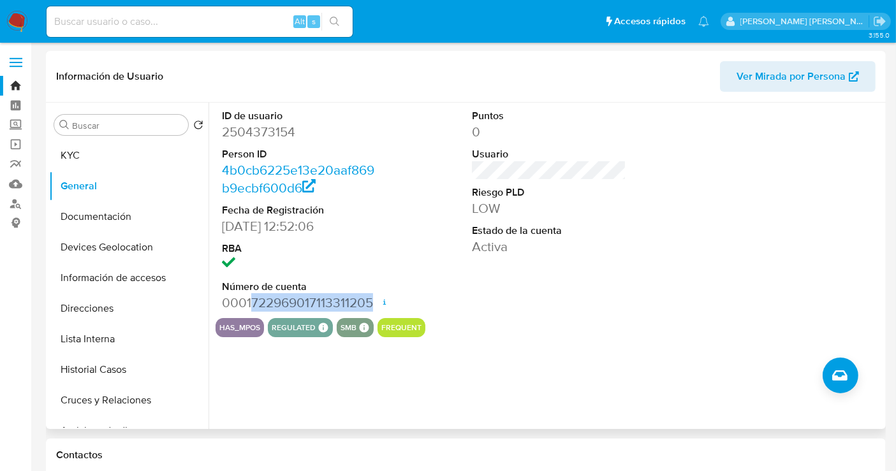
drag, startPoint x: 374, startPoint y: 299, endPoint x: 253, endPoint y: 300, distance: 121.8
click at [253, 300] on dd "0001722969017113311205 Fecha de apertura [DATE] 17:49 Estado ACTIVE" at bounding box center [299, 303] width 154 height 18
copy dd "722969017113311205"
click at [73, 187] on button "General" at bounding box center [123, 186] width 149 height 31
click at [73, 154] on button "KYC" at bounding box center [123, 155] width 149 height 31
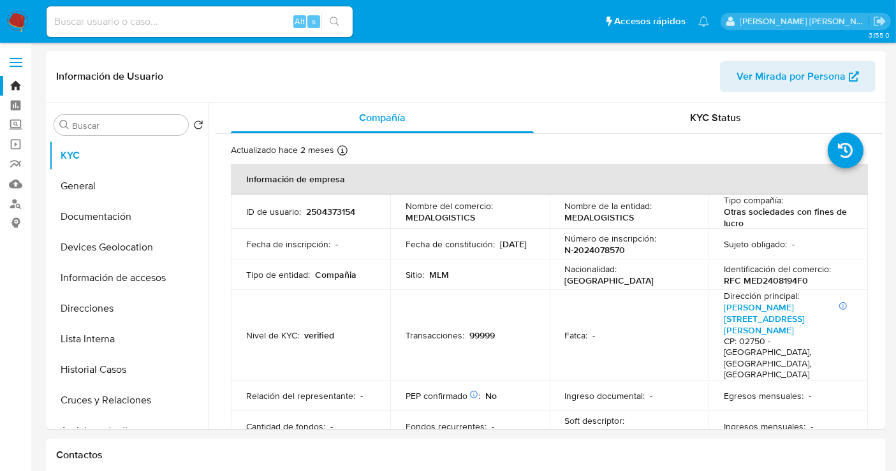
scroll to position [71, 0]
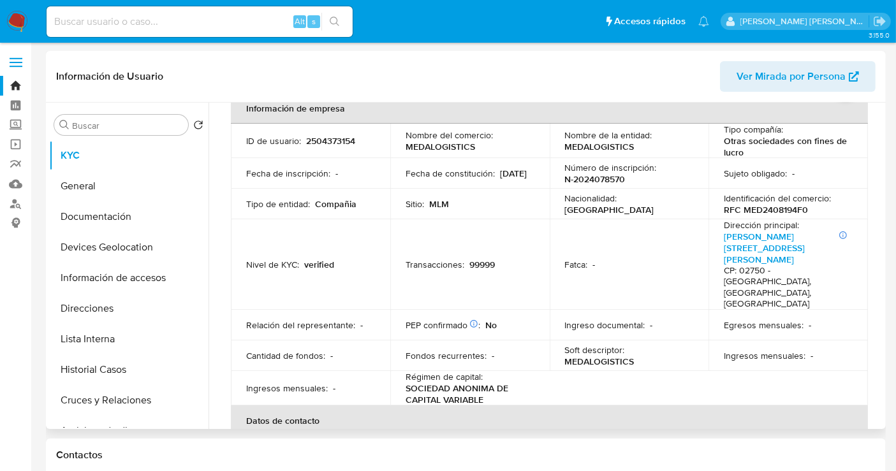
click at [770, 210] on p "RFC MED2408194F0" at bounding box center [766, 209] width 84 height 11
copy p "MED2408194F0"
drag, startPoint x: 455, startPoint y: 179, endPoint x: 408, endPoint y: 180, distance: 47.2
click at [408, 179] on div "Fecha de constitución : [DATE]" at bounding box center [470, 173] width 129 height 11
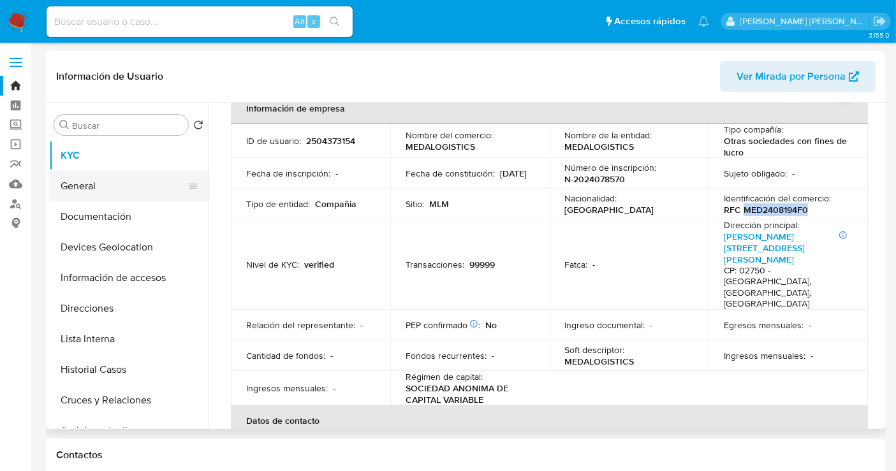
click at [80, 190] on button "General" at bounding box center [123, 186] width 149 height 31
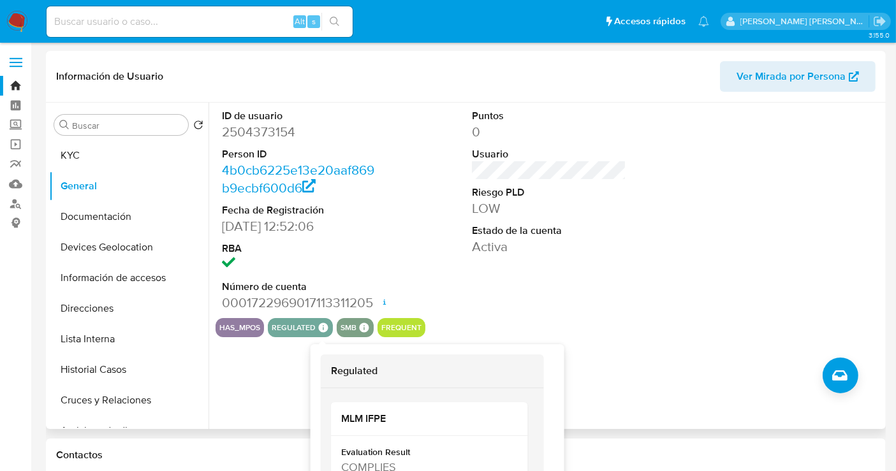
click at [324, 329] on icon at bounding box center [324, 328] width 10 height 10
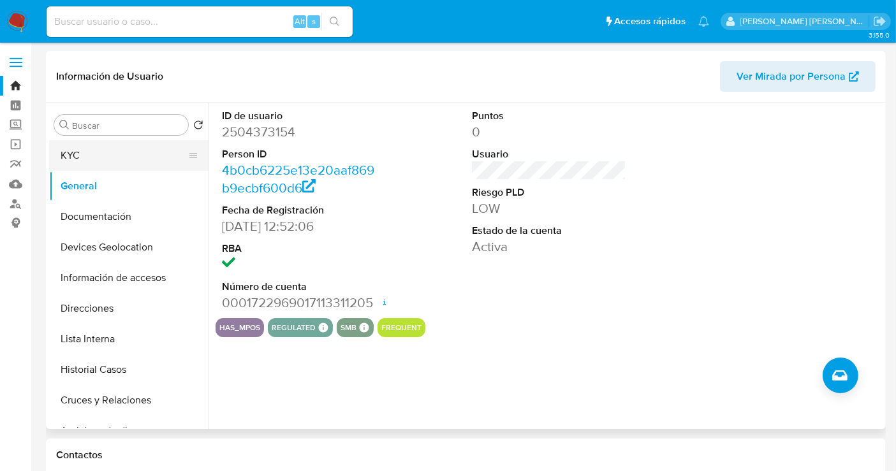
click at [89, 153] on button "KYC" at bounding box center [123, 155] width 149 height 31
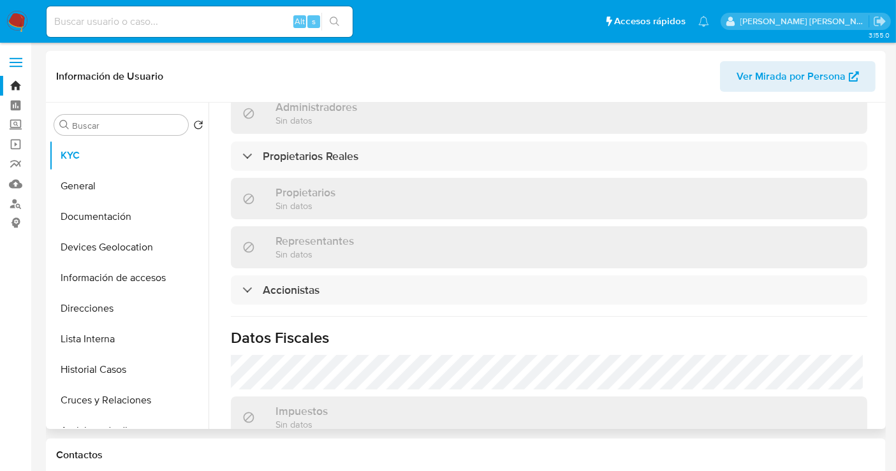
scroll to position [978, 0]
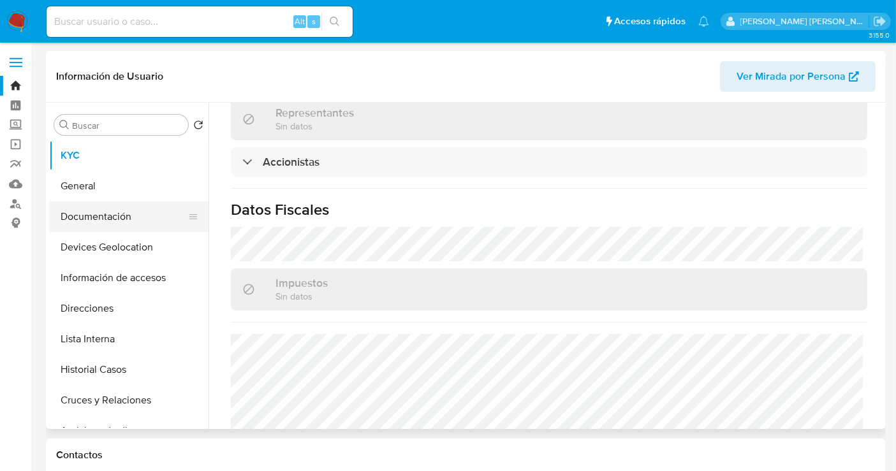
click at [113, 219] on button "Documentación" at bounding box center [123, 217] width 149 height 31
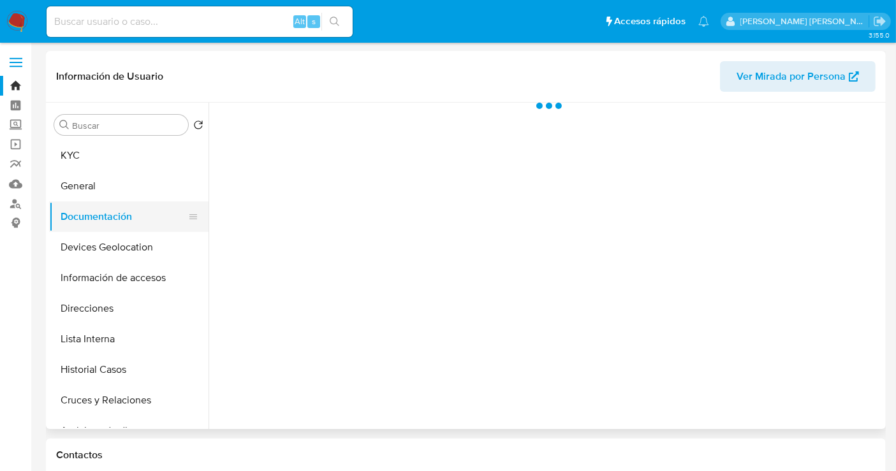
scroll to position [0, 0]
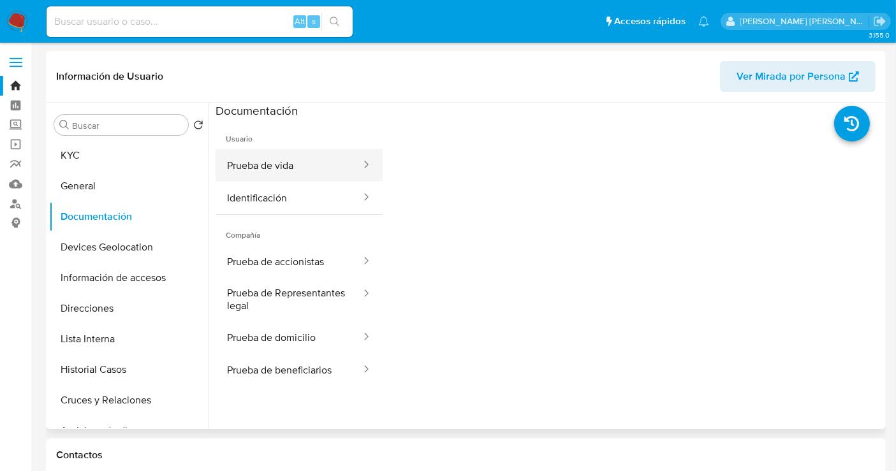
click at [270, 172] on button "Prueba de vida" at bounding box center [289, 165] width 147 height 33
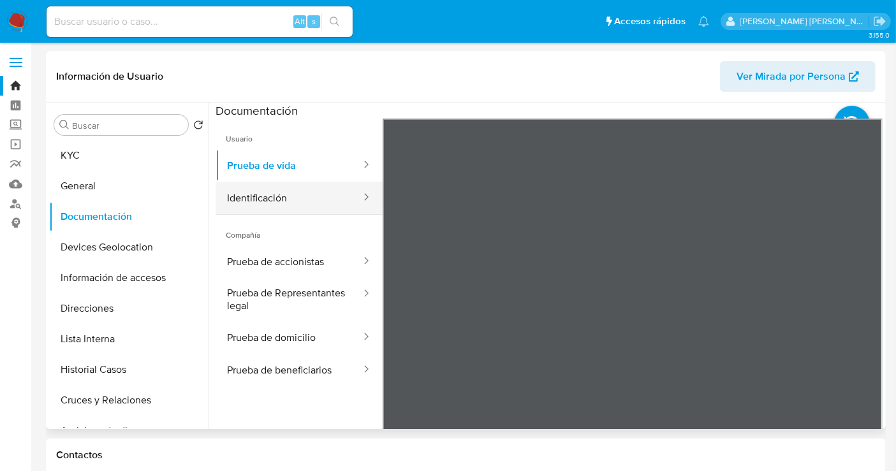
click at [268, 196] on button "Identificación" at bounding box center [289, 198] width 147 height 33
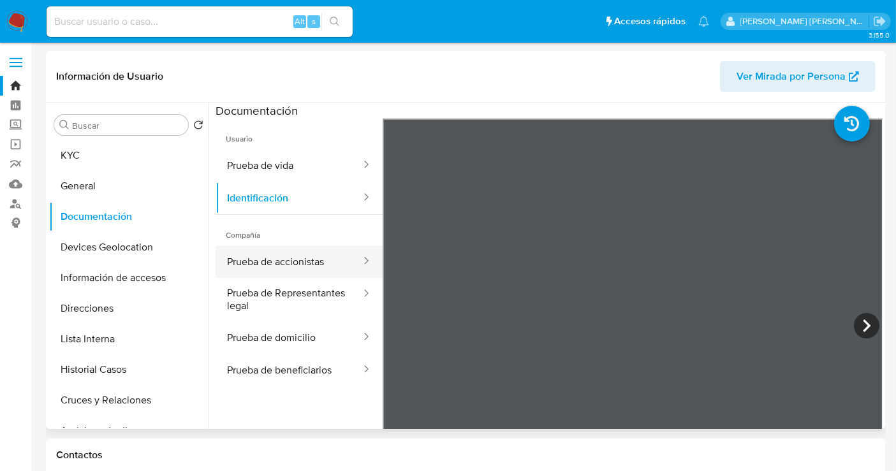
click at [281, 261] on button "Prueba de accionistas" at bounding box center [289, 262] width 147 height 33
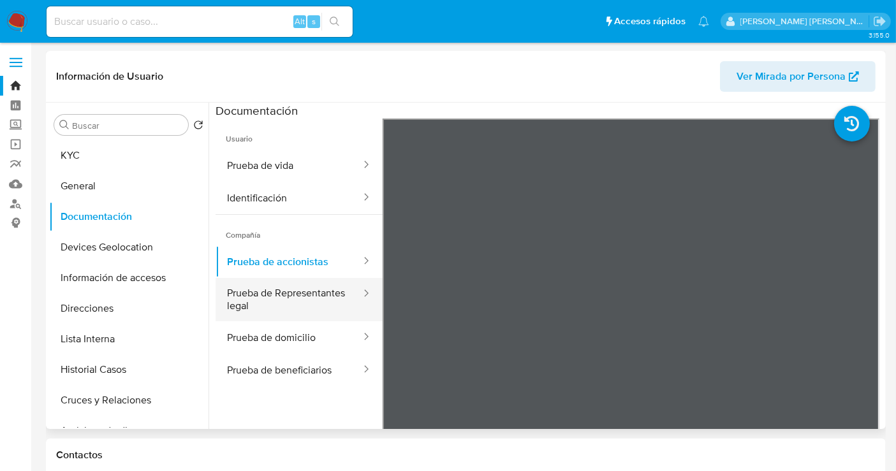
click at [256, 296] on button "Prueba de Representantes legal" at bounding box center [289, 299] width 147 height 43
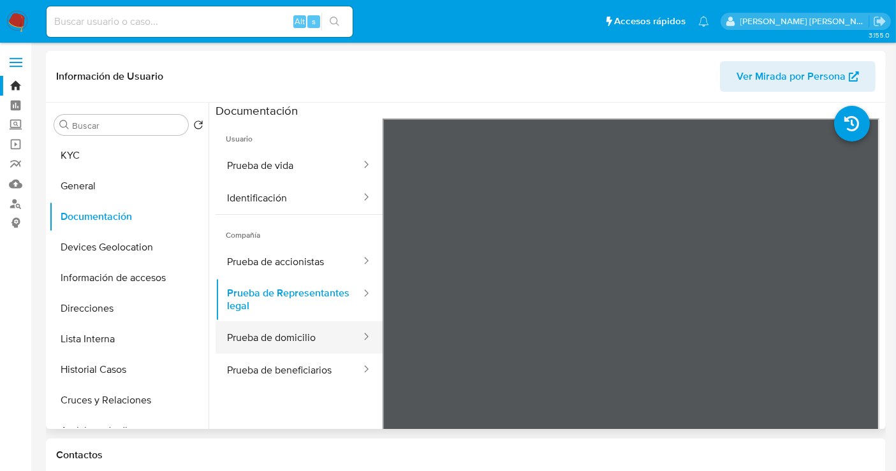
click at [272, 325] on button "Prueba de domicilio" at bounding box center [289, 337] width 147 height 33
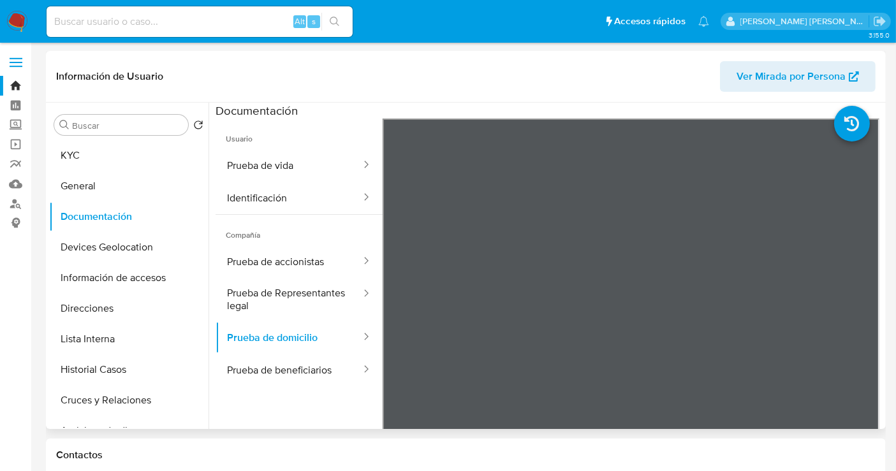
click at [853, 143] on li at bounding box center [864, 117] width 61 height 55
click at [102, 156] on button "KYC" at bounding box center [123, 155] width 149 height 31
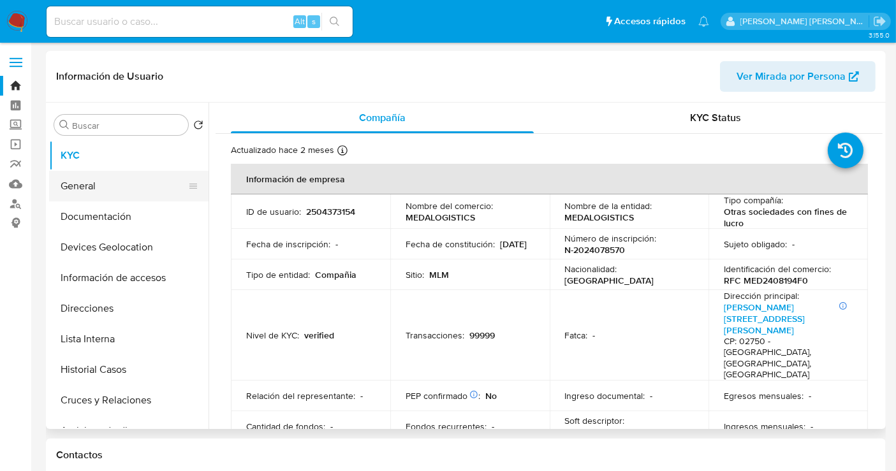
click at [115, 182] on button "General" at bounding box center [123, 186] width 149 height 31
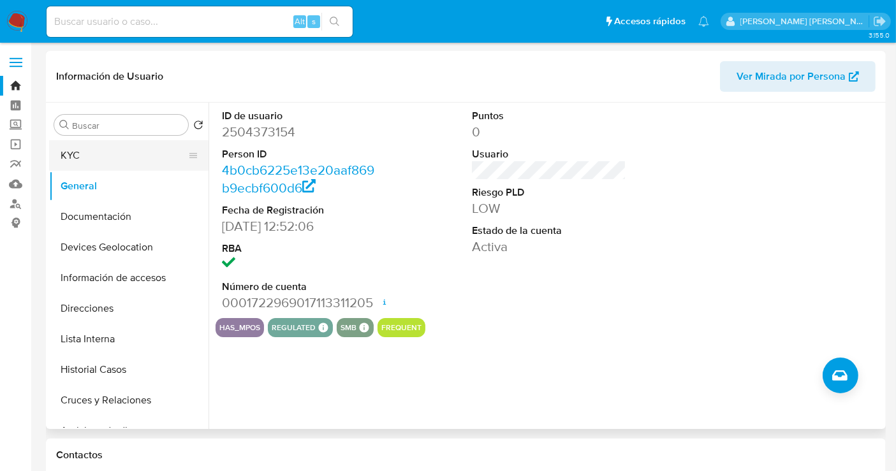
click at [100, 161] on button "KYC" at bounding box center [123, 155] width 149 height 31
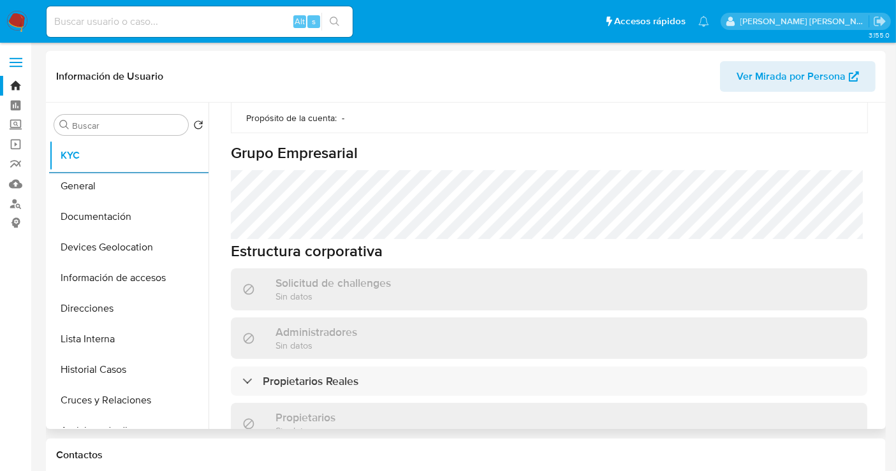
scroll to position [696, 0]
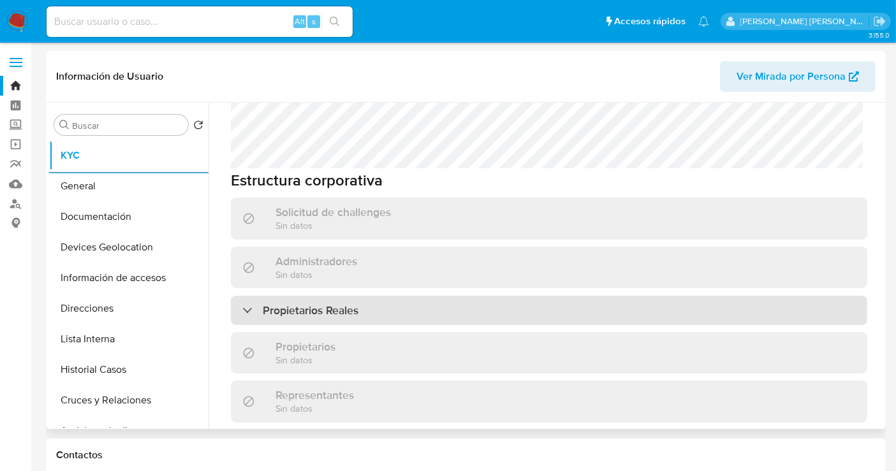
click at [392, 296] on div "Propietarios Reales" at bounding box center [549, 310] width 636 height 29
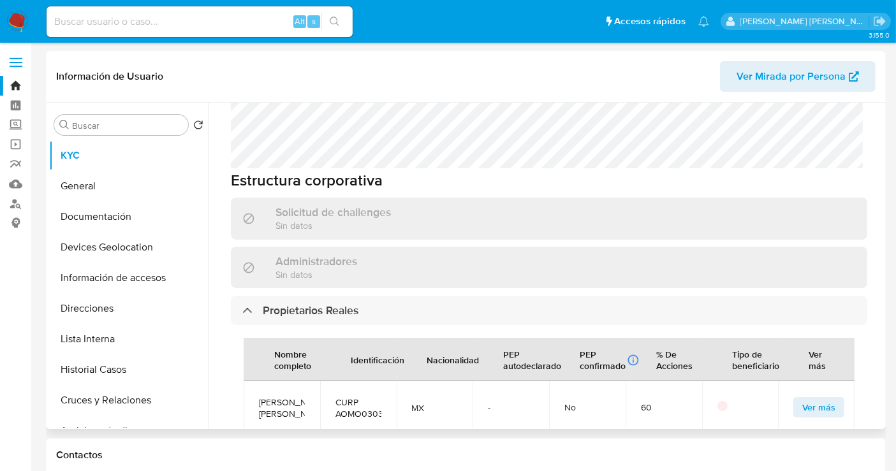
drag, startPoint x: 304, startPoint y: 365, endPoint x: 258, endPoint y: 332, distance: 56.1
click at [259, 397] on span "[PERSON_NAME] [PERSON_NAME]" at bounding box center [282, 408] width 46 height 23
copy span "[PERSON_NAME] [PERSON_NAME]"
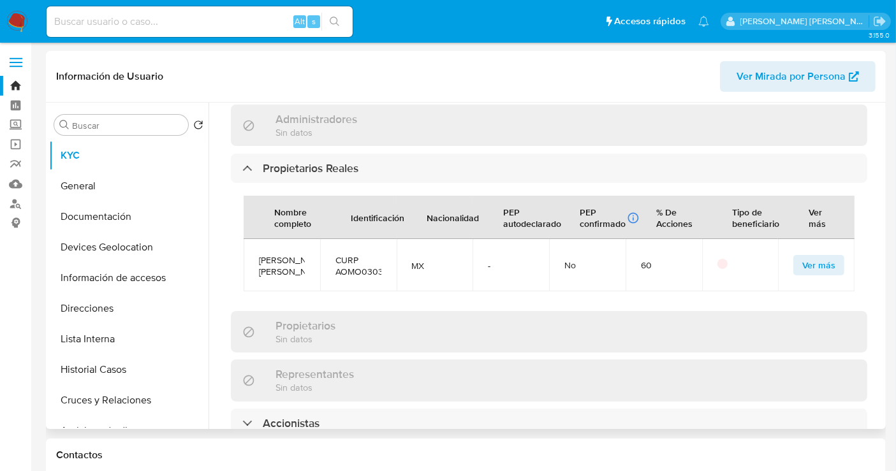
scroll to position [909, 0]
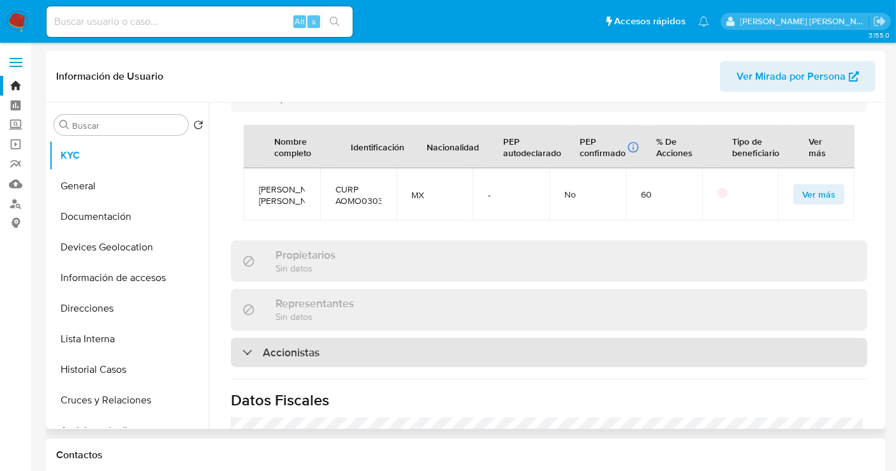
click at [281, 346] on h3 "Accionistas" at bounding box center [291, 353] width 57 height 14
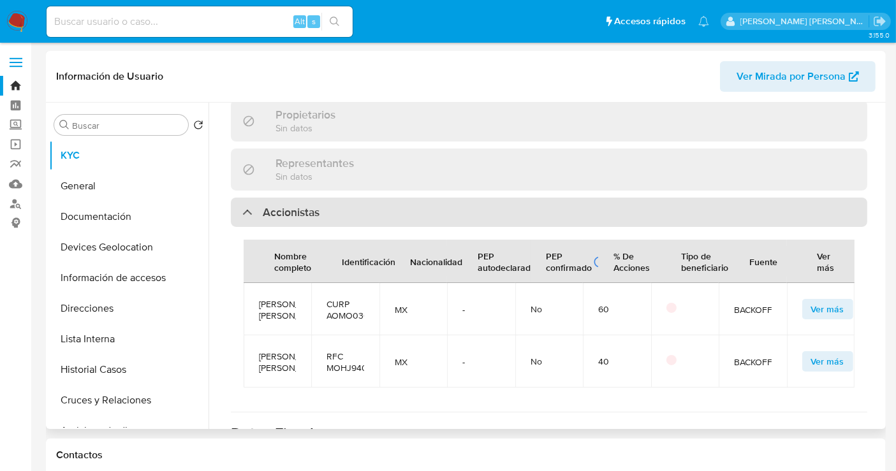
scroll to position [1050, 0]
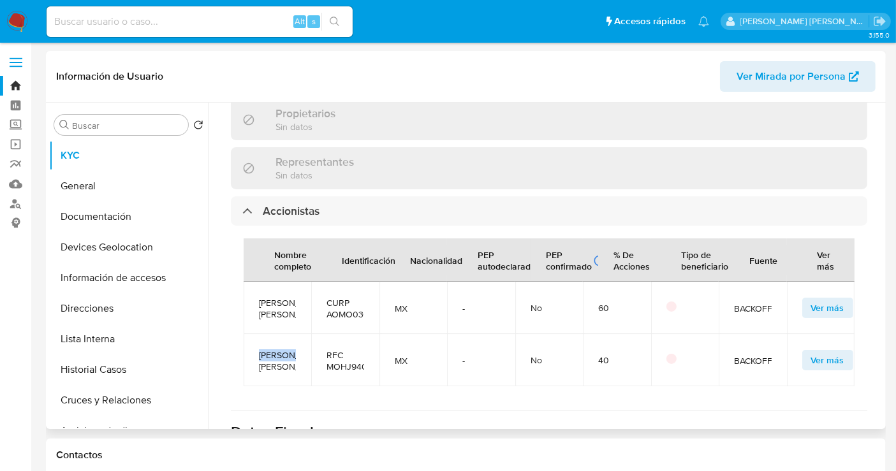
drag, startPoint x: 288, startPoint y: 344, endPoint x: 255, endPoint y: 328, distance: 35.9
click at [255, 334] on td "[PERSON_NAME] [PERSON_NAME]" at bounding box center [278, 360] width 68 height 52
drag, startPoint x: 291, startPoint y: 329, endPoint x: 249, endPoint y: 307, distance: 47.3
click at [249, 334] on td "[PERSON_NAME] [PERSON_NAME]" at bounding box center [278, 360] width 68 height 52
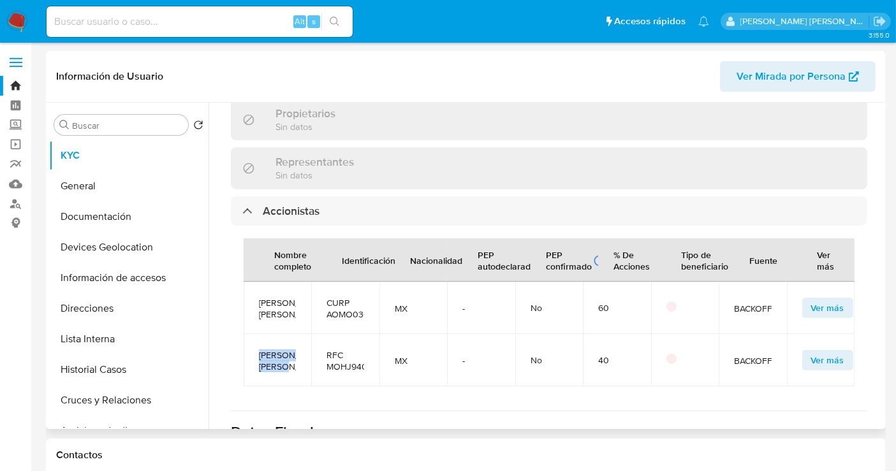
copy span "[PERSON_NAME] [PERSON_NAME]"
click at [402, 346] on td "MX" at bounding box center [413, 360] width 68 height 52
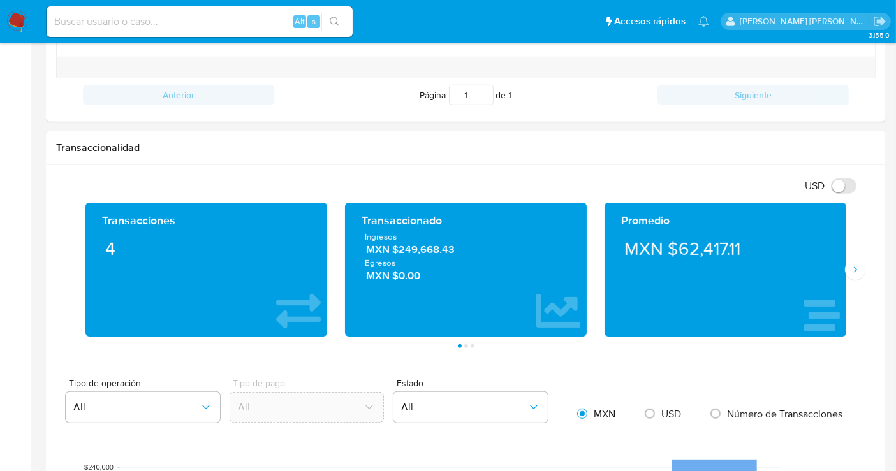
scroll to position [638, 0]
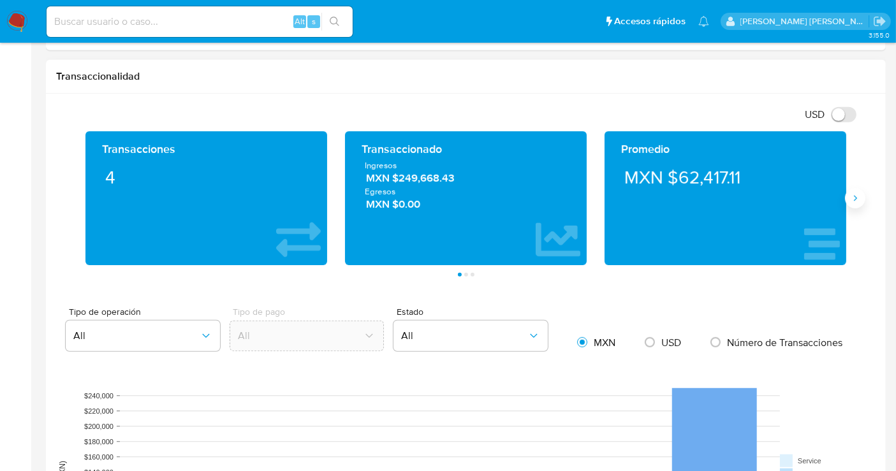
click at [855, 196] on icon "Siguiente" at bounding box center [855, 198] width 10 height 10
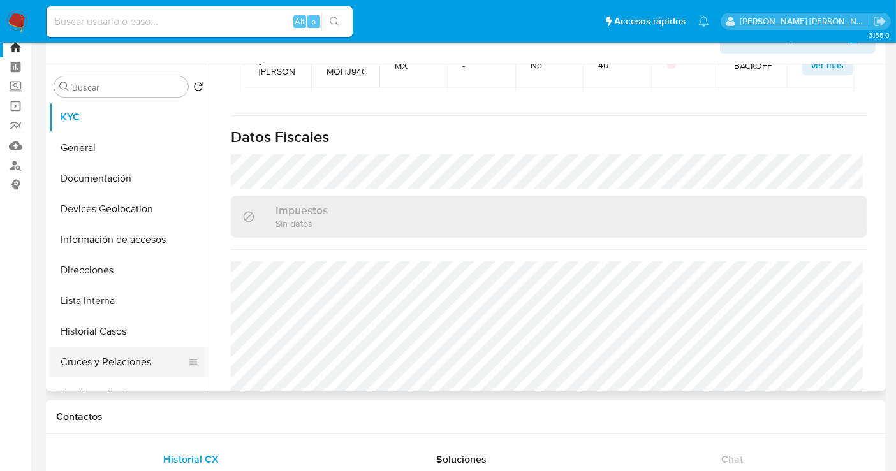
scroll to position [38, 0]
click at [126, 214] on button "Devices Geolocation" at bounding box center [123, 210] width 149 height 31
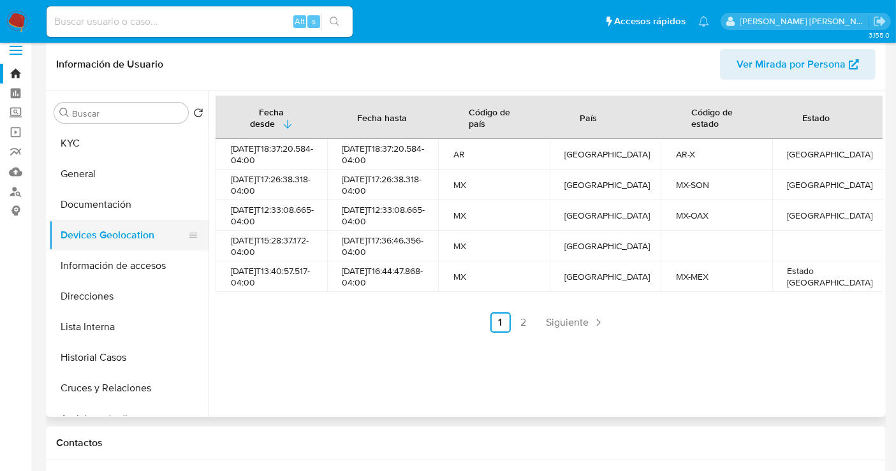
scroll to position [0, 0]
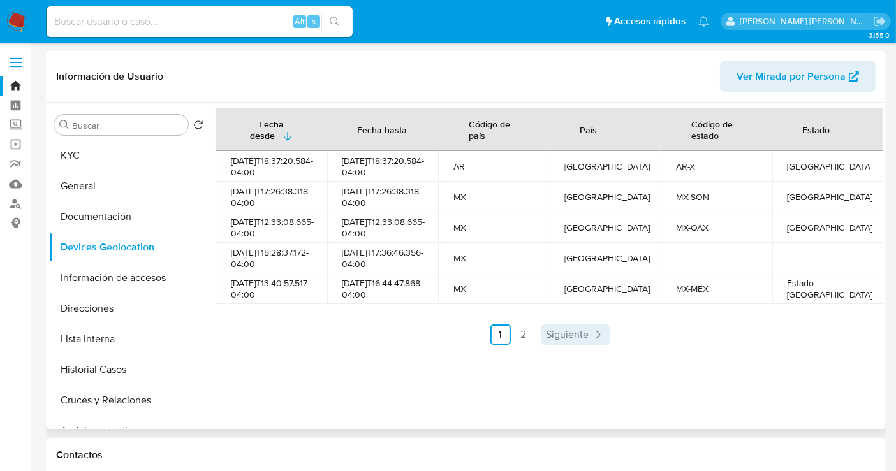
click at [575, 340] on span "Siguiente" at bounding box center [568, 335] width 43 height 10
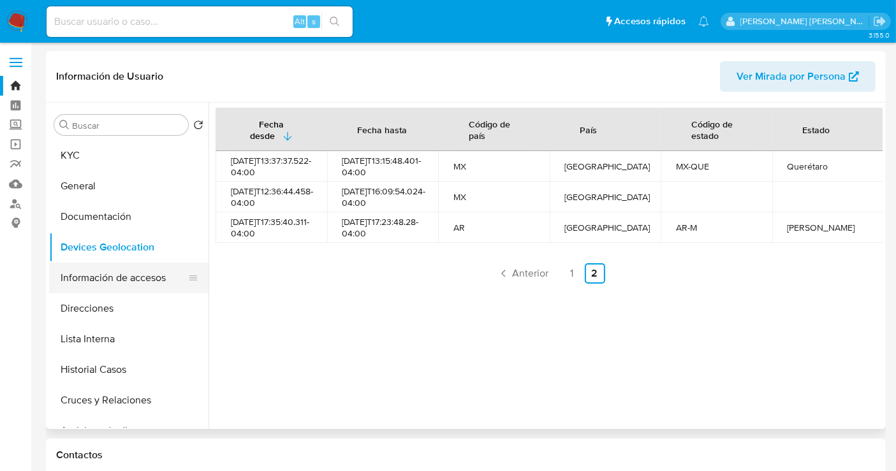
click at [119, 282] on button "Información de accesos" at bounding box center [123, 278] width 149 height 31
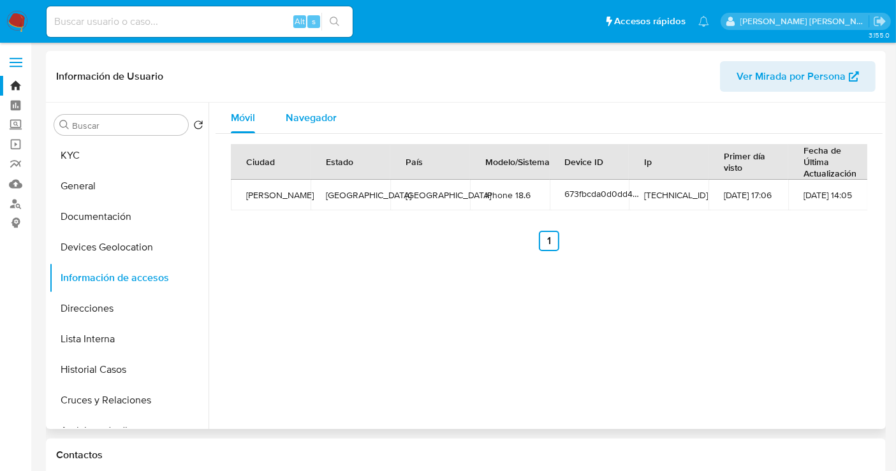
click at [293, 114] on span "Navegador" at bounding box center [311, 117] width 51 height 15
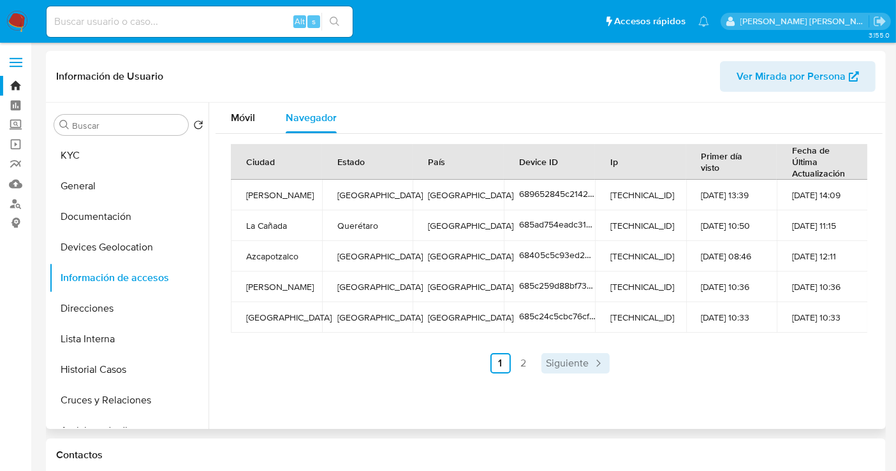
click at [582, 363] on span "Siguiente" at bounding box center [568, 363] width 43 height 10
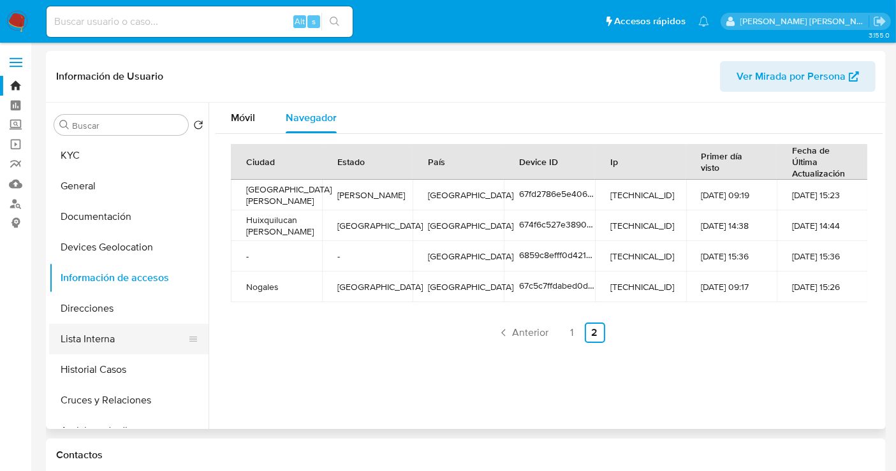
click at [89, 329] on button "Lista Interna" at bounding box center [123, 339] width 149 height 31
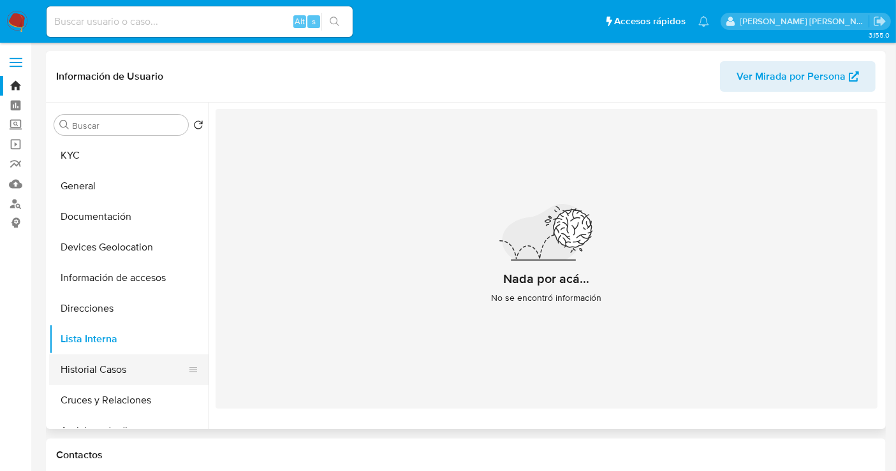
click at [112, 369] on button "Historial Casos" at bounding box center [123, 370] width 149 height 31
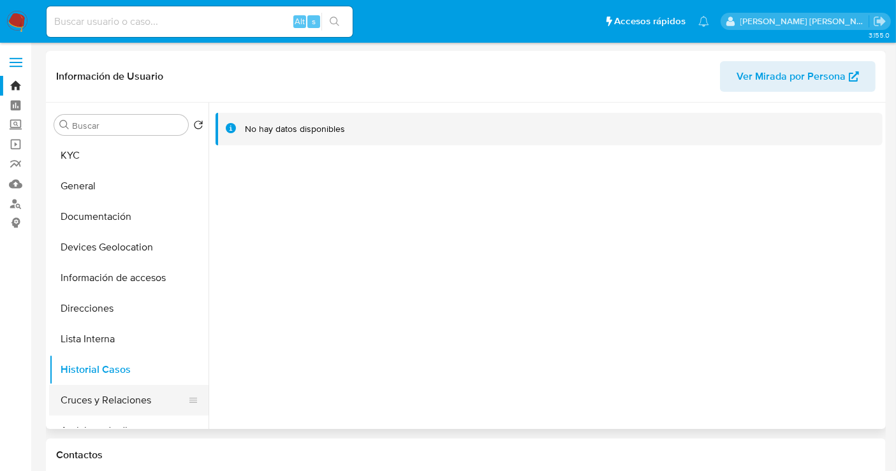
click at [91, 404] on button "Cruces y Relaciones" at bounding box center [123, 400] width 149 height 31
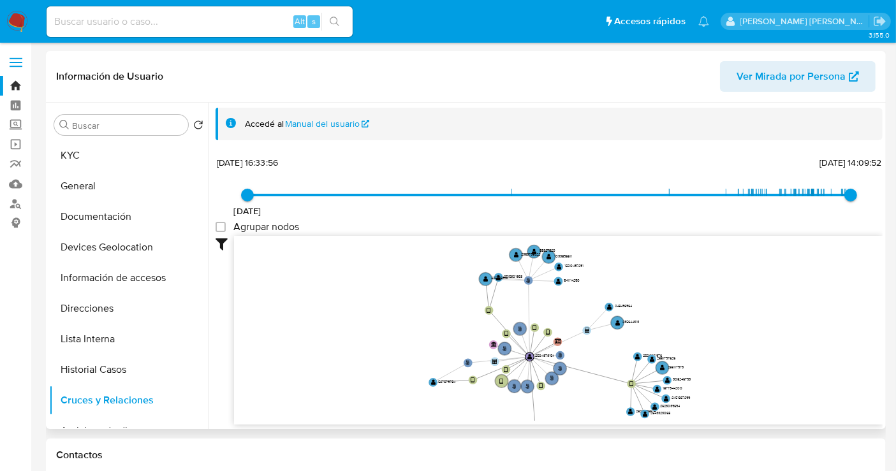
drag, startPoint x: 756, startPoint y: 364, endPoint x: 698, endPoint y: 403, distance: 70.7
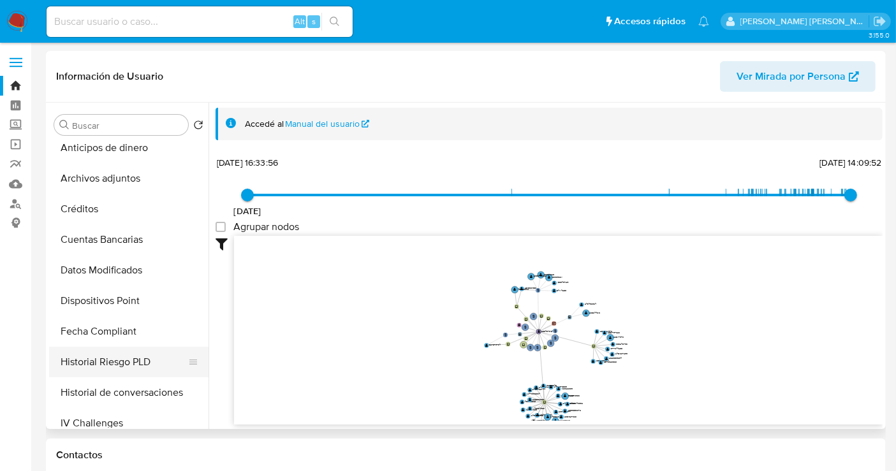
scroll to position [425, 0]
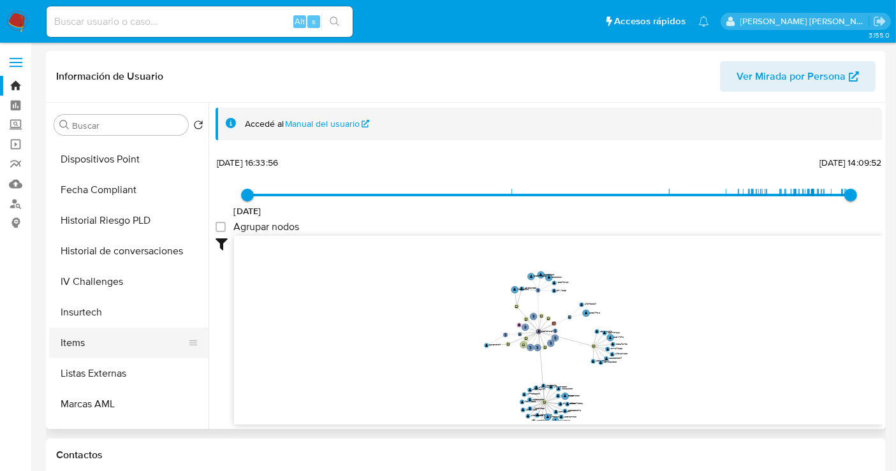
click at [87, 343] on button "Items" at bounding box center [123, 343] width 149 height 31
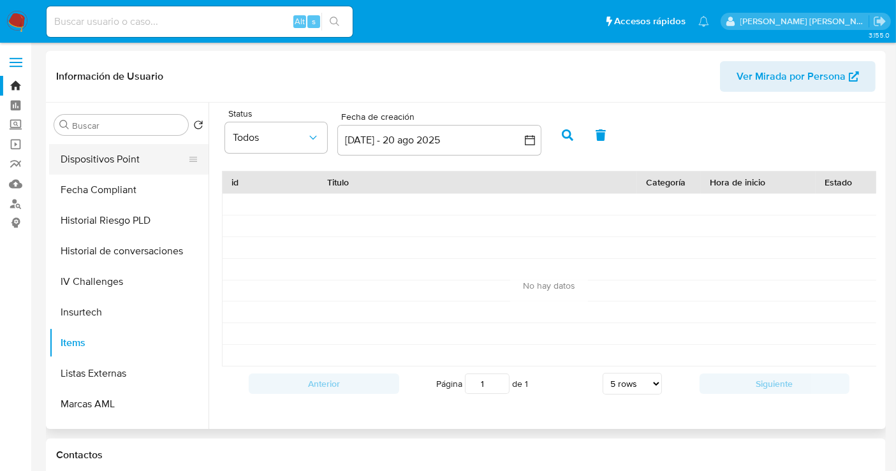
click at [109, 157] on button "Dispositivos Point" at bounding box center [123, 159] width 149 height 31
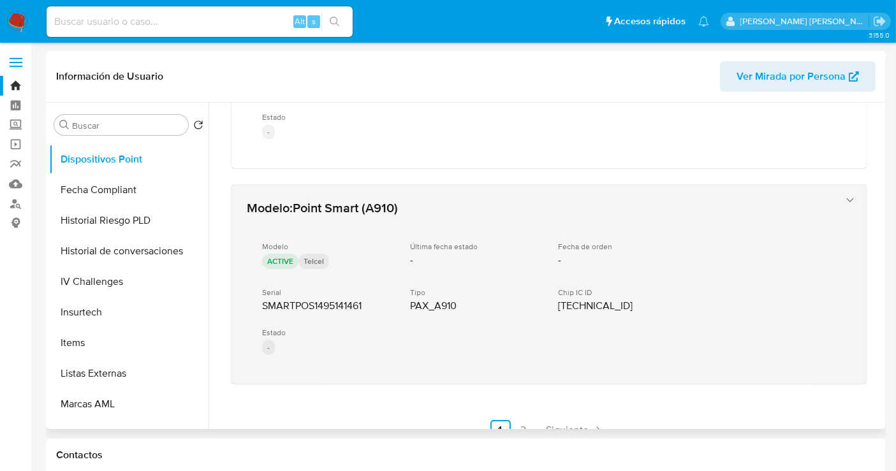
scroll to position [842, 0]
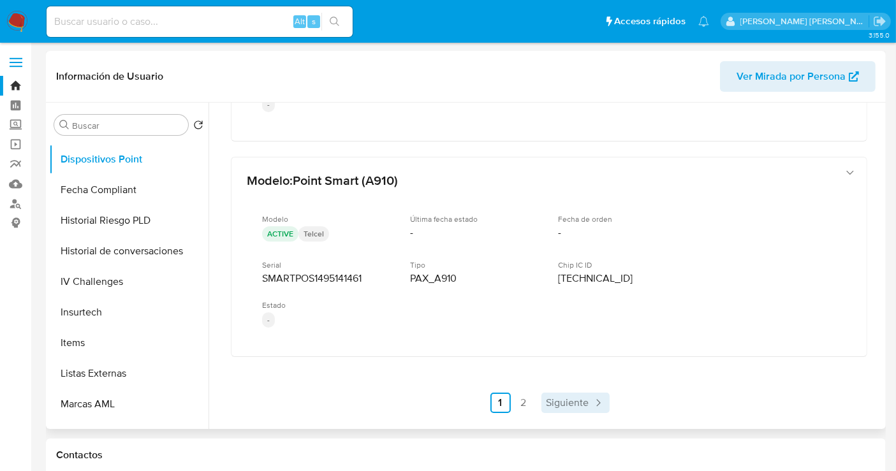
click at [566, 398] on span "Siguiente" at bounding box center [568, 403] width 43 height 10
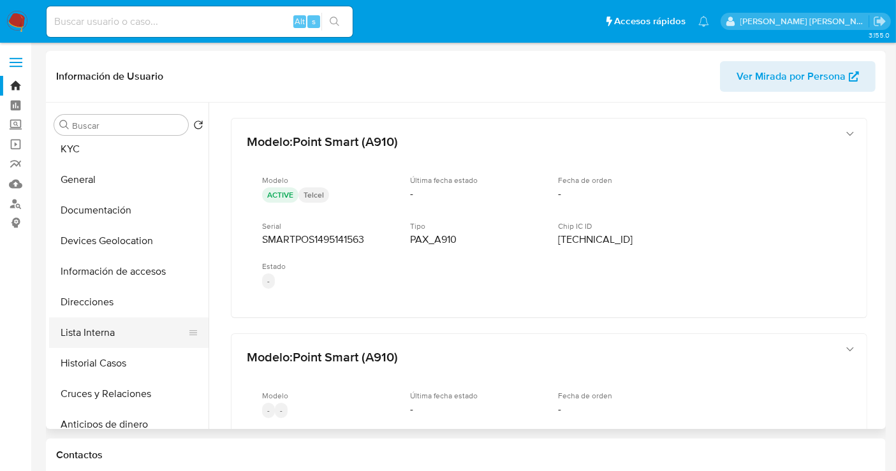
scroll to position [0, 0]
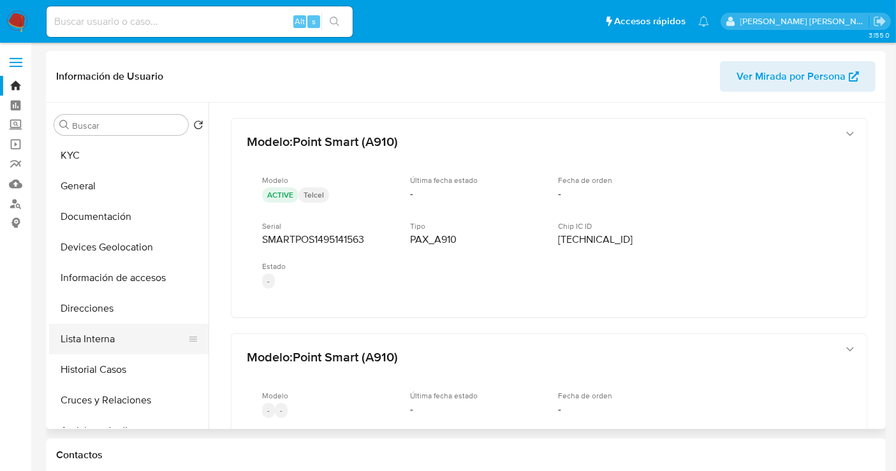
click at [78, 159] on button "KYC" at bounding box center [128, 155] width 159 height 31
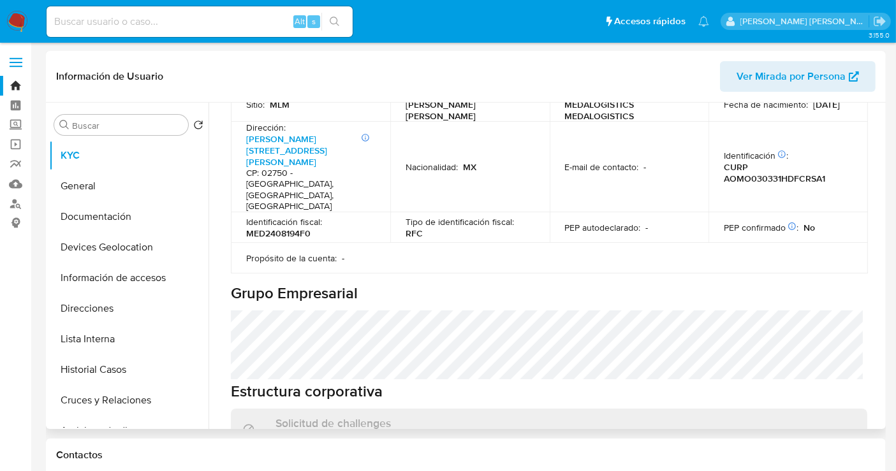
scroll to position [369, 0]
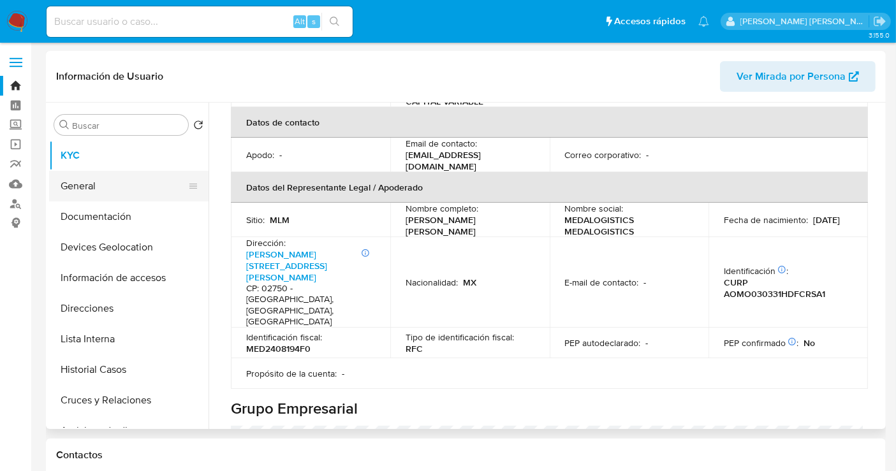
click at [85, 185] on button "General" at bounding box center [123, 186] width 149 height 31
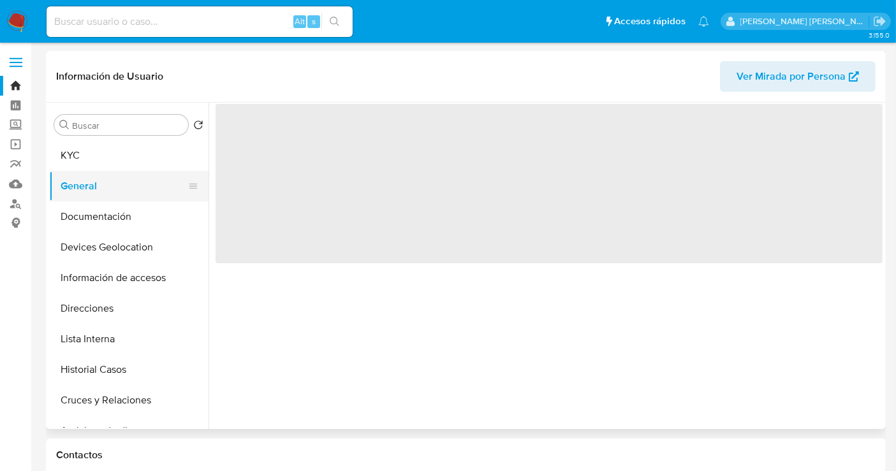
scroll to position [0, 0]
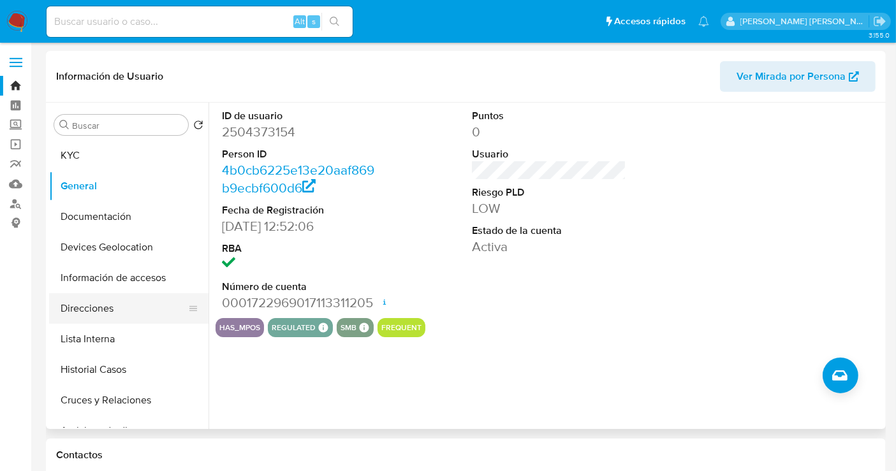
click at [93, 318] on button "Direcciones" at bounding box center [123, 308] width 149 height 31
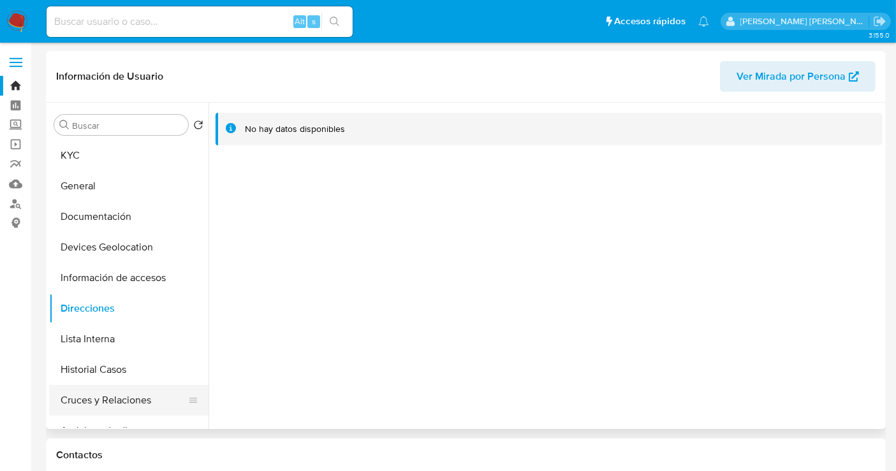
click at [141, 399] on button "Cruces y Relaciones" at bounding box center [123, 400] width 149 height 31
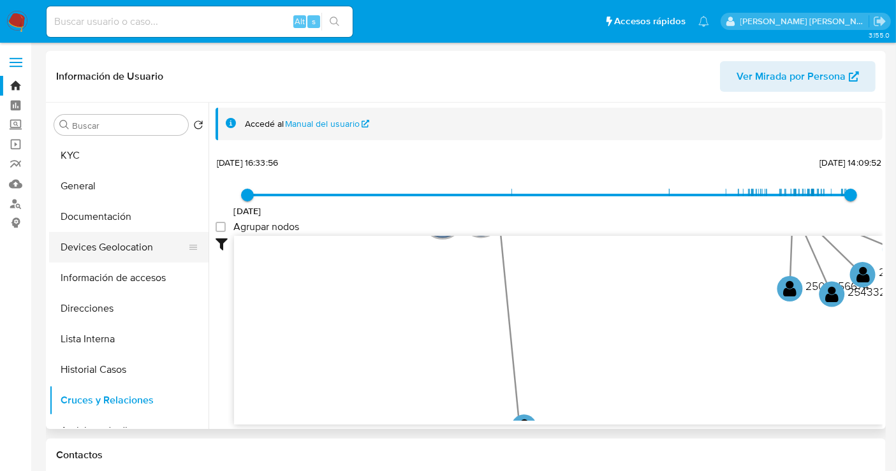
click at [96, 247] on button "Devices Geolocation" at bounding box center [123, 247] width 149 height 31
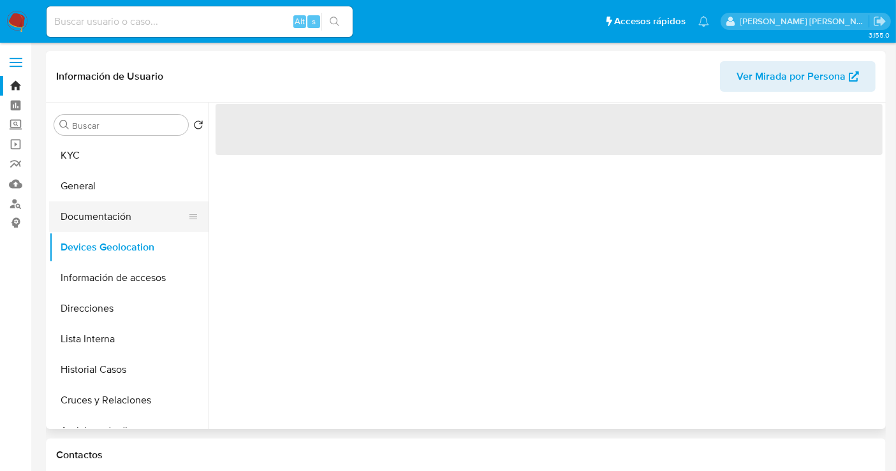
click at [86, 218] on button "Documentación" at bounding box center [123, 217] width 149 height 31
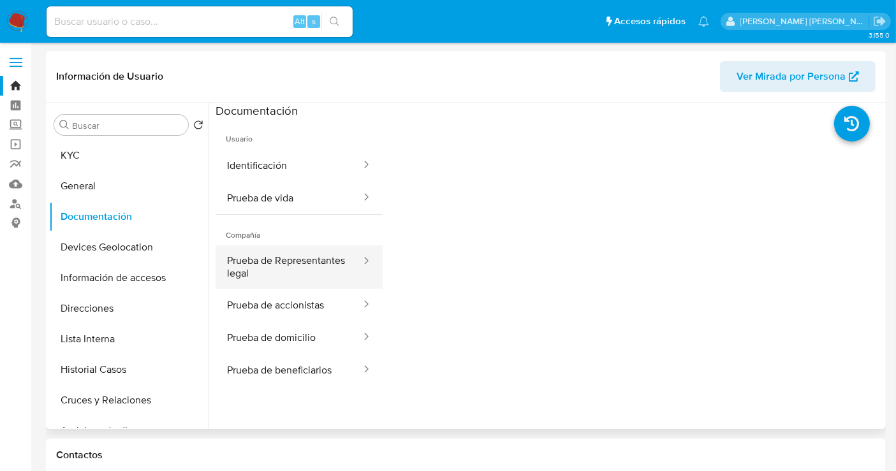
click at [296, 274] on button "Prueba de Representantes legal" at bounding box center [289, 267] width 147 height 43
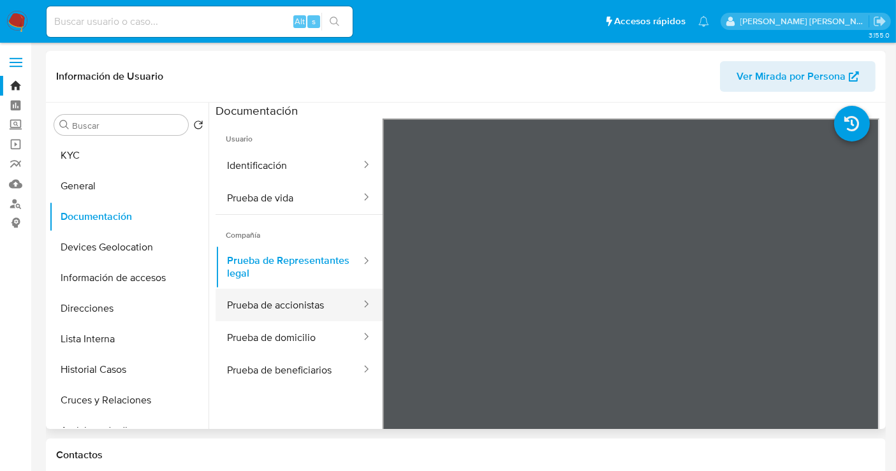
click at [284, 307] on button "Prueba de accionistas" at bounding box center [289, 305] width 147 height 33
click at [277, 303] on button "Prueba de accionistas" at bounding box center [289, 305] width 147 height 33
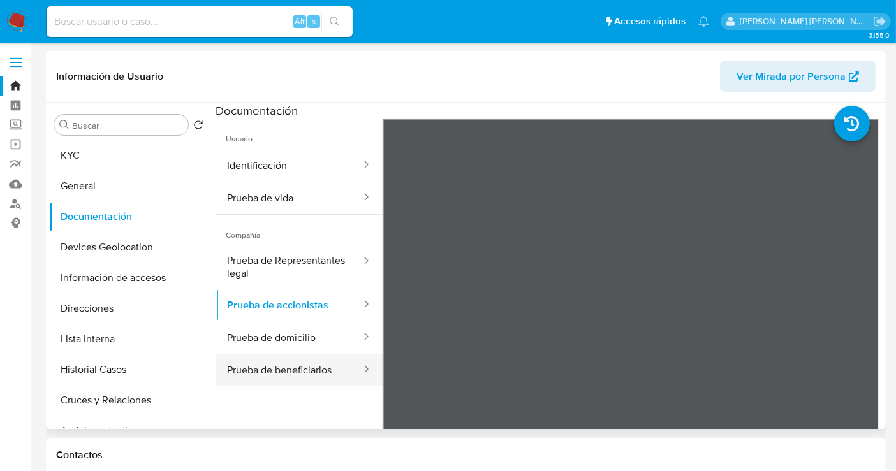
click at [271, 365] on button "Prueba de beneficiarios" at bounding box center [289, 370] width 147 height 33
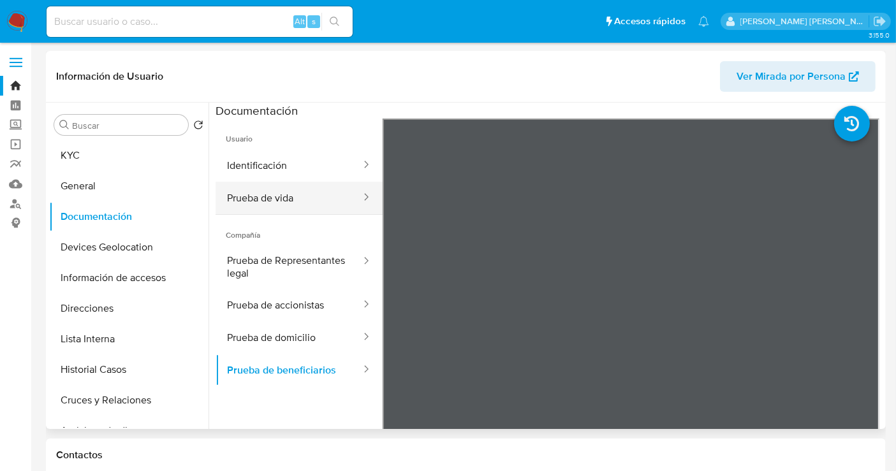
click at [250, 191] on button "Prueba de vida" at bounding box center [289, 198] width 147 height 33
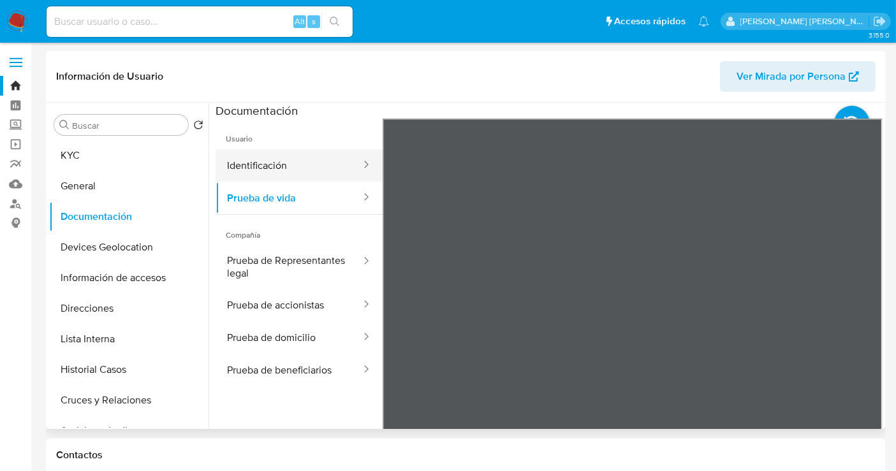
click at [281, 163] on button "Identificación" at bounding box center [289, 165] width 147 height 33
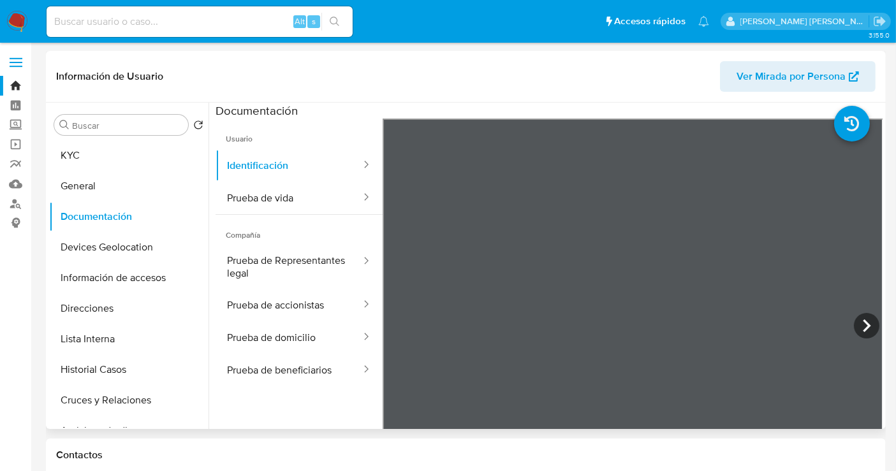
scroll to position [187, 0]
click at [268, 196] on button "Prueba de vida" at bounding box center [289, 198] width 147 height 33
